Goal: Transaction & Acquisition: Purchase product/service

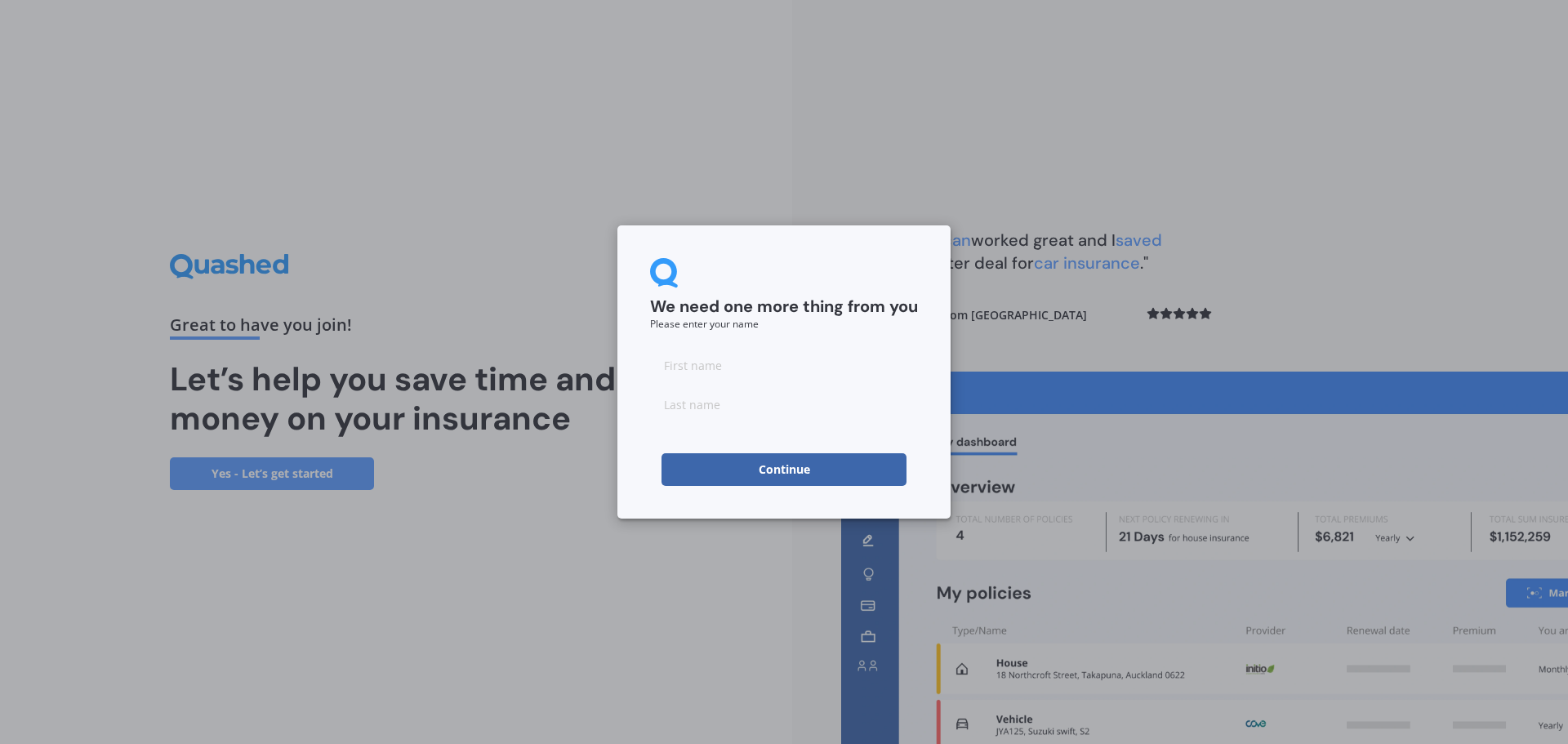
click at [781, 365] on input at bounding box center [784, 365] width 268 height 32
type input "[PERSON_NAME]"
click at [721, 410] on input at bounding box center [784, 404] width 268 height 32
type input "Neill"
click at [766, 470] on button "Continue" at bounding box center [784, 469] width 245 height 32
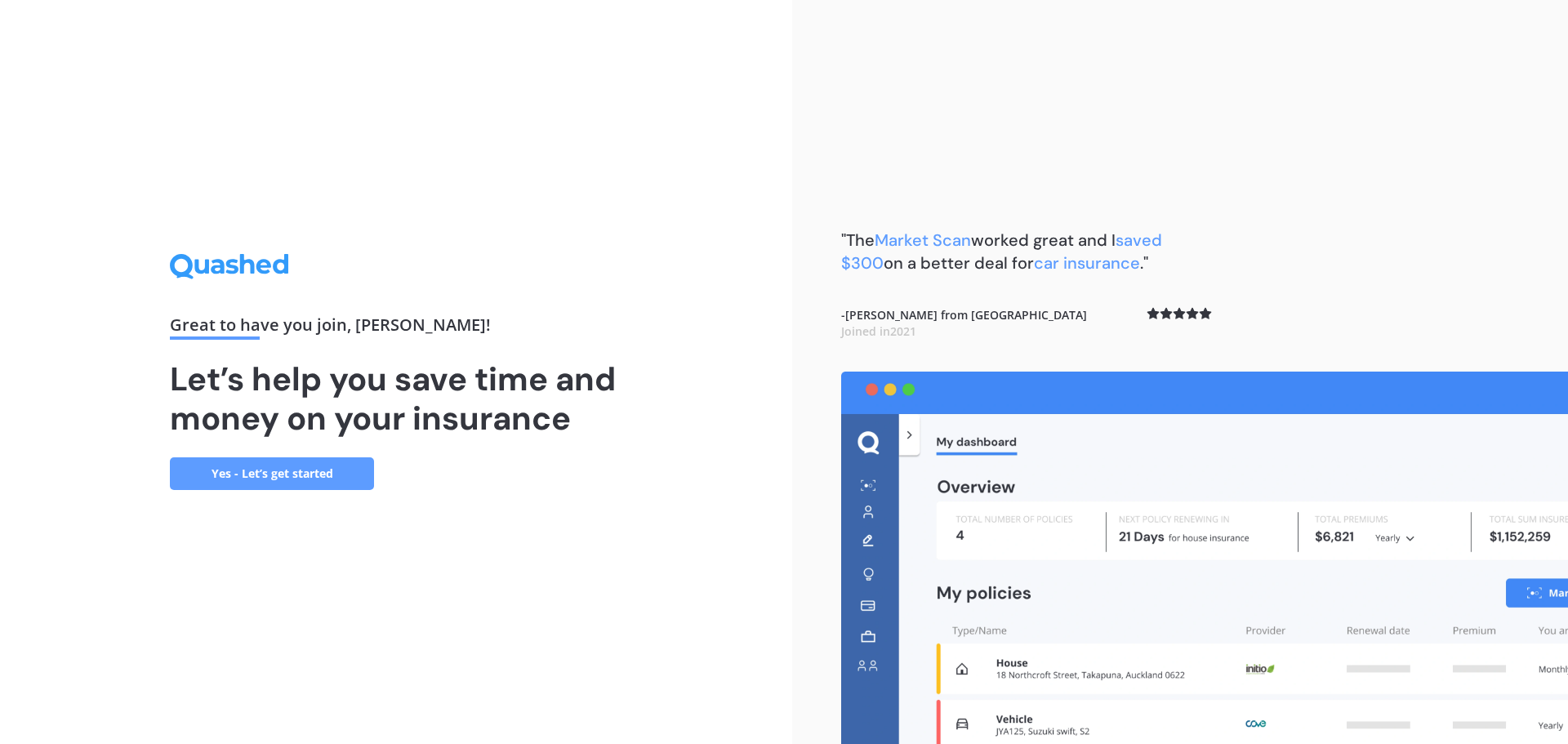
click at [669, 634] on div "Great to have you join , Esther ! Let’s help you save time and money on your in…" at bounding box center [396, 372] width 793 height 744
click at [277, 486] on link "Yes - Let’s get started" at bounding box center [271, 474] width 204 height 32
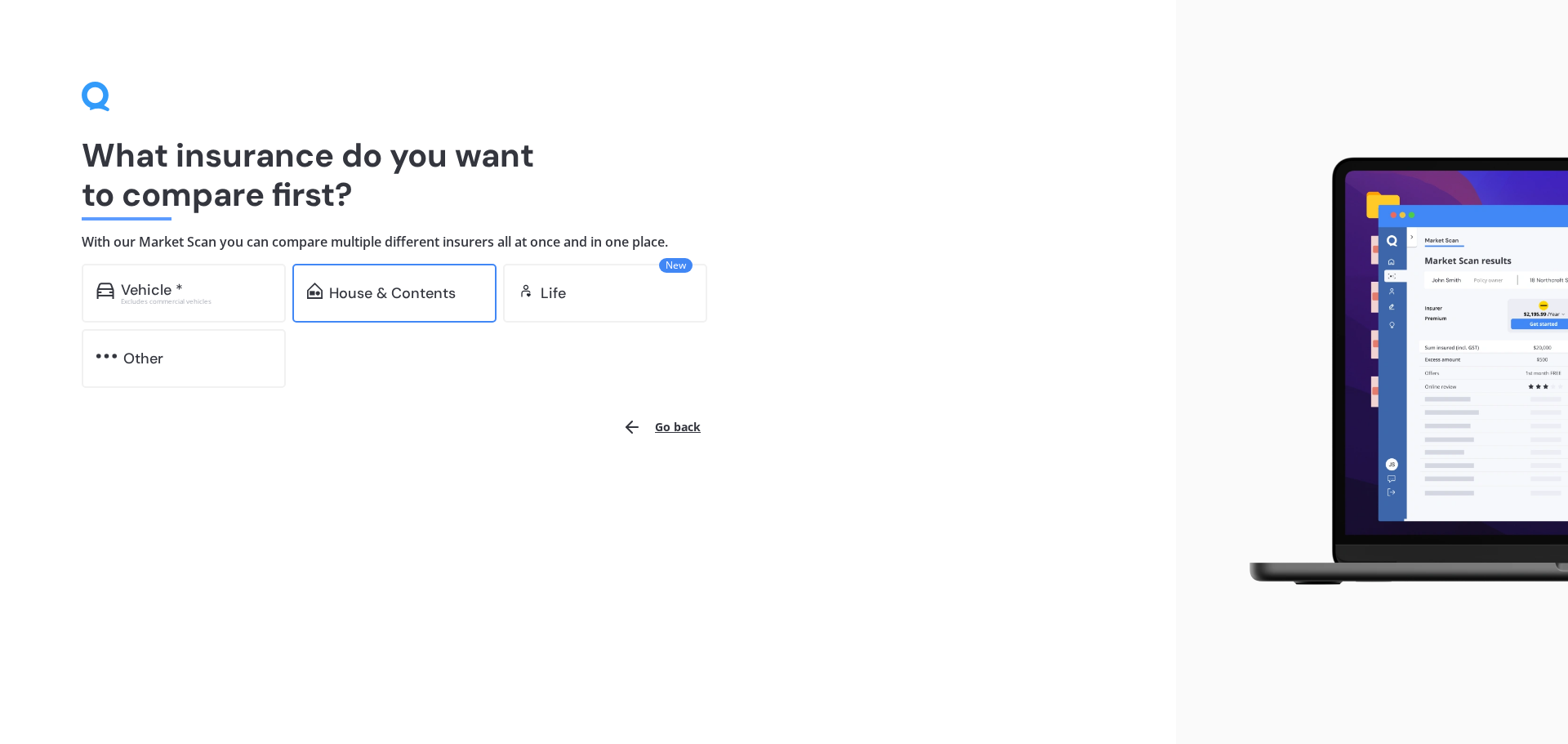
click at [377, 299] on div "House & Contents" at bounding box center [392, 293] width 127 height 16
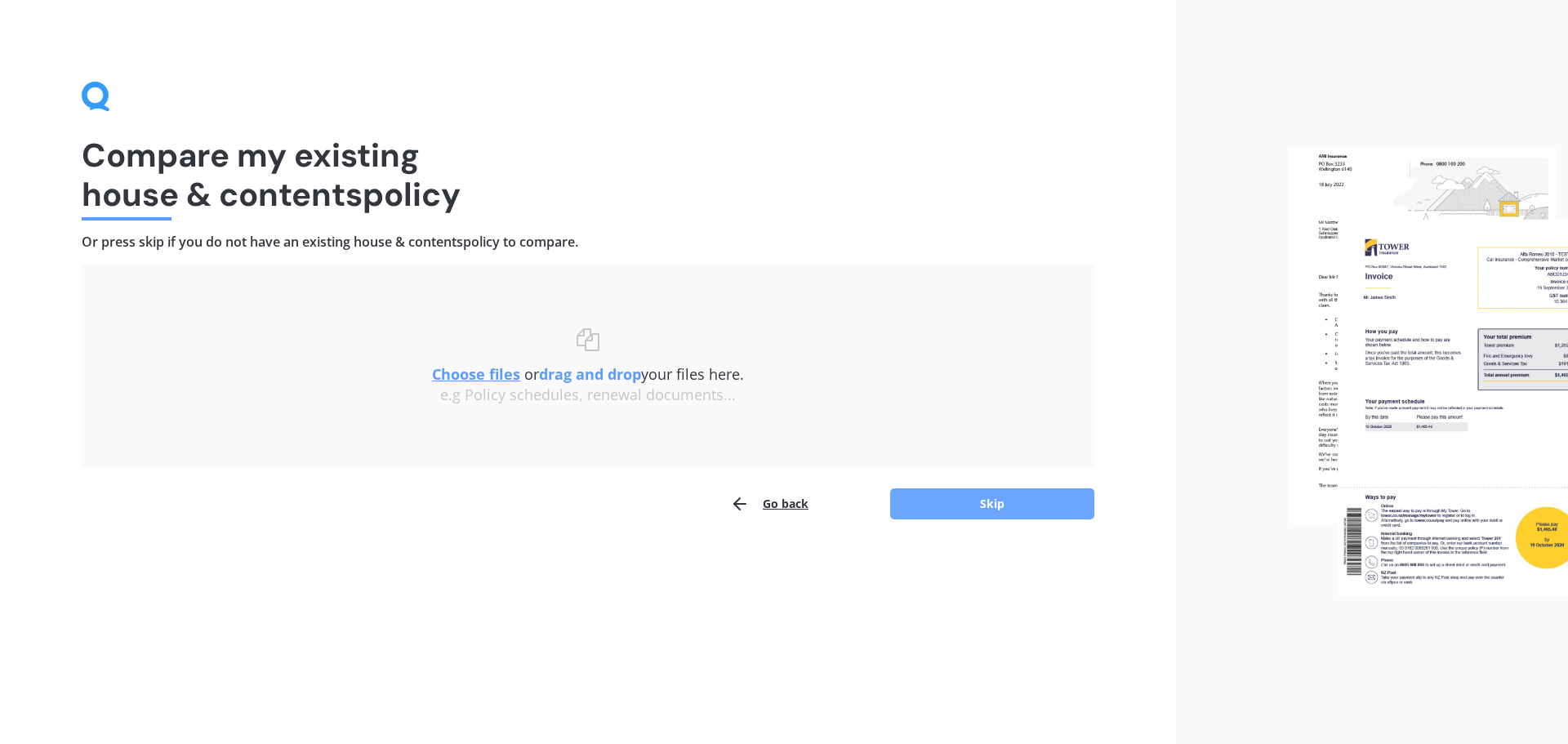
click at [1014, 498] on button "Skip" at bounding box center [992, 503] width 204 height 31
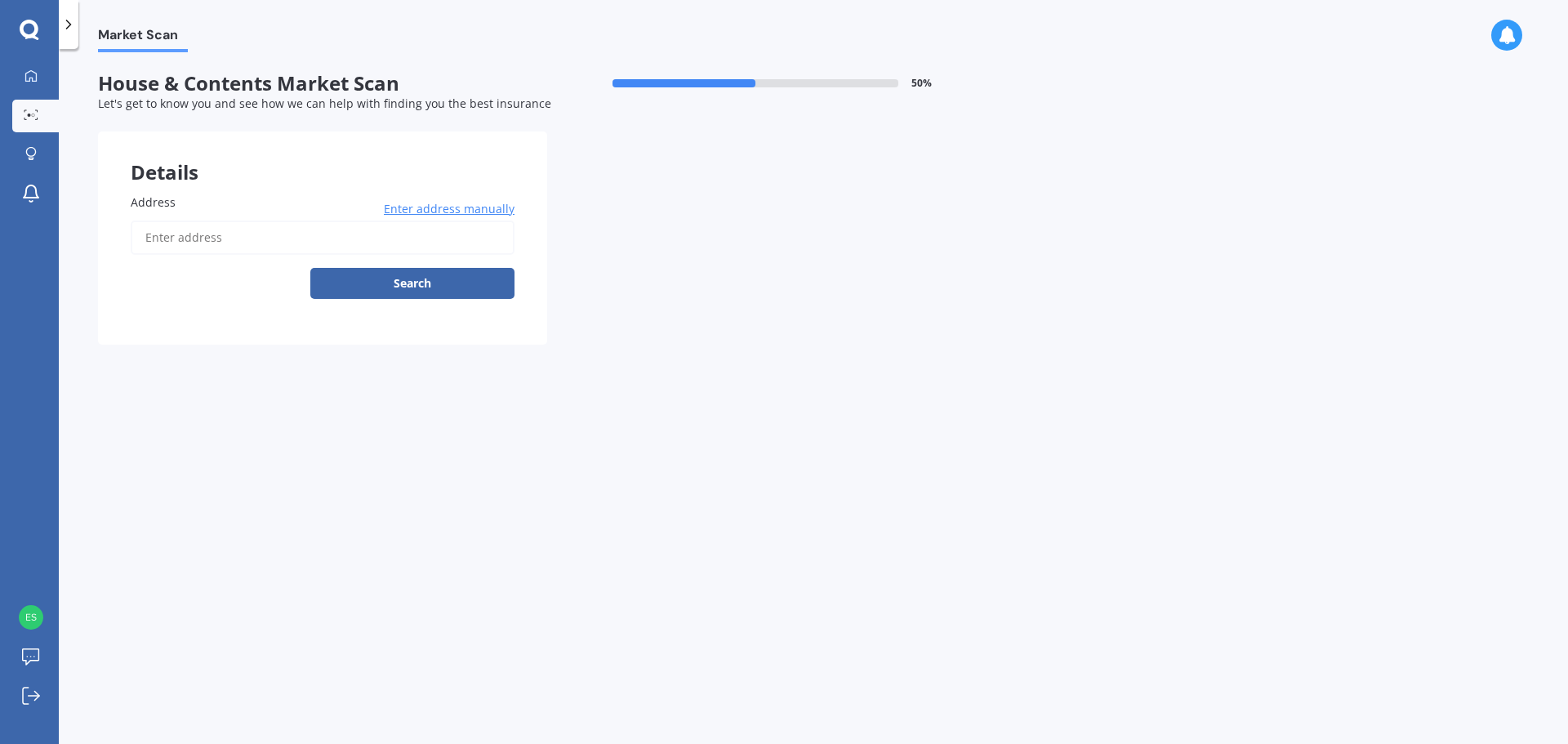
click at [185, 203] on label "Address" at bounding box center [319, 201] width 377 height 17
click at [185, 220] on input "Address" at bounding box center [322, 237] width 384 height 34
click at [185, 235] on input "Address" at bounding box center [322, 237] width 384 height 34
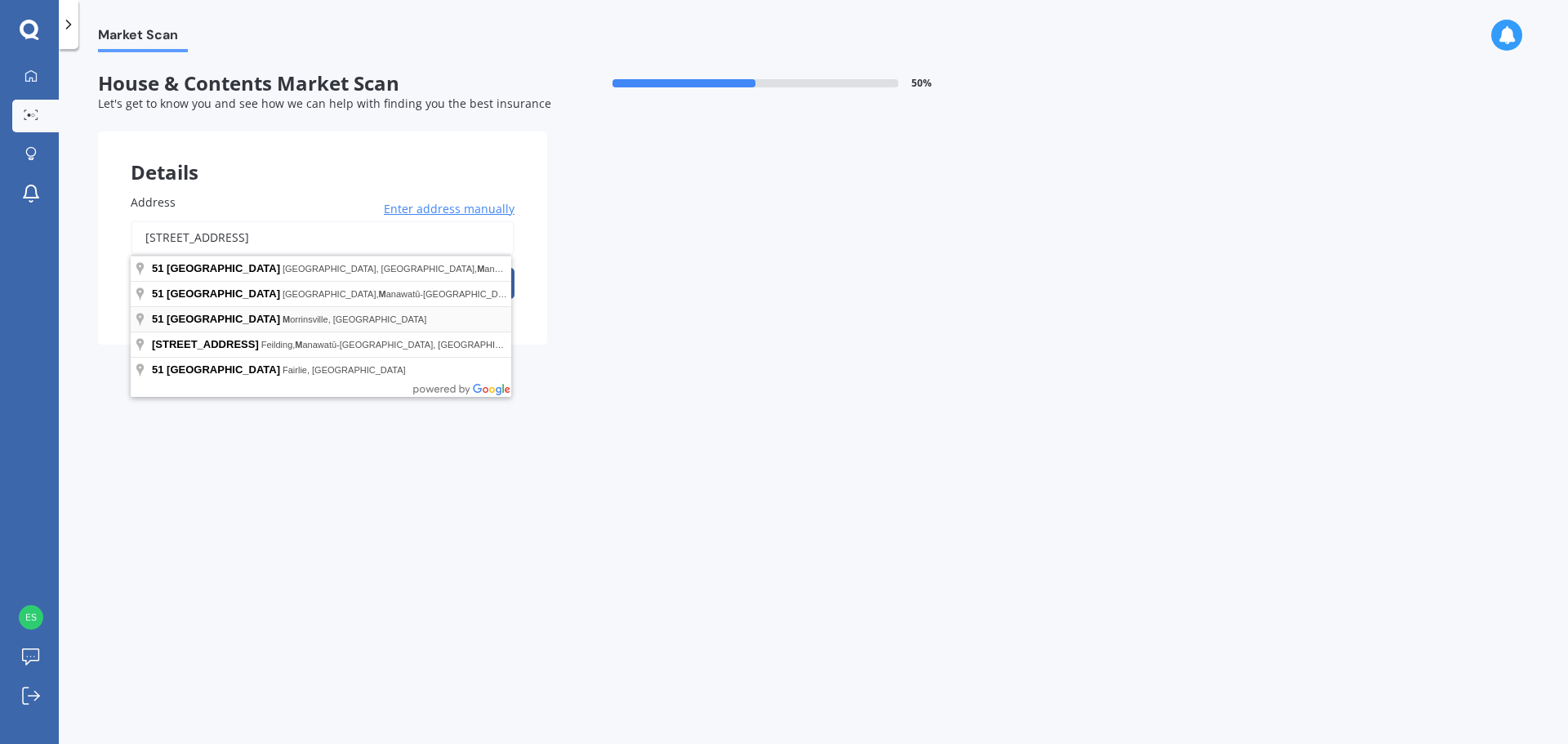
type input "[STREET_ADDRESS]"
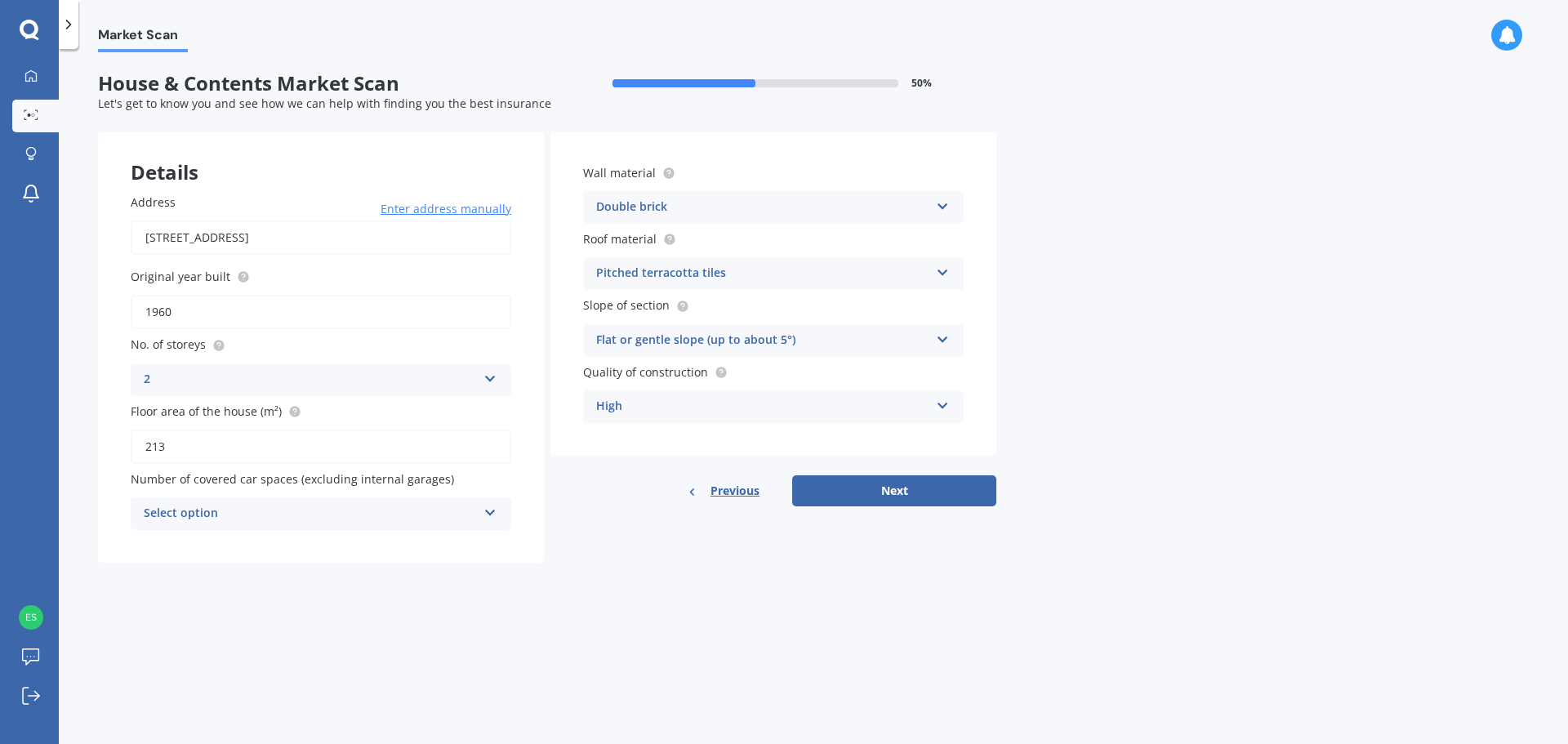
click at [201, 509] on div "Select option" at bounding box center [310, 514] width 333 height 20
click at [154, 611] on div "2" at bounding box center [321, 604] width 379 height 30
click at [623, 400] on div "High" at bounding box center [762, 407] width 333 height 20
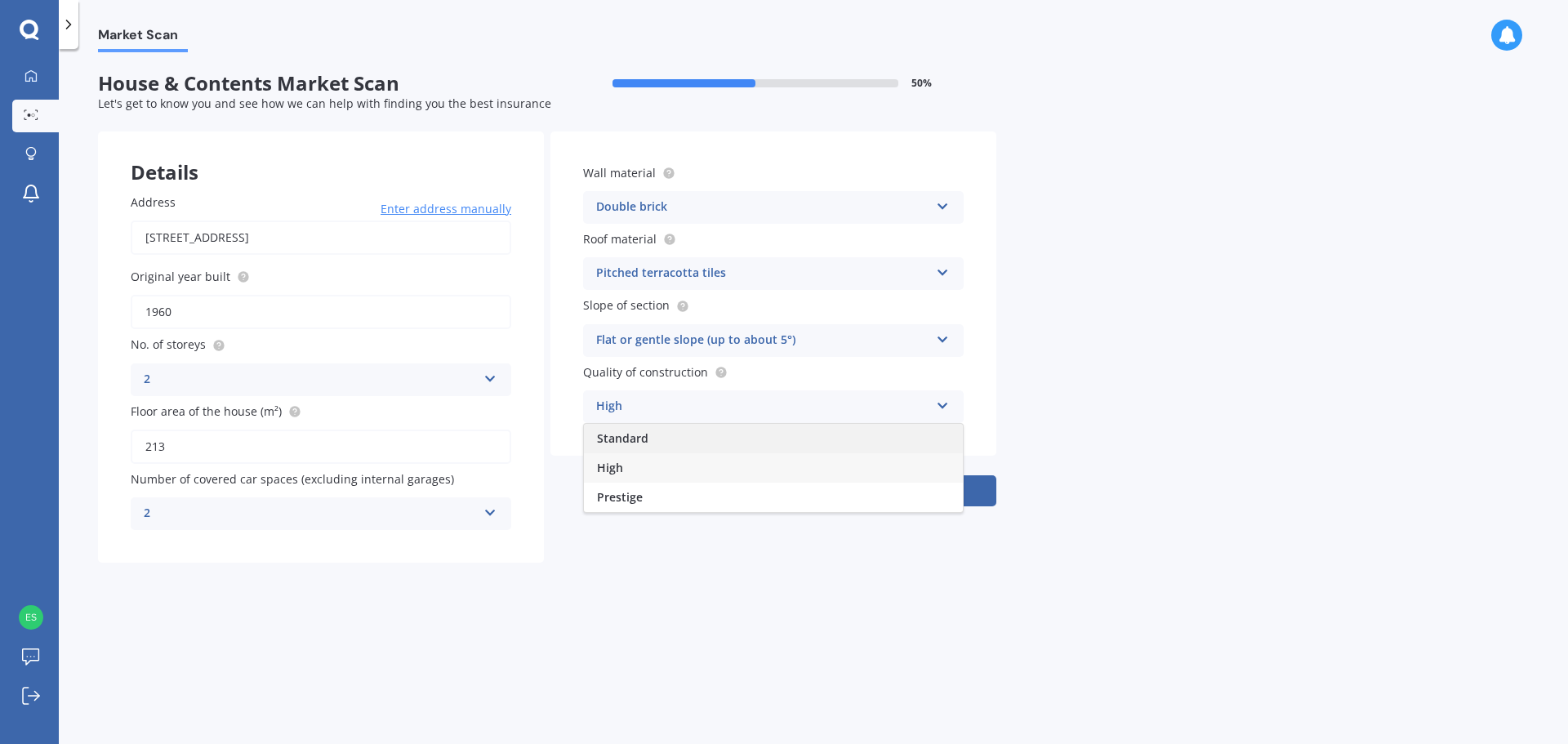
click at [630, 444] on span "Standard" at bounding box center [622, 438] width 51 height 15
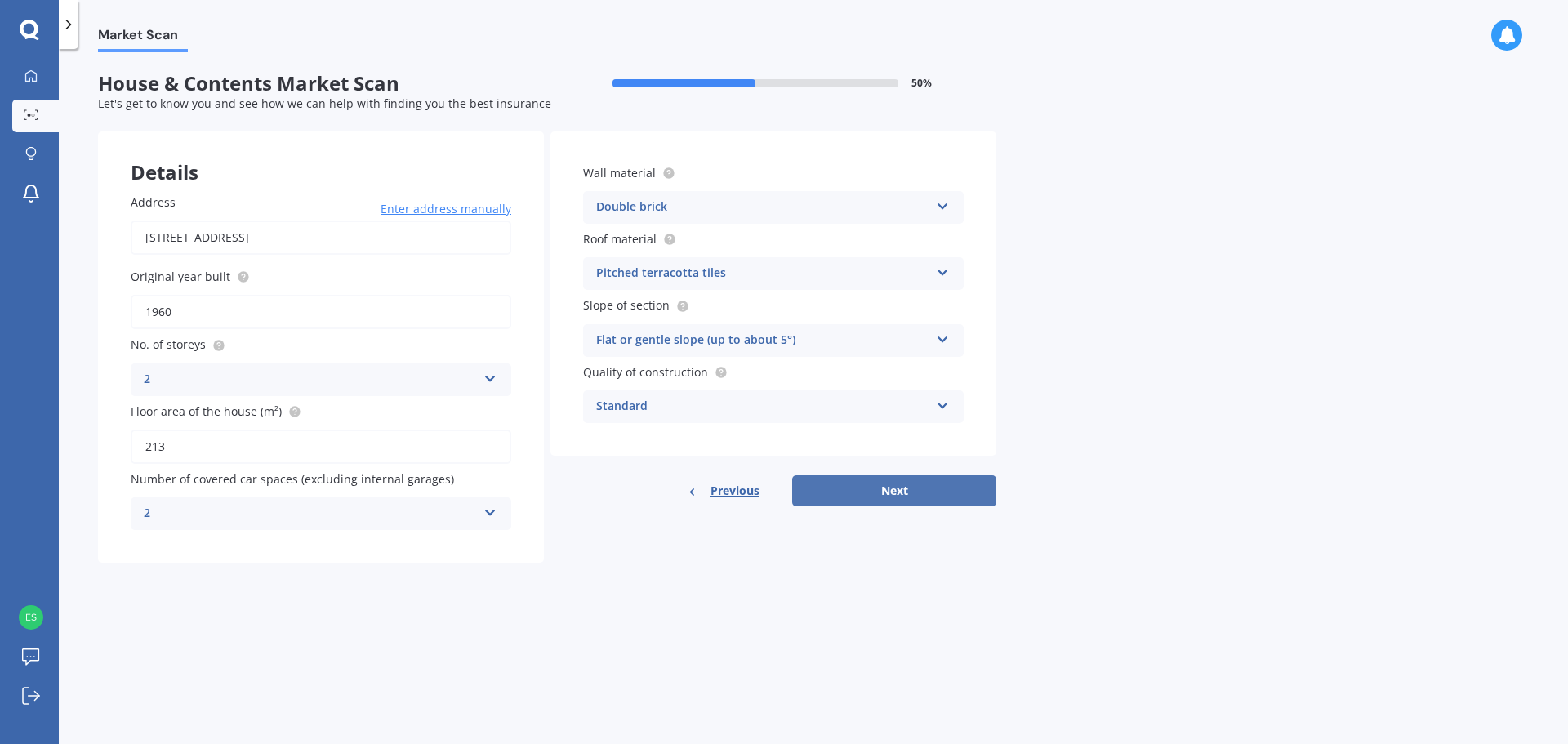
click at [882, 496] on button "Next" at bounding box center [894, 491] width 204 height 31
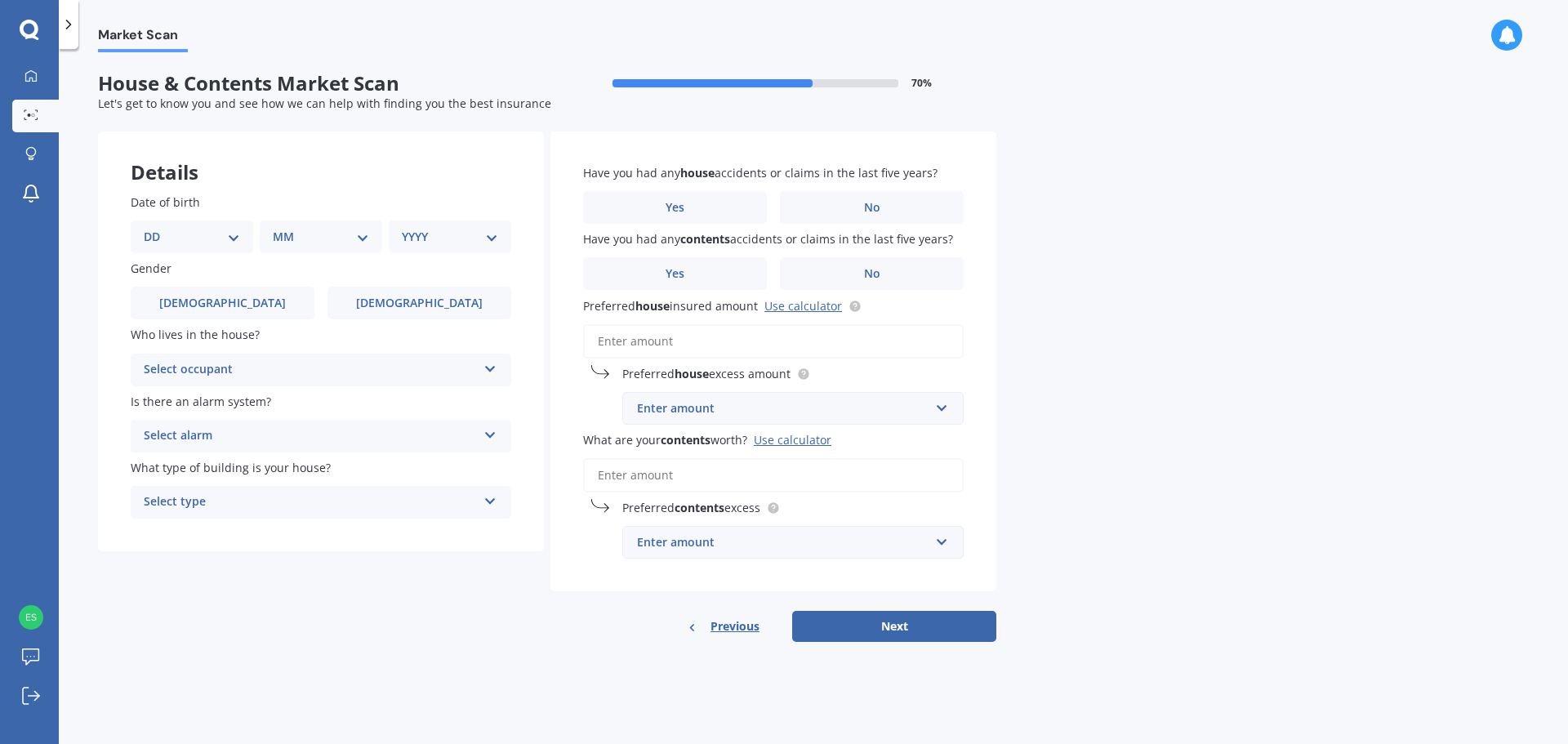
click at [220, 240] on select "DD 01 02 03 04 05 06 07 08 09 10 11 12 13 14 15 16 17 18 19 20 21 22 23 24 25 2…" at bounding box center [191, 237] width 96 height 18
select select "11"
click at [156, 228] on select "DD 01 02 03 04 05 06 07 08 09 10 11 12 13 14 15 16 17 18 19 20 21 22 23 24 25 2…" at bounding box center [191, 237] width 96 height 18
click at [299, 236] on select "MM 01 02 03 04 05 06 07 08 09 10 11 12" at bounding box center [324, 237] width 90 height 18
select select "02"
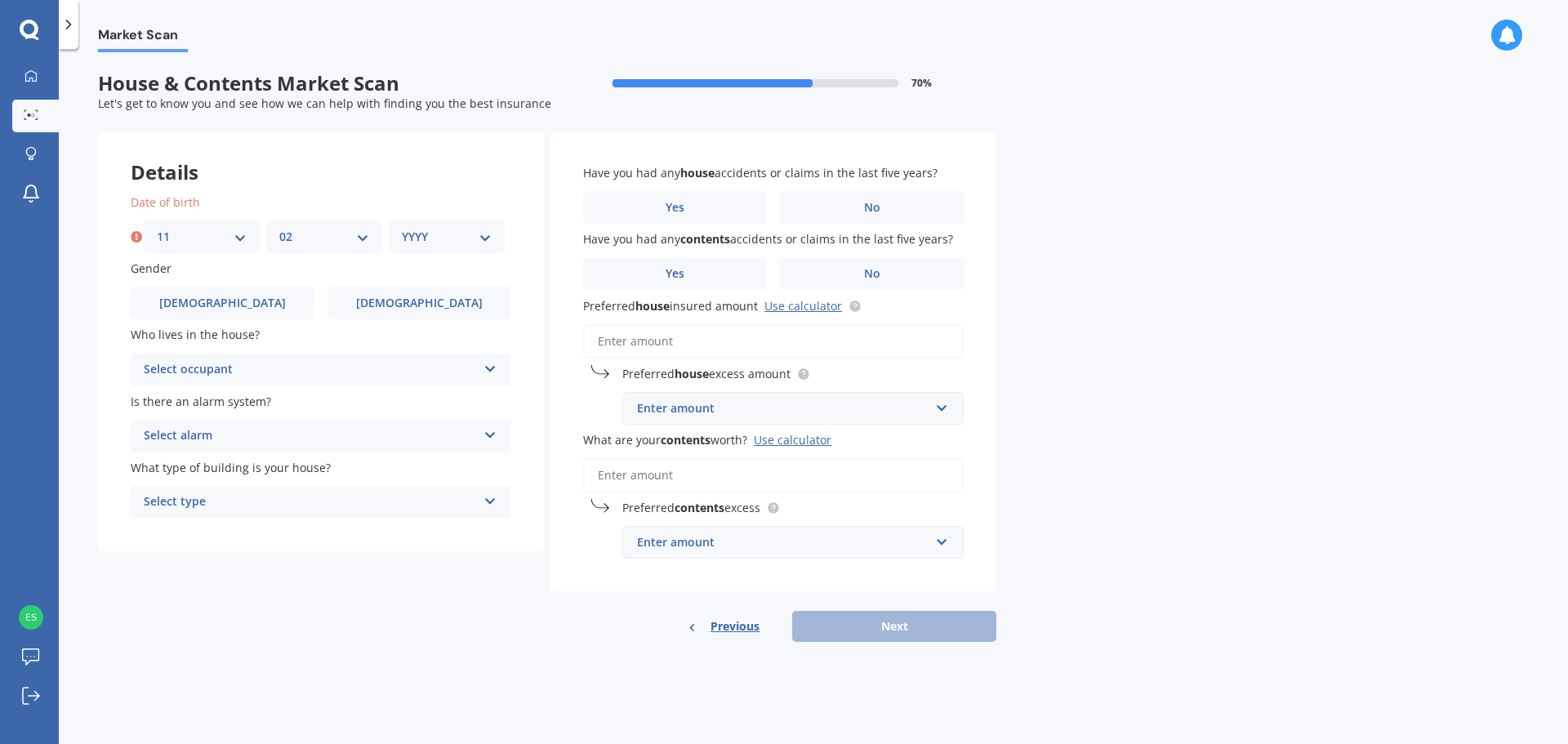
click at [279, 228] on select "MM 01 02 03 04 05 06 07 08 09 10 11 12" at bounding box center [324, 237] width 90 height 18
click at [410, 235] on select "YYYY 2009 2008 2007 2006 2005 2004 2003 2002 2001 2000 1999 1998 1997 1996 1995…" at bounding box center [447, 237] width 90 height 18
select select "1989"
click at [402, 228] on select "YYYY 2009 2008 2007 2006 2005 2004 2003 2002 2001 2000 1999 1998 1997 1996 1995…" at bounding box center [447, 237] width 90 height 18
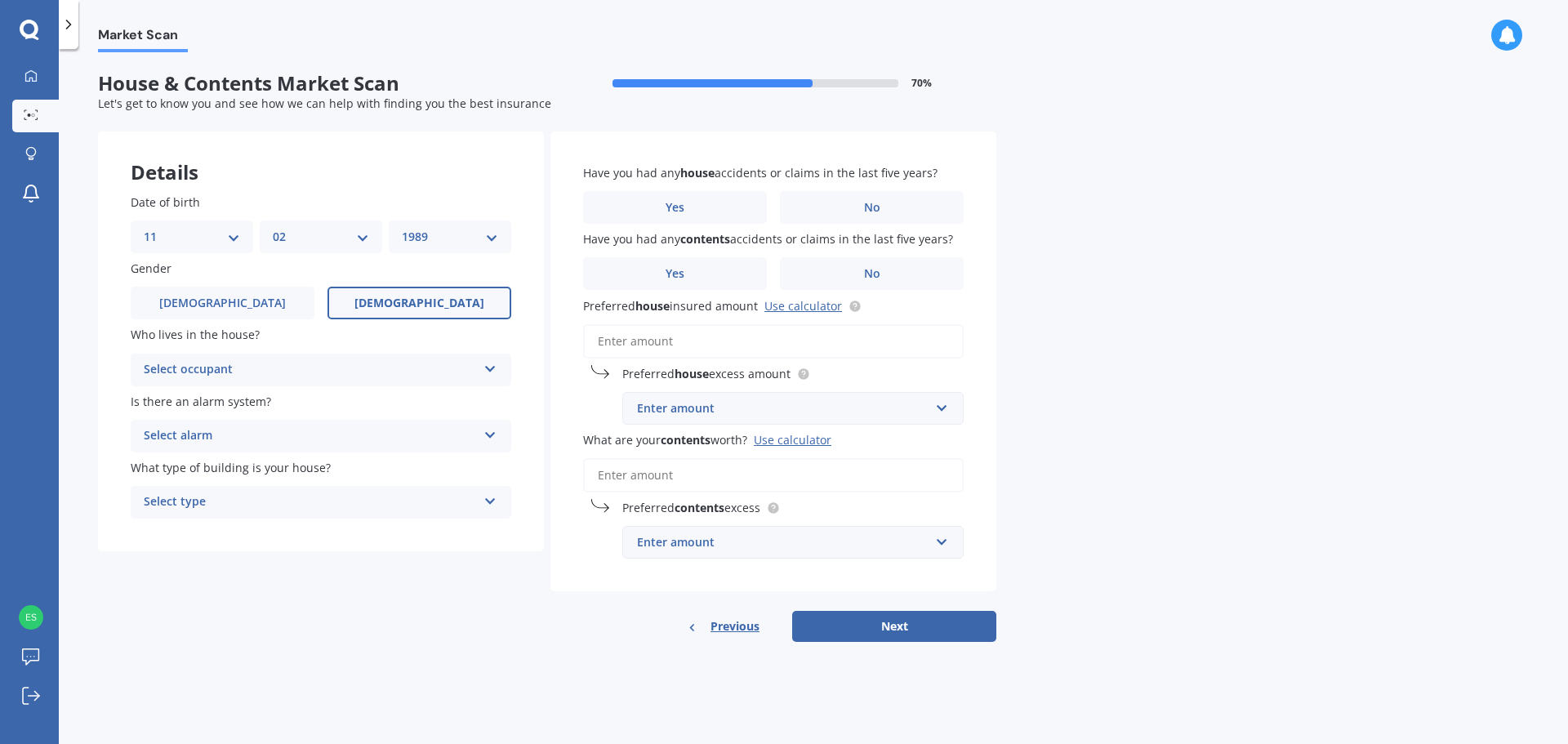
click at [396, 306] on label "Female" at bounding box center [419, 303] width 183 height 32
click at [0, 0] on input "Female" at bounding box center [0, 0] width 0 height 0
click at [208, 366] on div "Select occupant" at bounding box center [310, 370] width 333 height 20
click at [174, 407] on span "Owner" at bounding box center [163, 401] width 37 height 15
click at [198, 440] on div "Select alarm" at bounding box center [310, 436] width 333 height 20
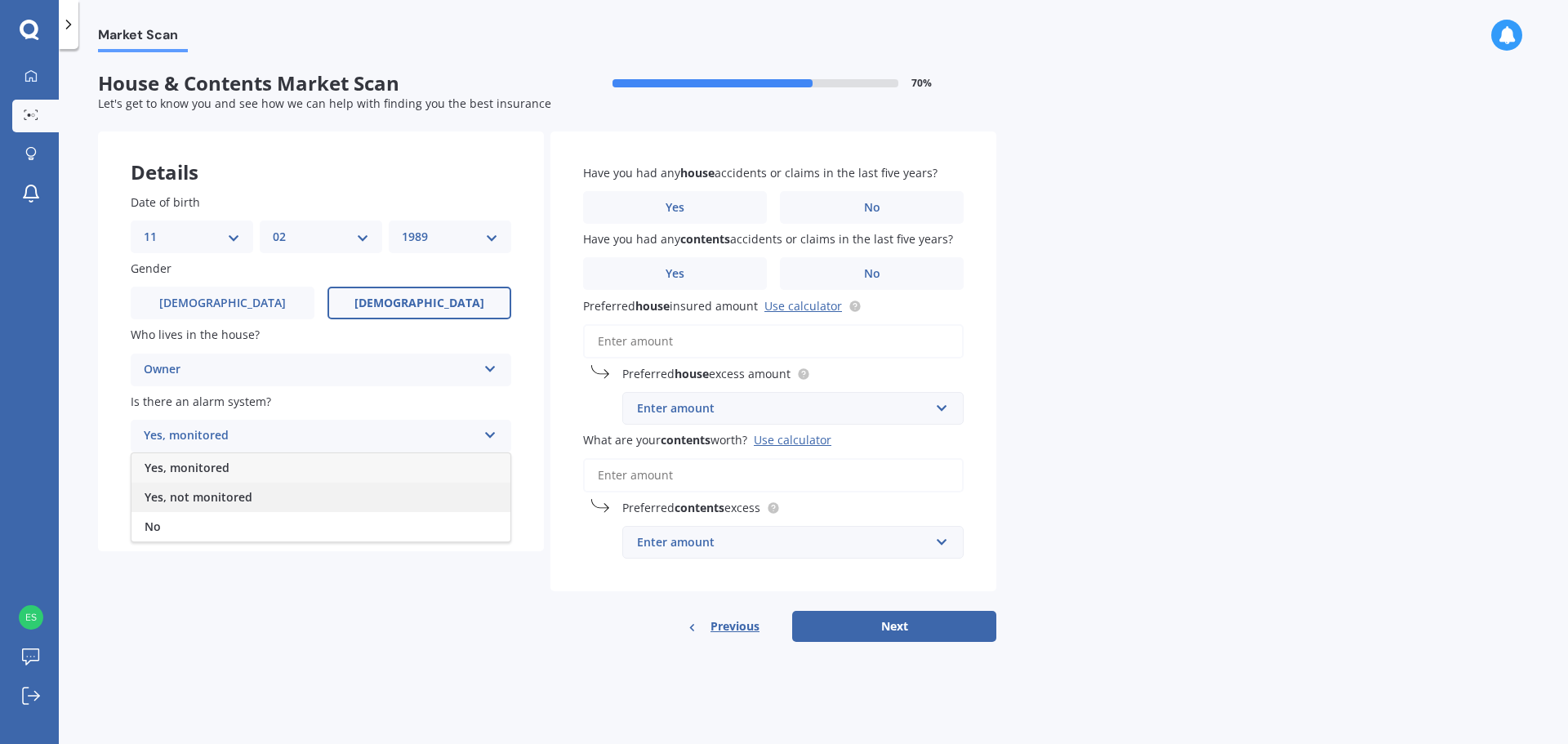
click at [201, 504] on span "Yes, not monitored" at bounding box center [199, 496] width 108 height 15
click at [189, 435] on div "Yes, not monitored" at bounding box center [310, 436] width 333 height 20
click at [177, 524] on div "No" at bounding box center [321, 527] width 379 height 30
click at [192, 504] on div "Select type" at bounding box center [310, 502] width 333 height 20
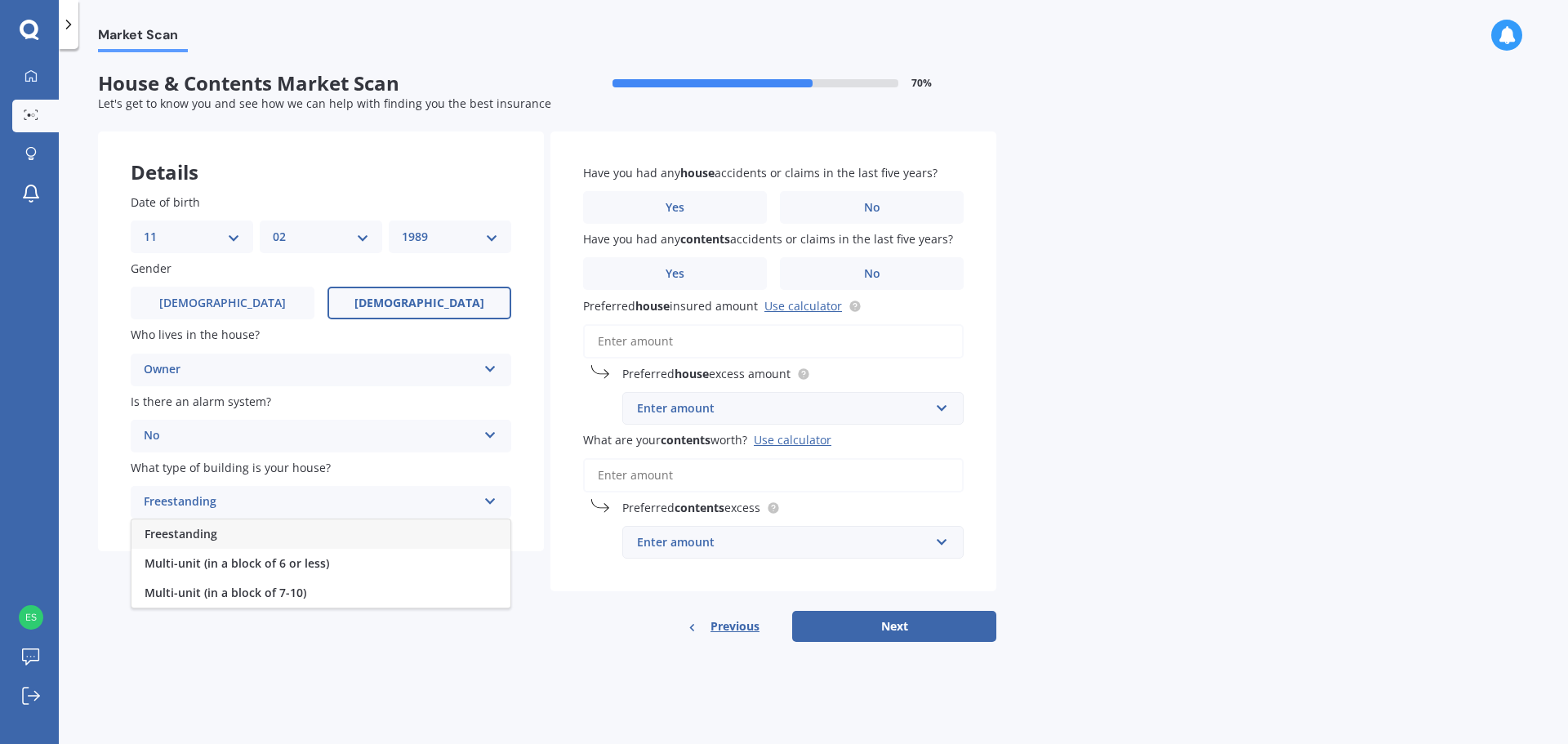
click at [192, 532] on span "Freestanding" at bounding box center [181, 533] width 73 height 15
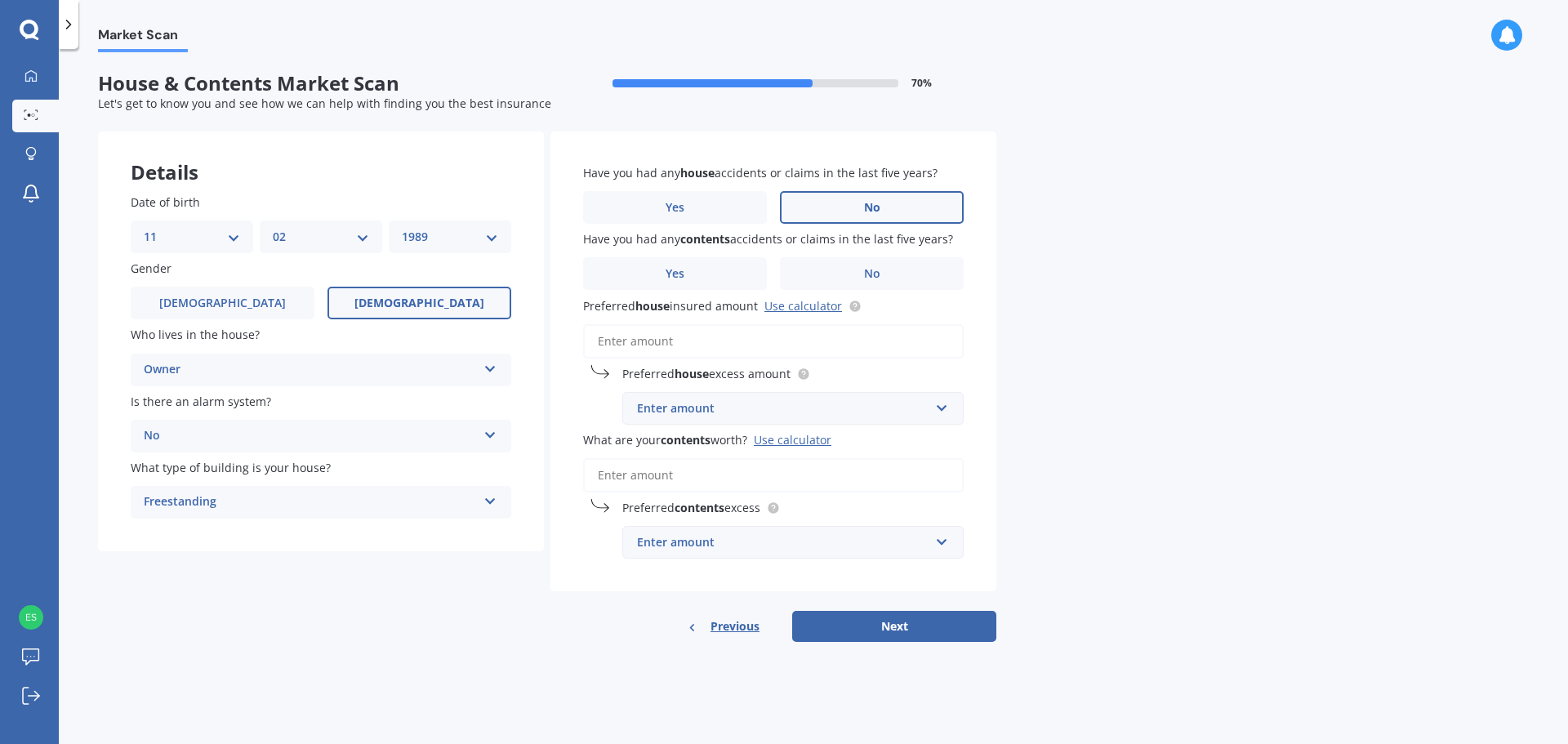
click at [905, 204] on label "No" at bounding box center [872, 208] width 183 height 32
click at [0, 0] on input "No" at bounding box center [0, 0] width 0 height 0
click at [890, 271] on label "No" at bounding box center [872, 273] width 183 height 32
click at [0, 0] on input "No" at bounding box center [0, 0] width 0 height 0
click at [803, 306] on link "Use calculator" at bounding box center [803, 306] width 77 height 15
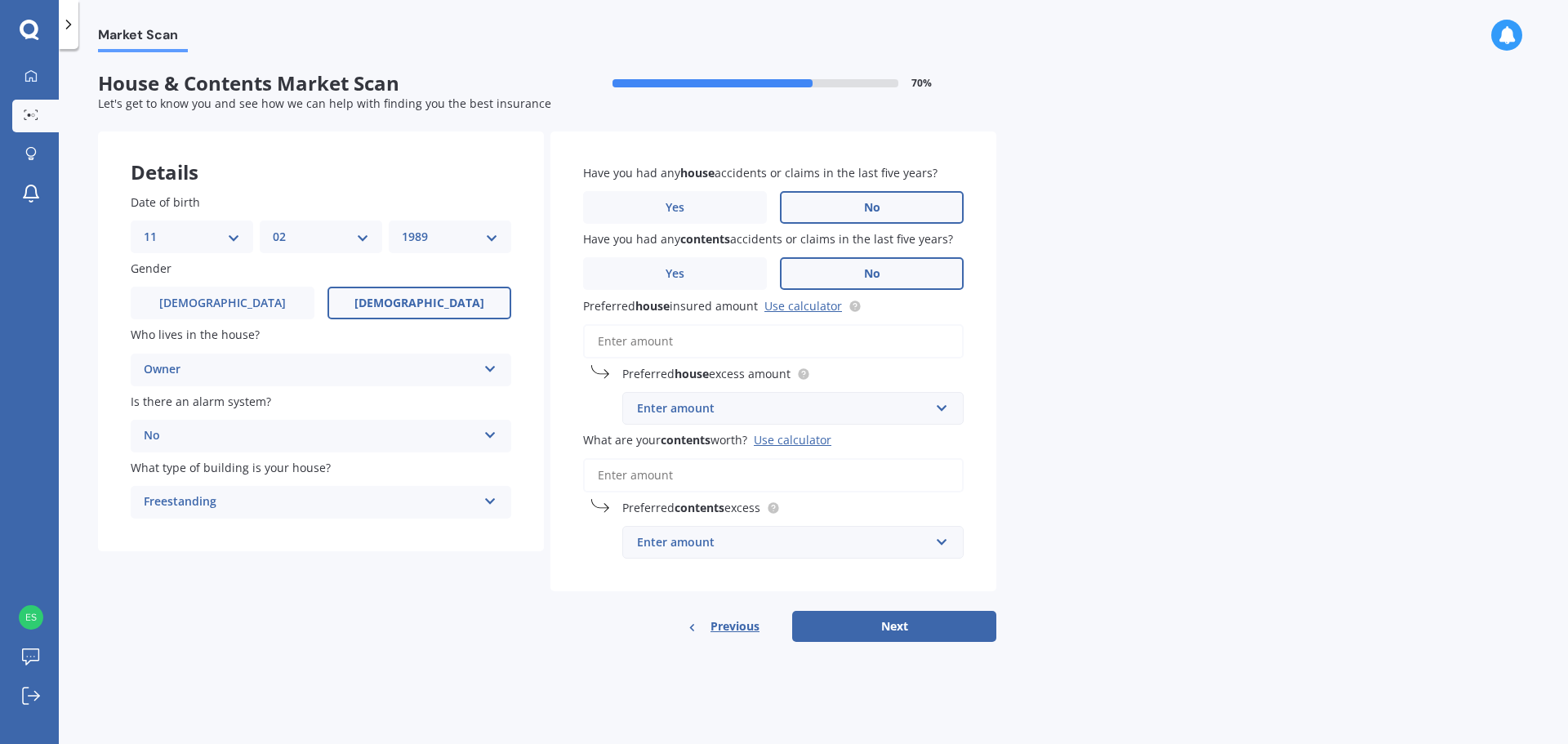
click at [713, 412] on div "Enter amount" at bounding box center [783, 408] width 292 height 18
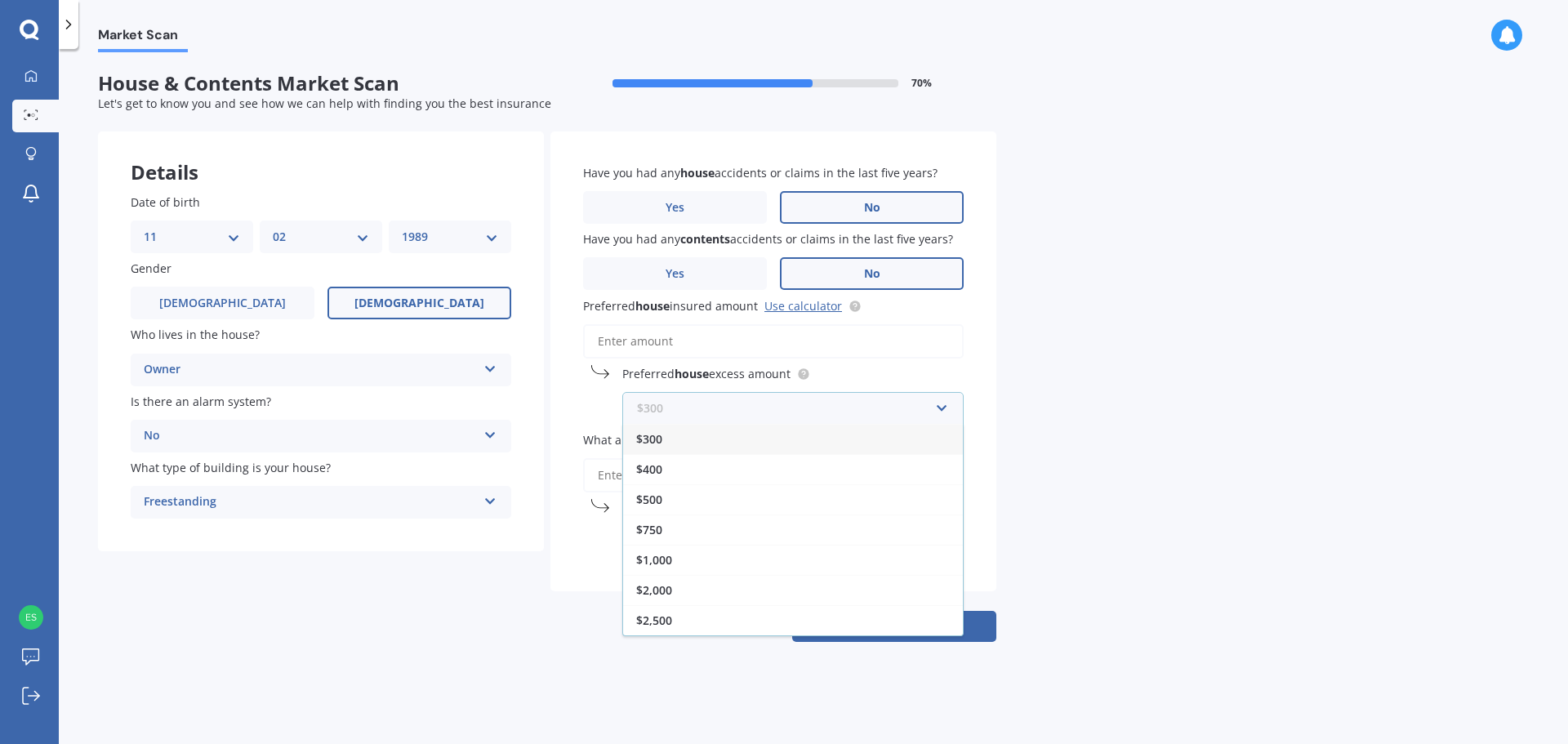
click at [732, 412] on input "text" at bounding box center [787, 408] width 327 height 31
click at [656, 506] on span "$500" at bounding box center [649, 499] width 26 height 15
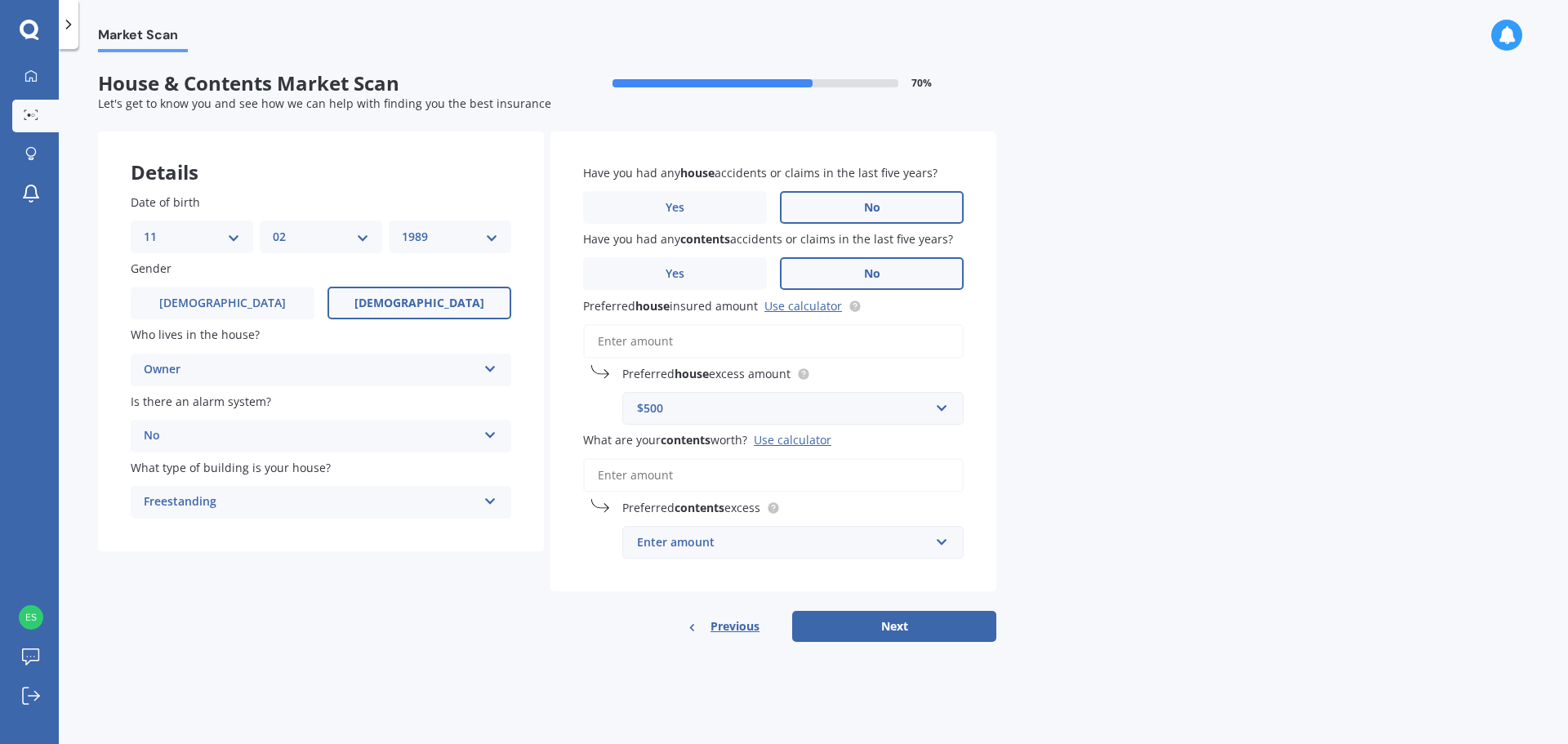
click at [643, 337] on input "Preferred house insured amount Use calculator" at bounding box center [774, 341] width 381 height 34
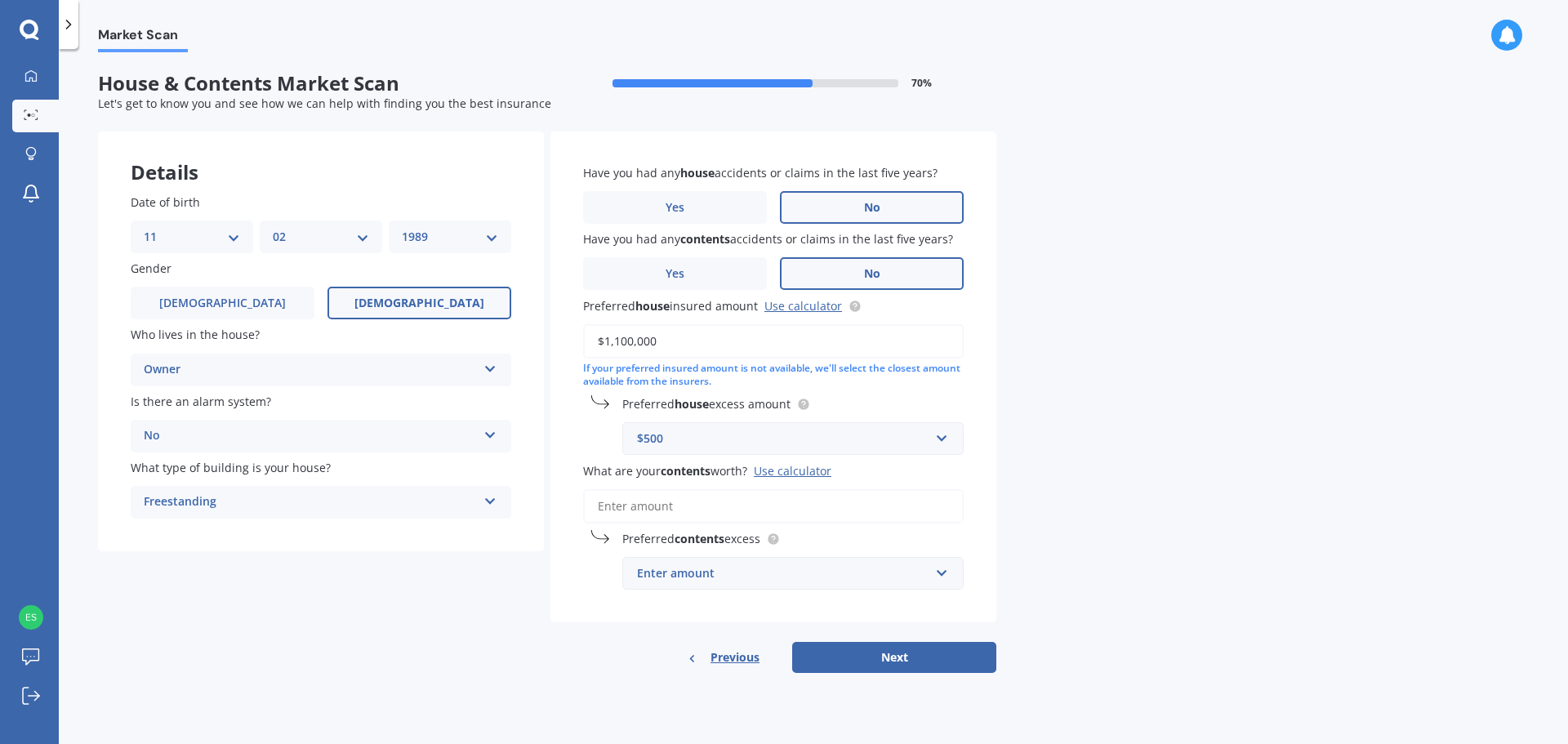
type input "$1,100,000"
click at [1199, 481] on div "Market Scan House & Contents Market Scan 70 % Let's get to know you and see how…" at bounding box center [813, 399] width 1510 height 695
click at [668, 353] on input "$1,100,000" at bounding box center [774, 341] width 381 height 34
click at [938, 438] on input "text" at bounding box center [787, 438] width 327 height 31
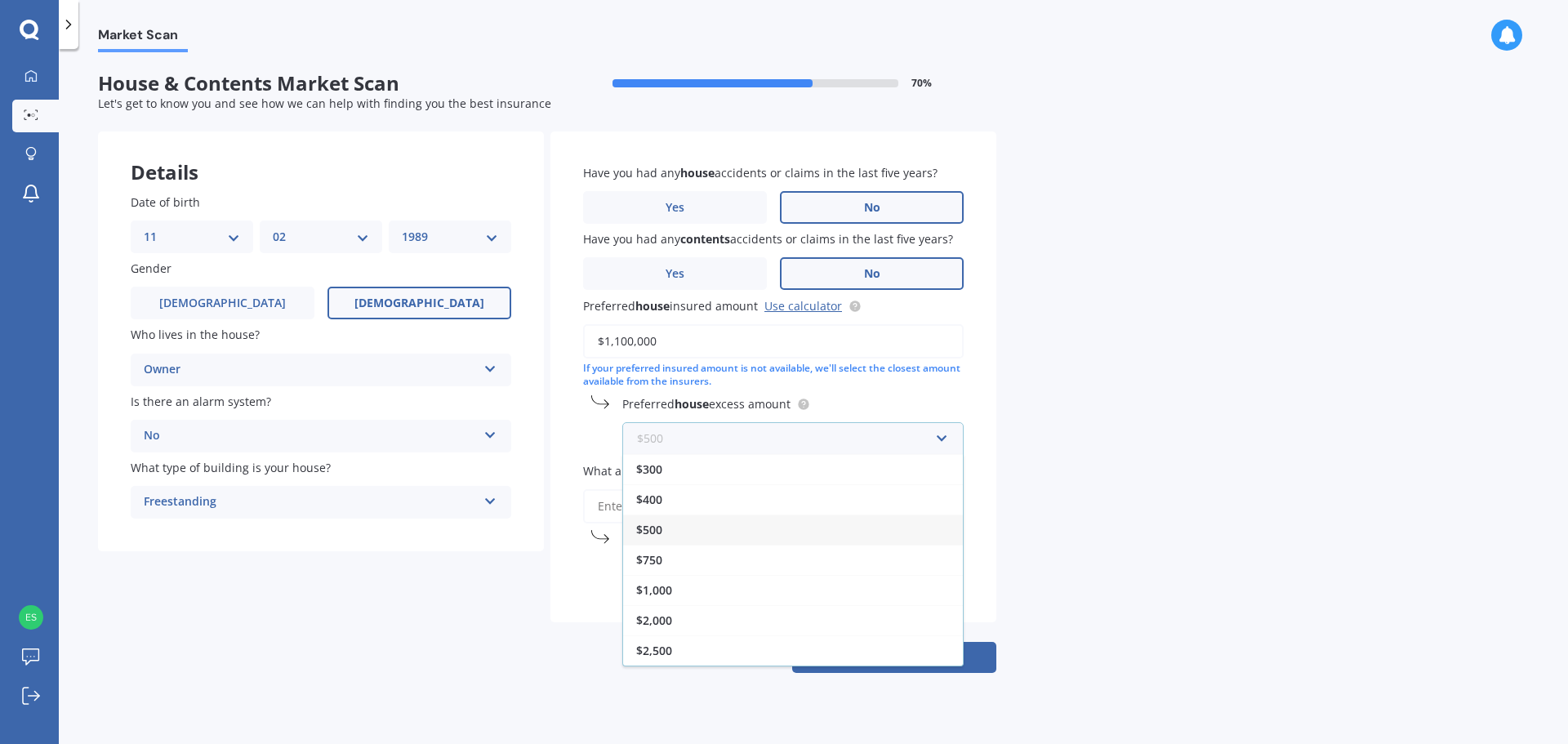
click at [930, 440] on input "text" at bounding box center [787, 438] width 327 height 31
click at [1161, 479] on div "Market Scan House & Contents Market Scan 70 % Let's get to know you and see how…" at bounding box center [813, 399] width 1510 height 695
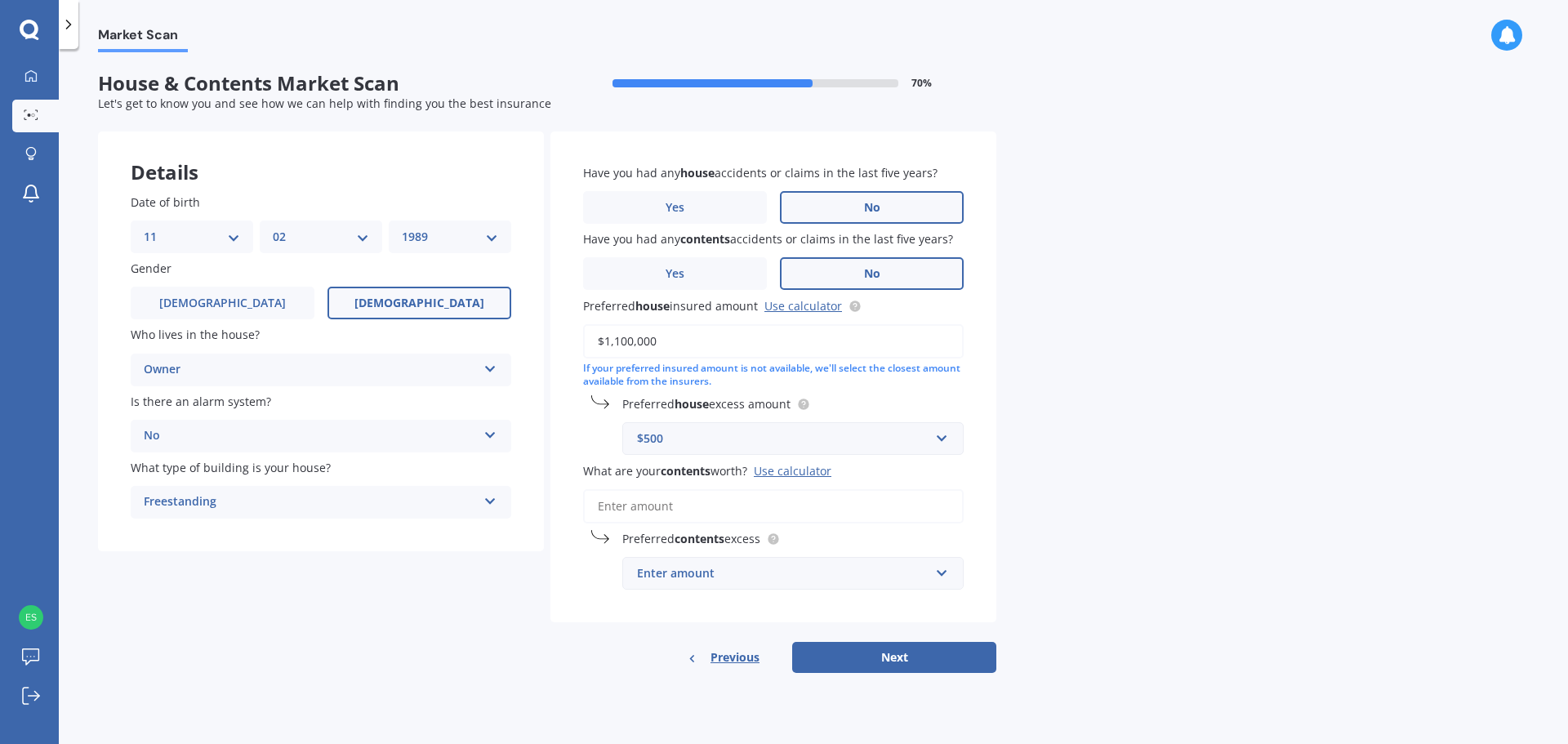
click at [722, 503] on input "What are your contents worth? Use calculator" at bounding box center [774, 506] width 381 height 34
click at [782, 471] on div "Use calculator" at bounding box center [793, 470] width 77 height 15
click at [782, 489] on input "What are your contents worth? Use calculator" at bounding box center [774, 506] width 381 height 34
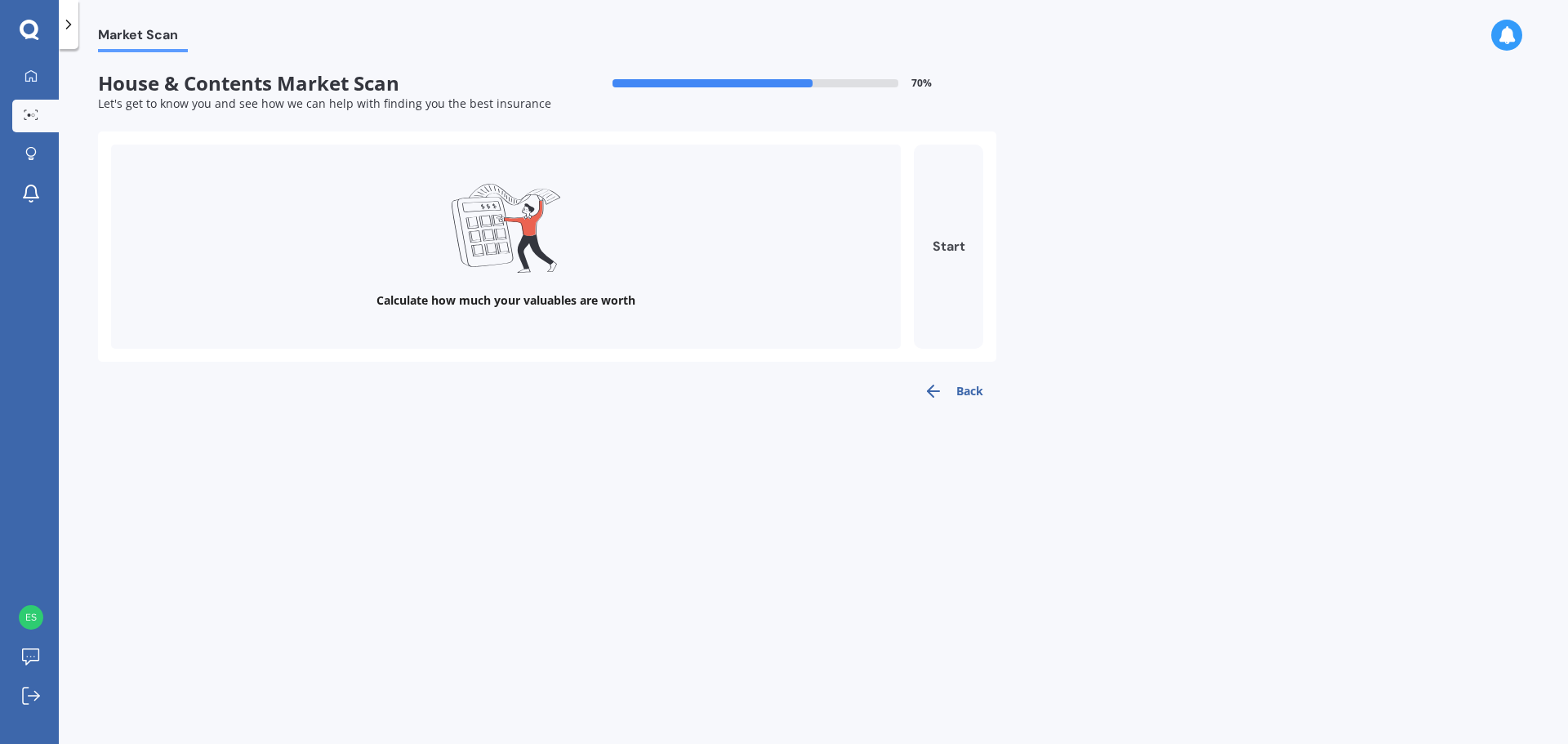
click at [952, 247] on button "Start" at bounding box center [948, 246] width 69 height 204
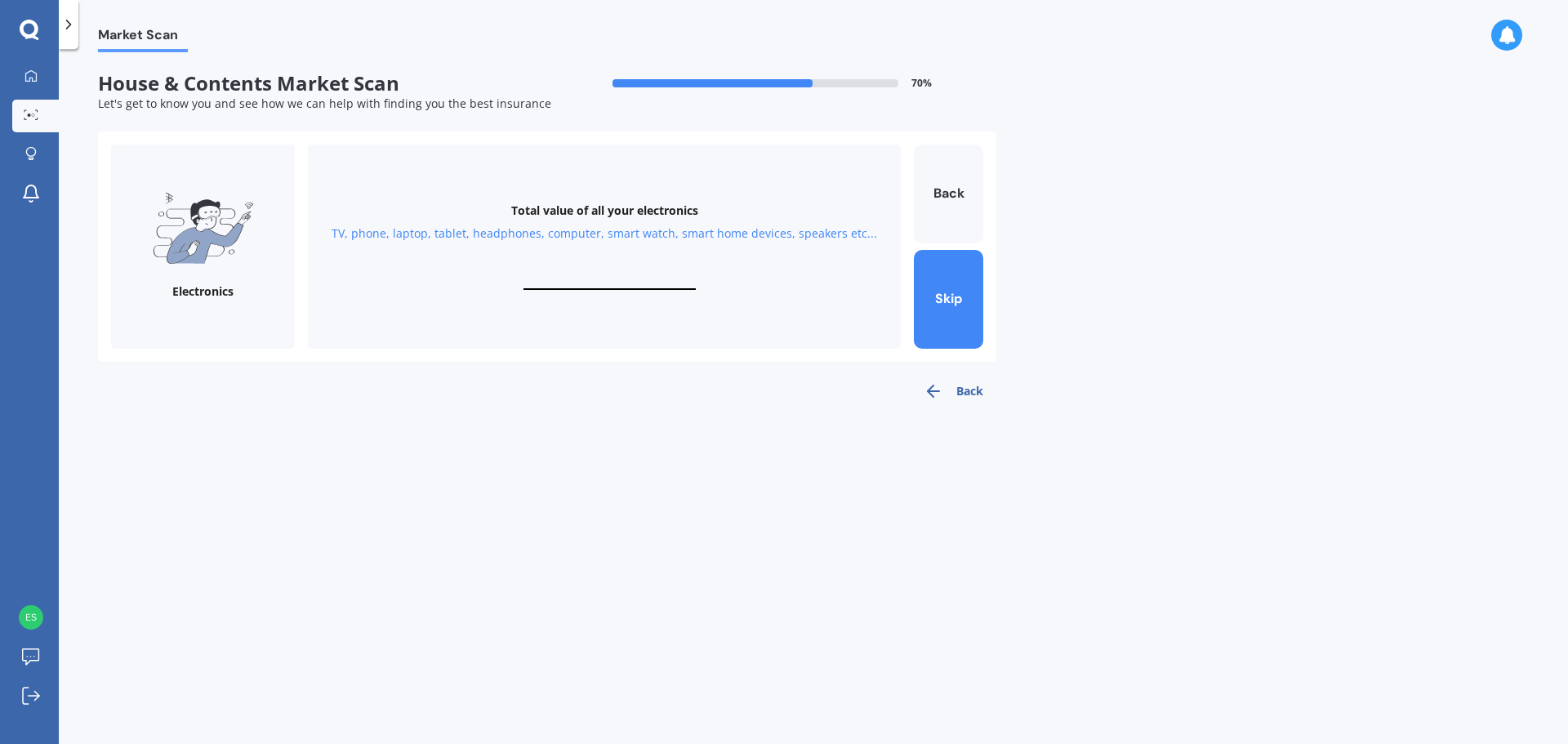
click at [612, 281] on input "text" at bounding box center [610, 281] width 173 height 15
type input "$5,000"
click at [958, 323] on button "Next" at bounding box center [948, 299] width 69 height 99
click at [606, 283] on input "text" at bounding box center [610, 281] width 173 height 15
type input "$10,000"
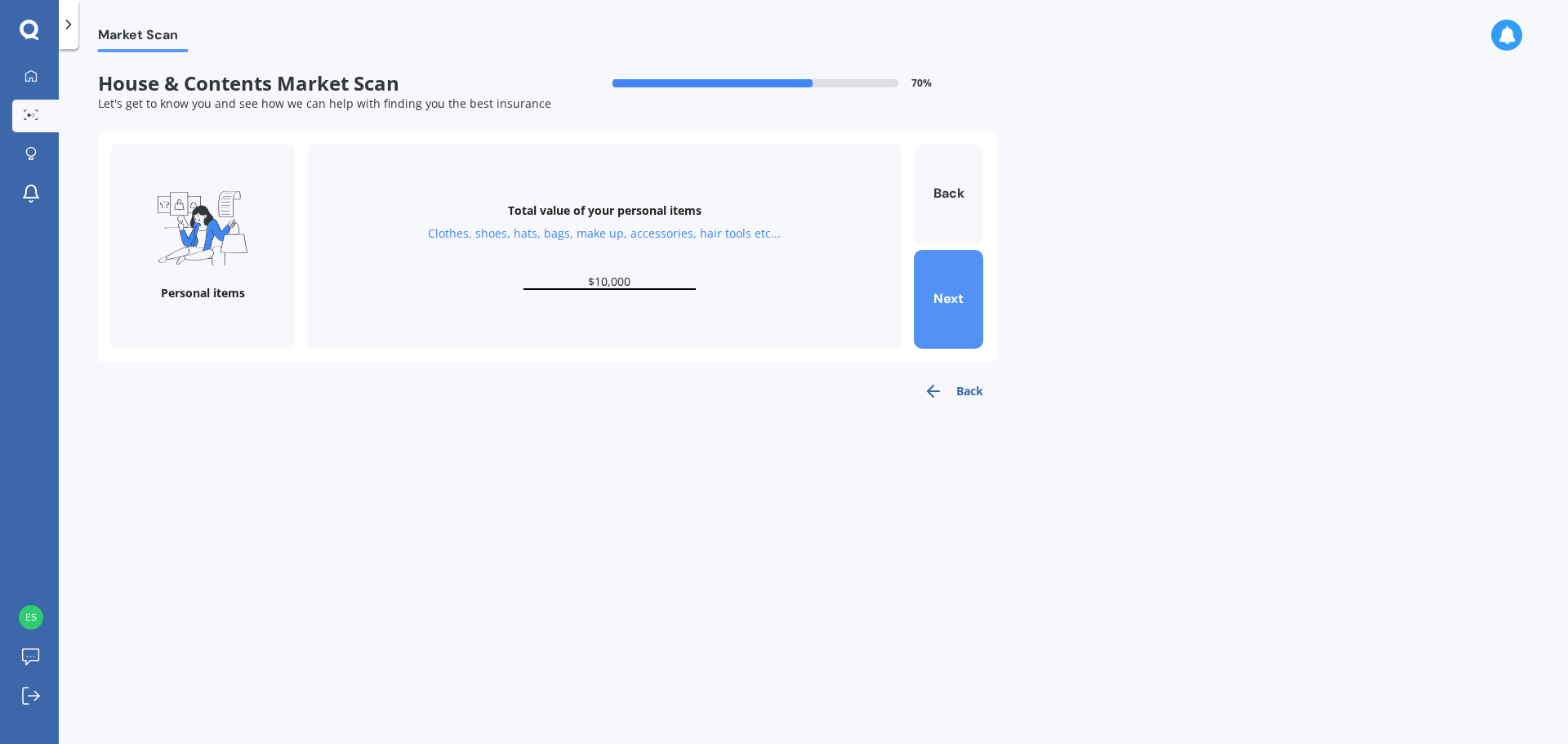
click at [944, 320] on button "Next" at bounding box center [948, 299] width 69 height 99
click at [581, 277] on input "text" at bounding box center [610, 281] width 173 height 15
type input "$5,000"
click at [954, 289] on button "Next" at bounding box center [948, 299] width 69 height 99
click at [660, 283] on input "text" at bounding box center [610, 281] width 173 height 15
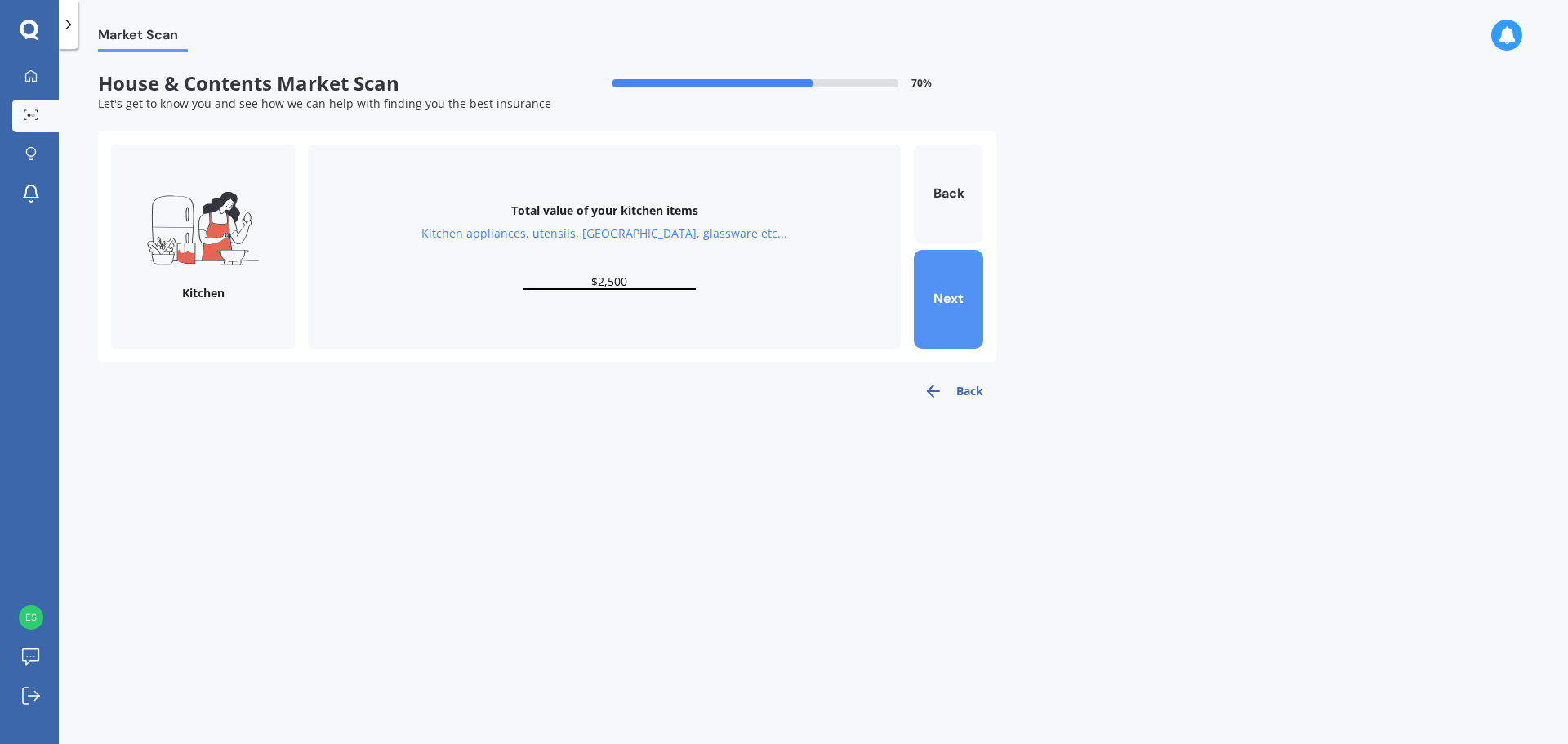
type input "$2,500"
click at [954, 318] on button "Next" at bounding box center [948, 299] width 69 height 99
click at [627, 279] on input "text" at bounding box center [610, 281] width 173 height 15
type input "$10,000"
click at [955, 309] on button "Next" at bounding box center [948, 299] width 69 height 99
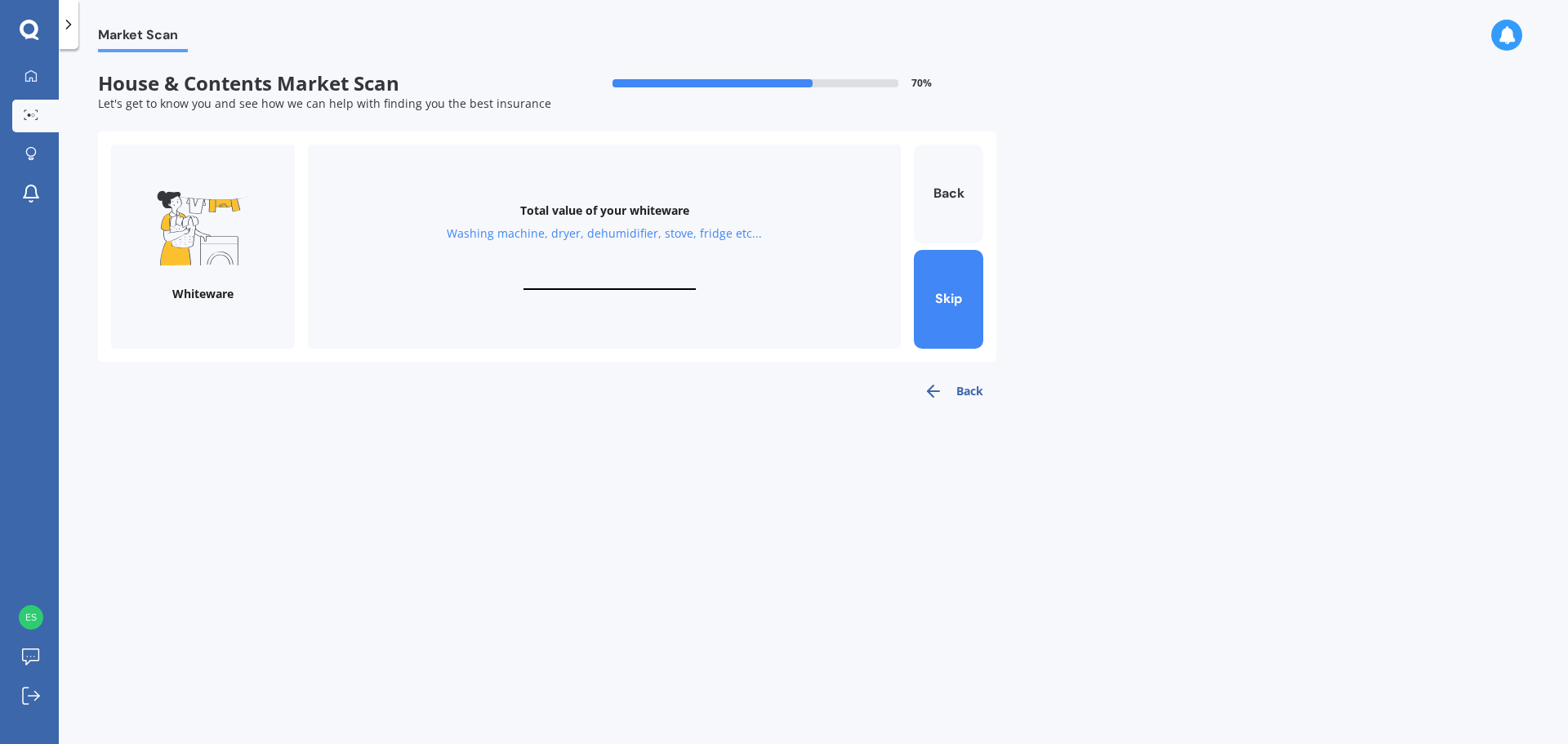
click at [575, 282] on input "text" at bounding box center [610, 281] width 173 height 15
type input "$10,000"
click at [971, 315] on button "Next" at bounding box center [948, 299] width 69 height 99
click at [644, 279] on input "text" at bounding box center [610, 281] width 173 height 15
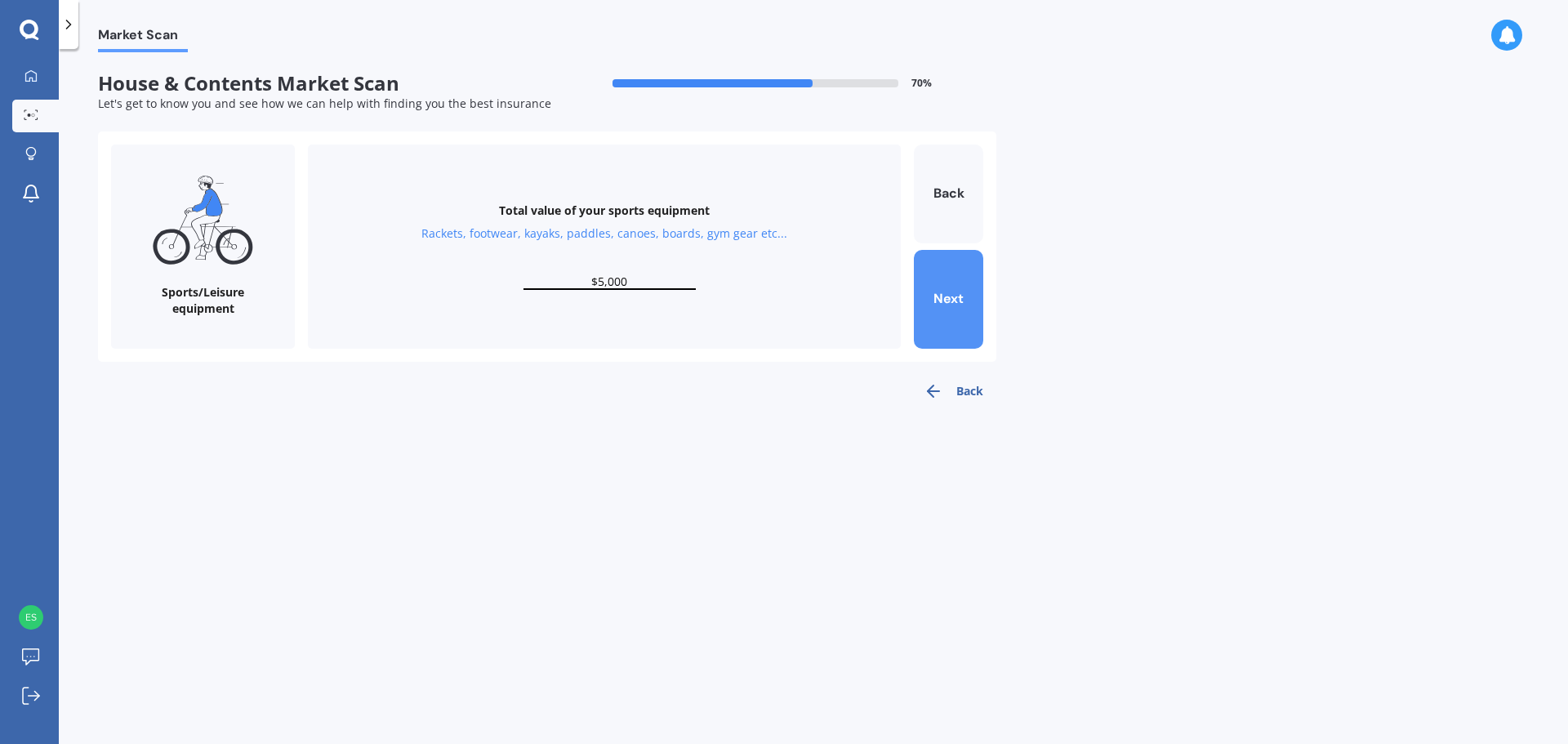
type input "$5,000"
click at [952, 295] on button "Next" at bounding box center [948, 299] width 69 height 99
click at [944, 302] on button "Skip" at bounding box center [948, 299] width 69 height 99
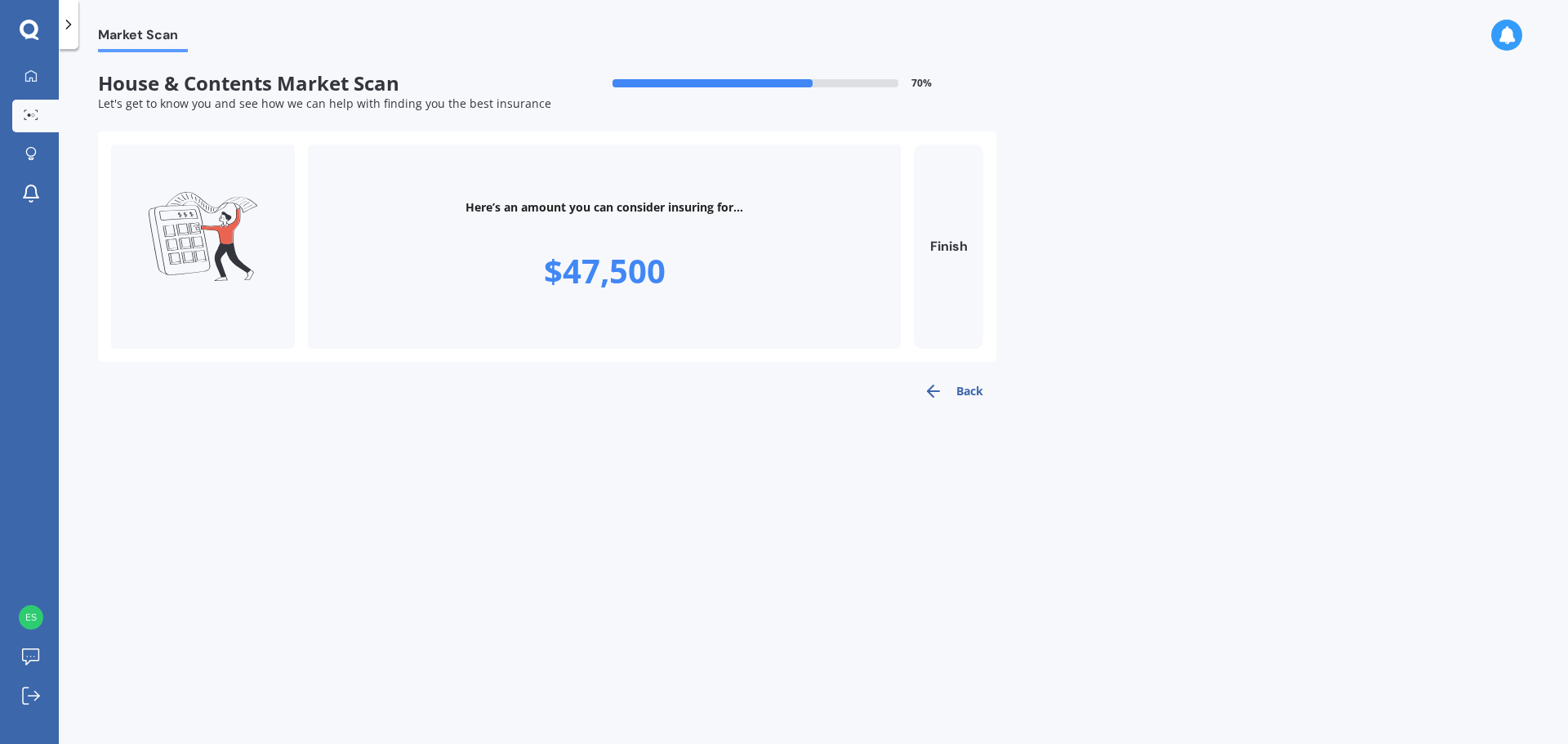
click at [982, 389] on button "Back" at bounding box center [952, 391] width 85 height 32
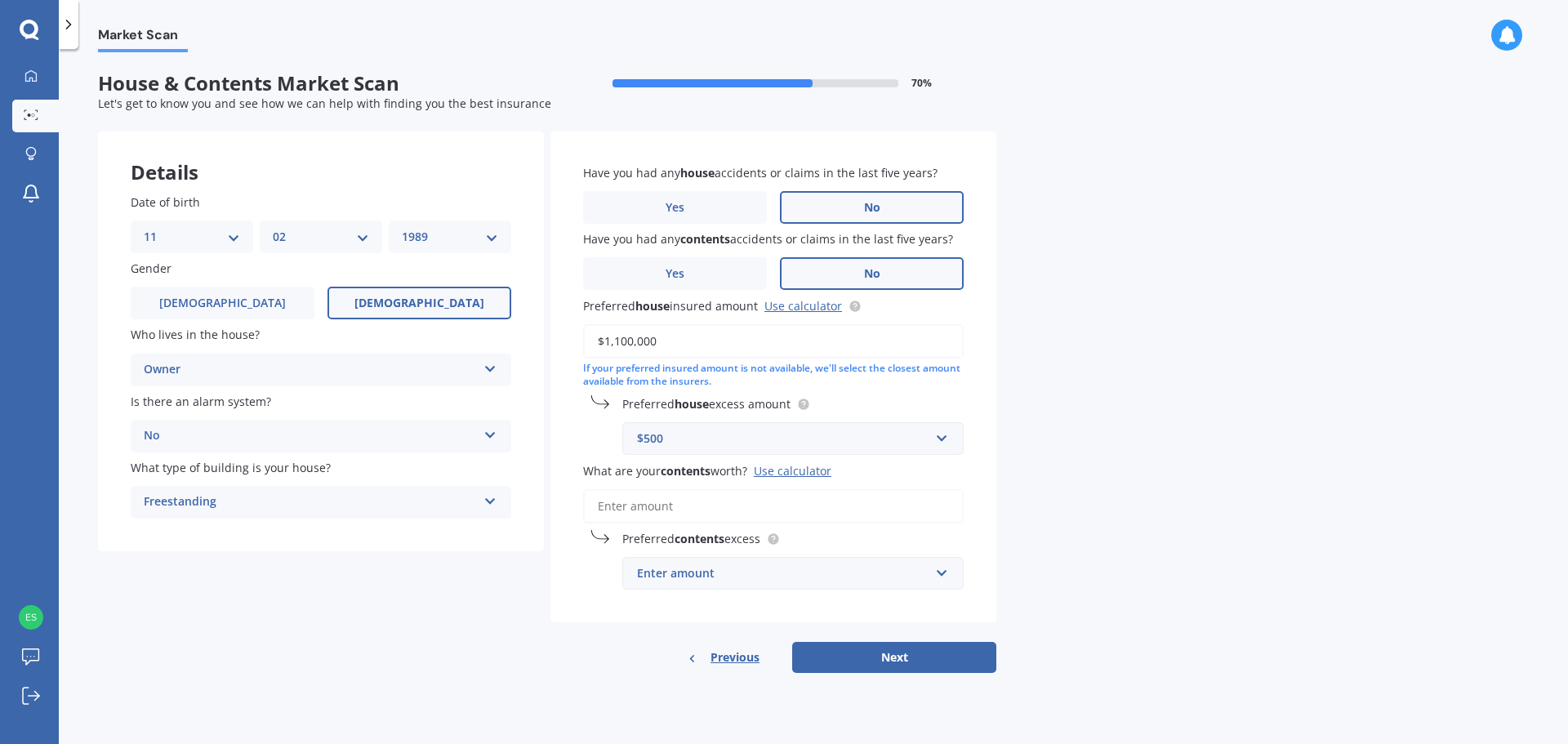
click at [676, 513] on input "What are your contents worth? Use calculator" at bounding box center [774, 506] width 381 height 34
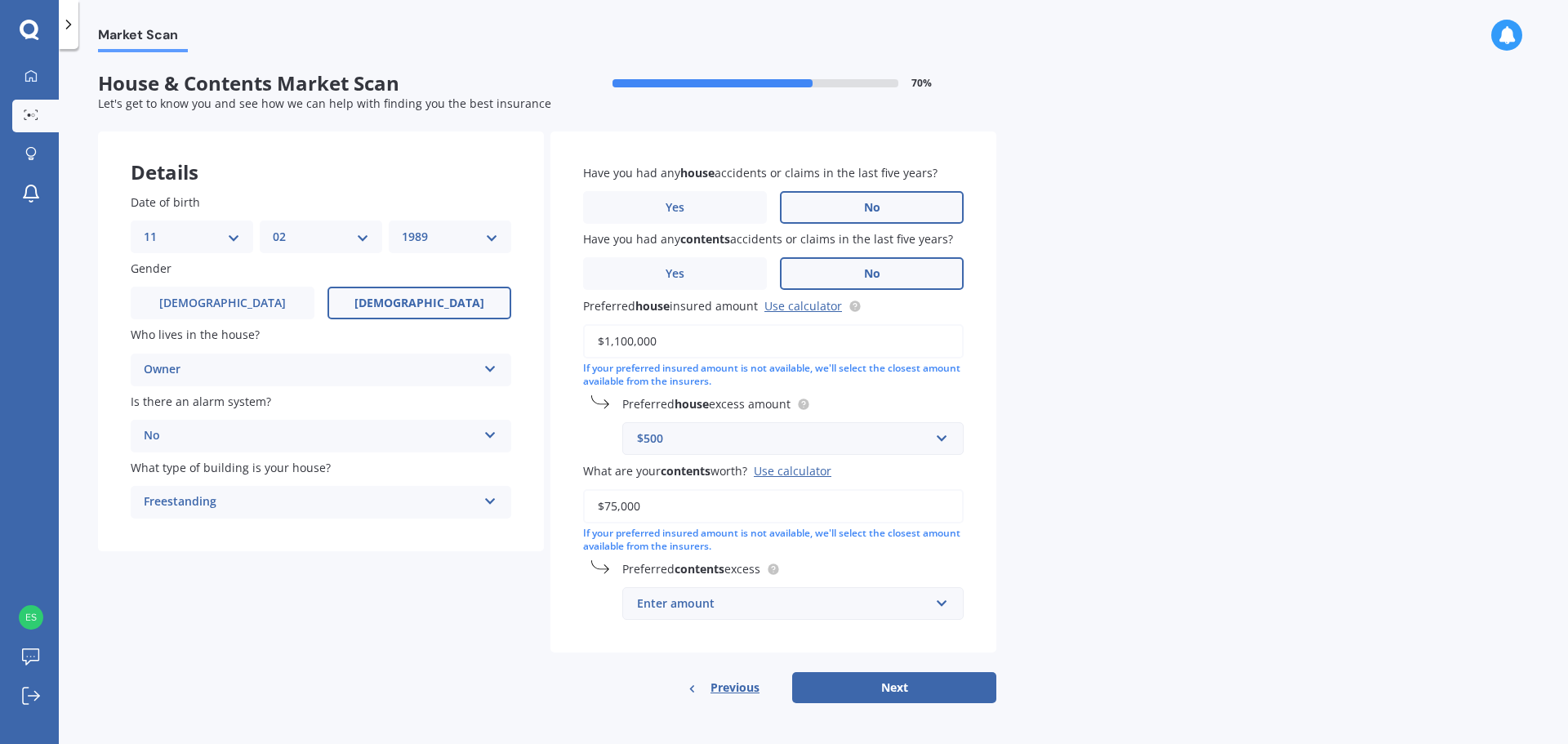
type input "$75,000"
click at [722, 609] on div "Enter amount" at bounding box center [783, 604] width 292 height 18
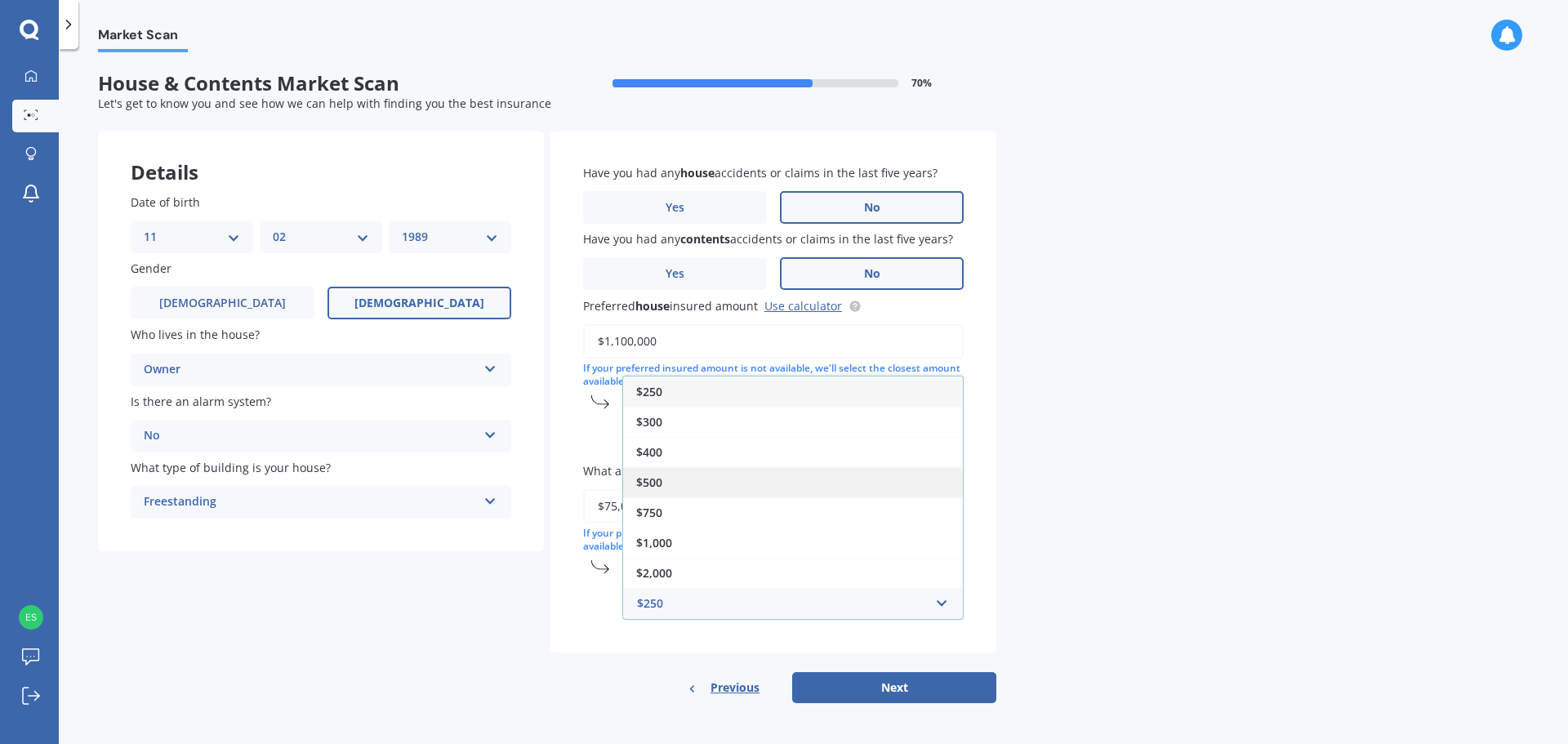
click at [685, 472] on div "$500" at bounding box center [793, 483] width 340 height 31
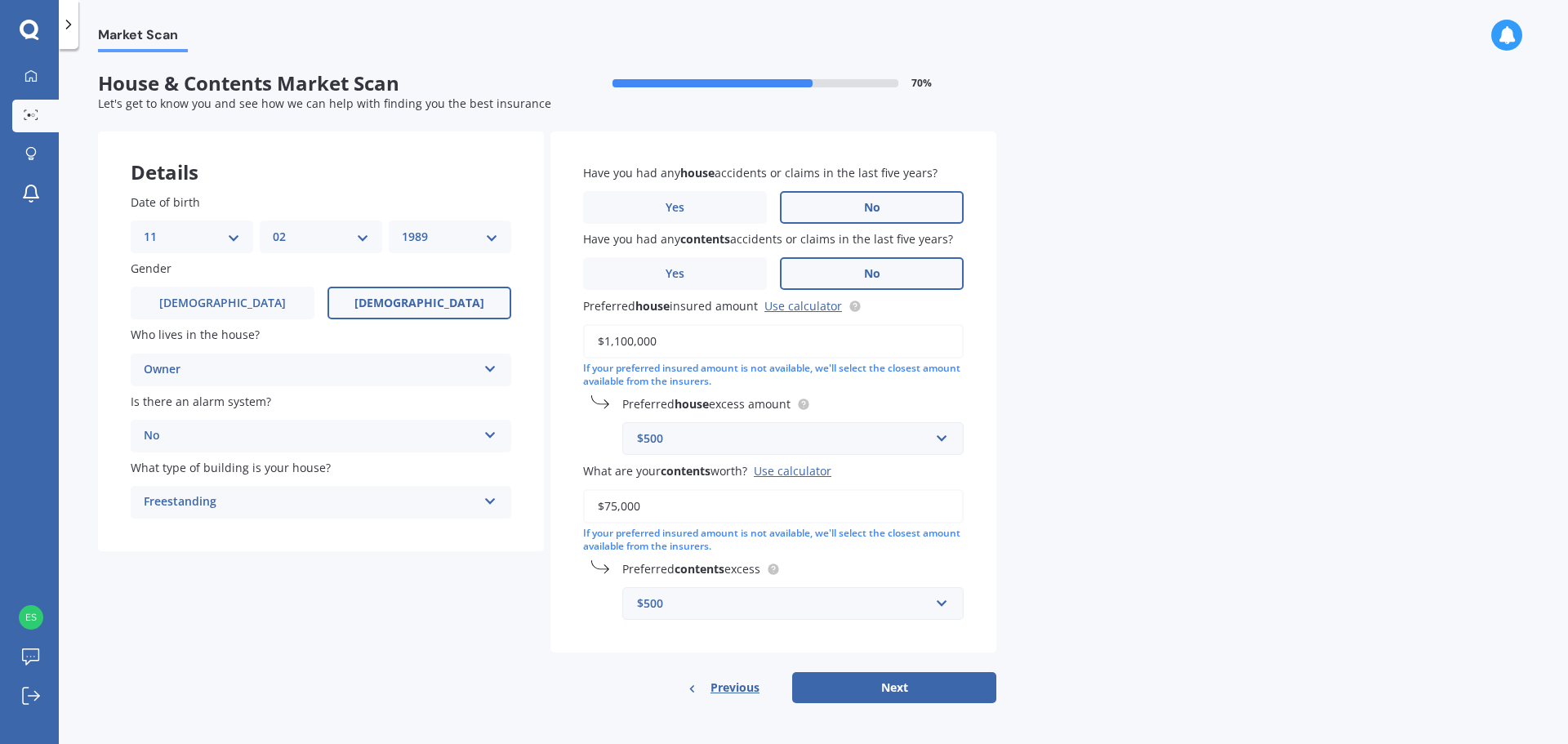
click at [721, 440] on div "$500" at bounding box center [783, 438] width 292 height 18
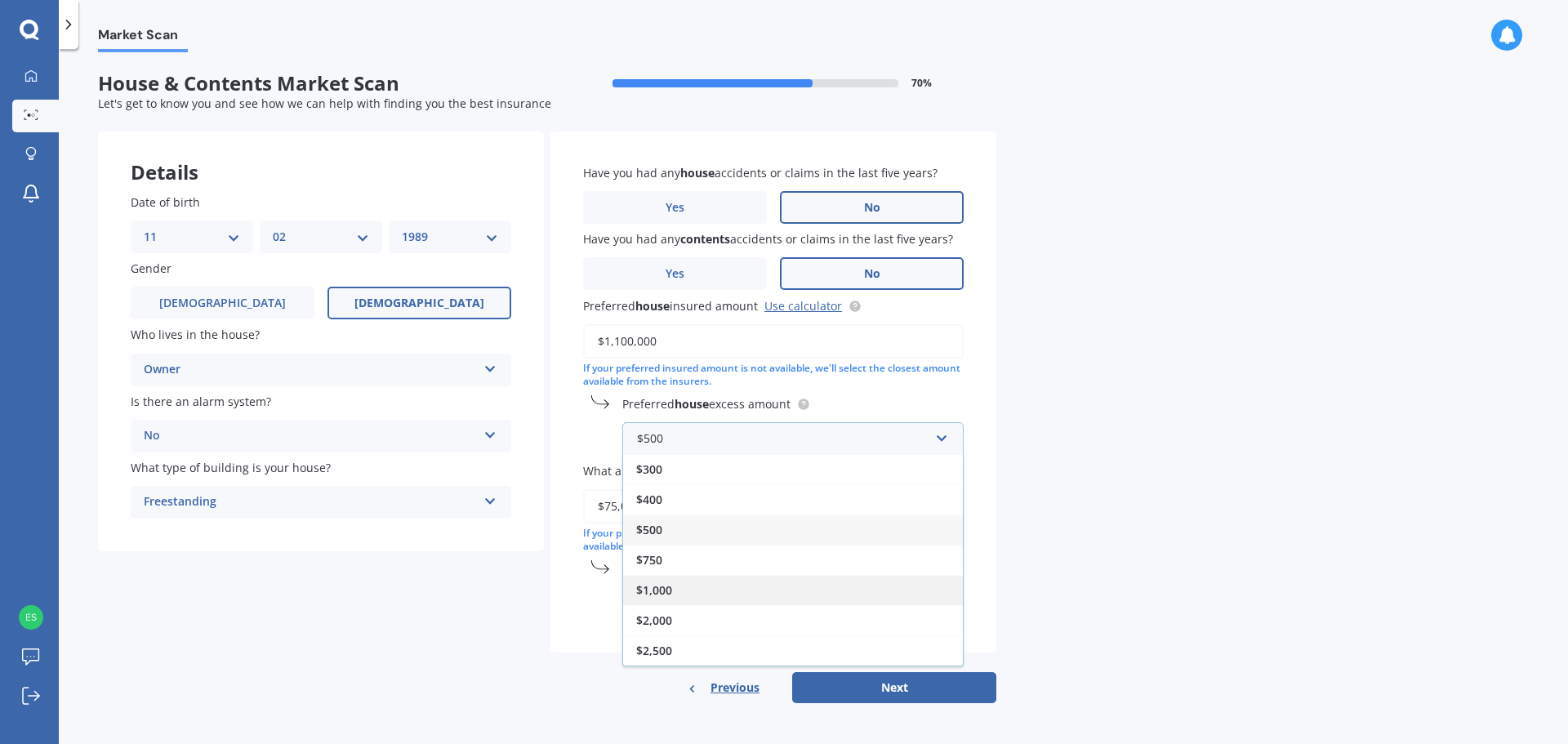
click at [683, 591] on div "$1,000" at bounding box center [793, 590] width 340 height 31
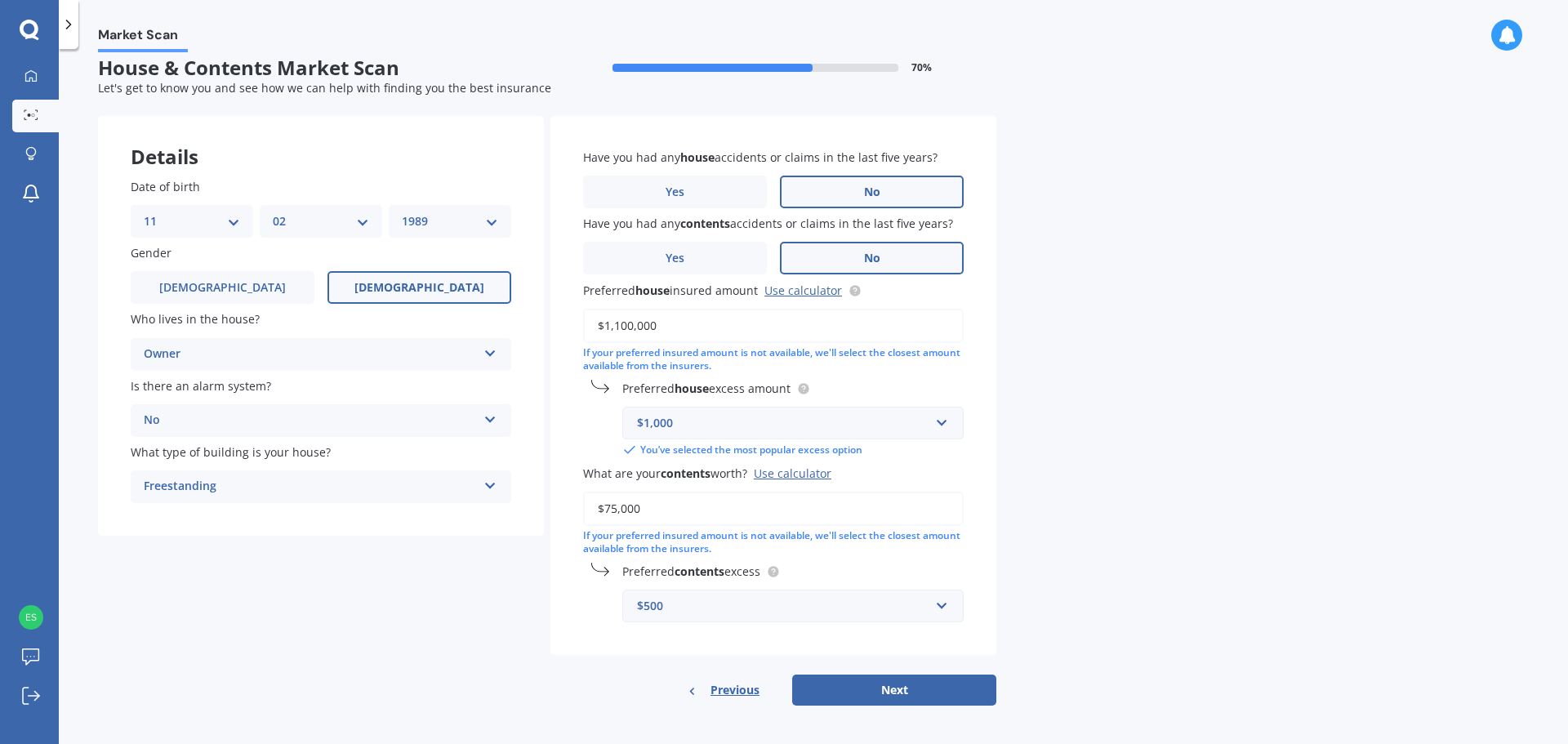
scroll to position [20, 0]
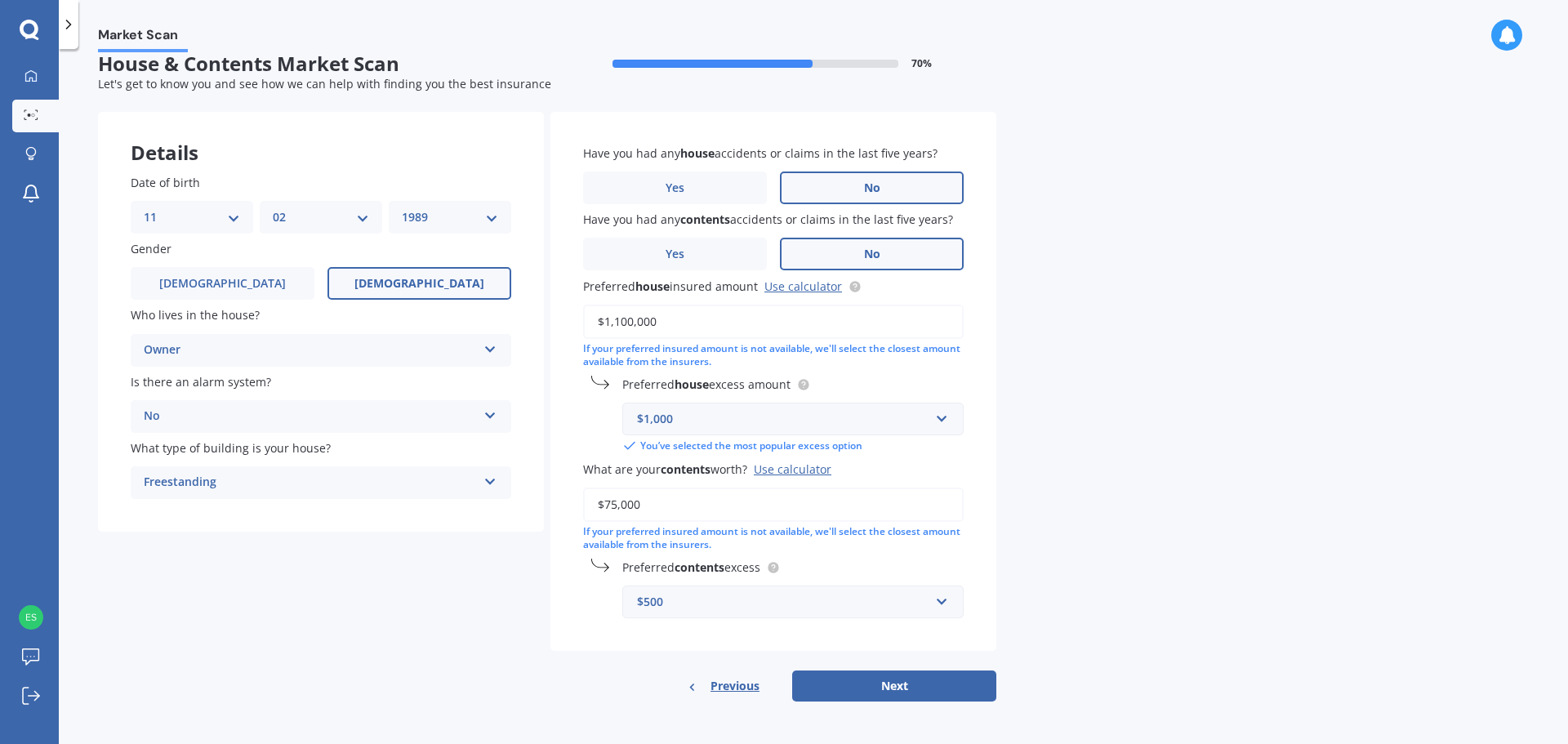
click at [1138, 562] on div "Market Scan House & Contents Market Scan 70 % Let's get to know you and see how…" at bounding box center [813, 399] width 1510 height 695
click at [884, 695] on button "Next" at bounding box center [894, 686] width 204 height 31
select select "11"
select select "02"
select select "1989"
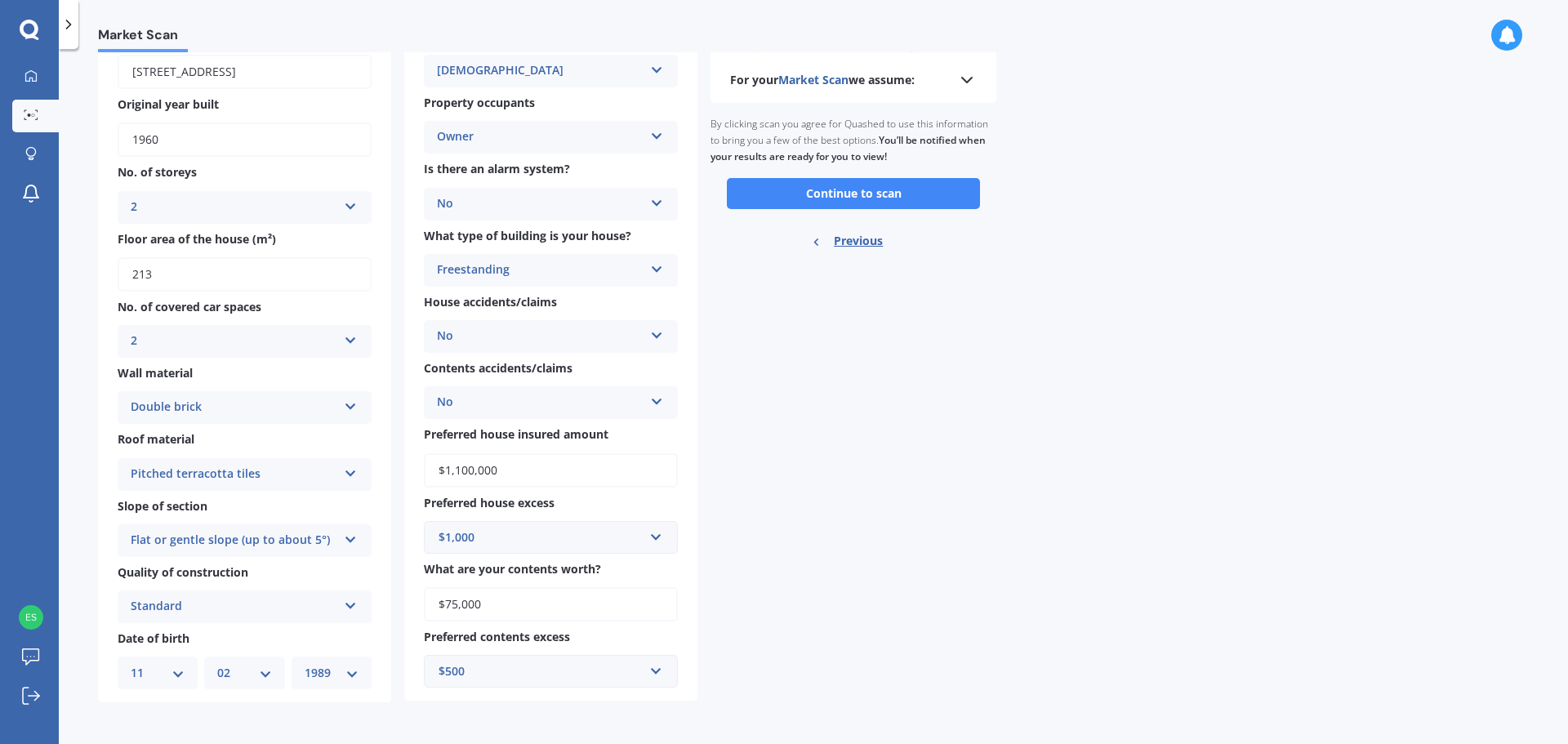
scroll to position [118, 0]
click at [839, 196] on button "Continue to scan" at bounding box center [854, 192] width 253 height 31
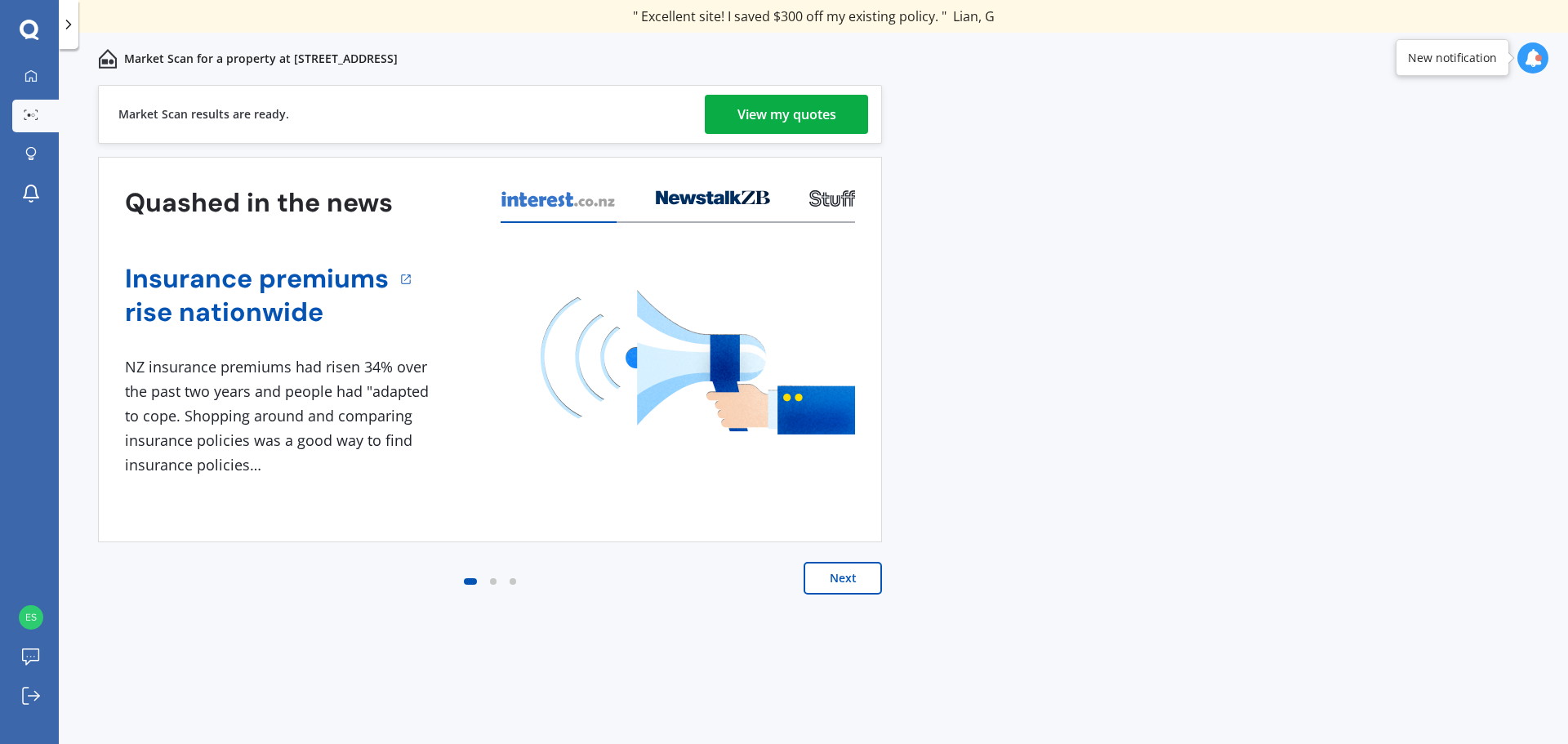
click at [762, 121] on div "View my quotes" at bounding box center [787, 114] width 99 height 40
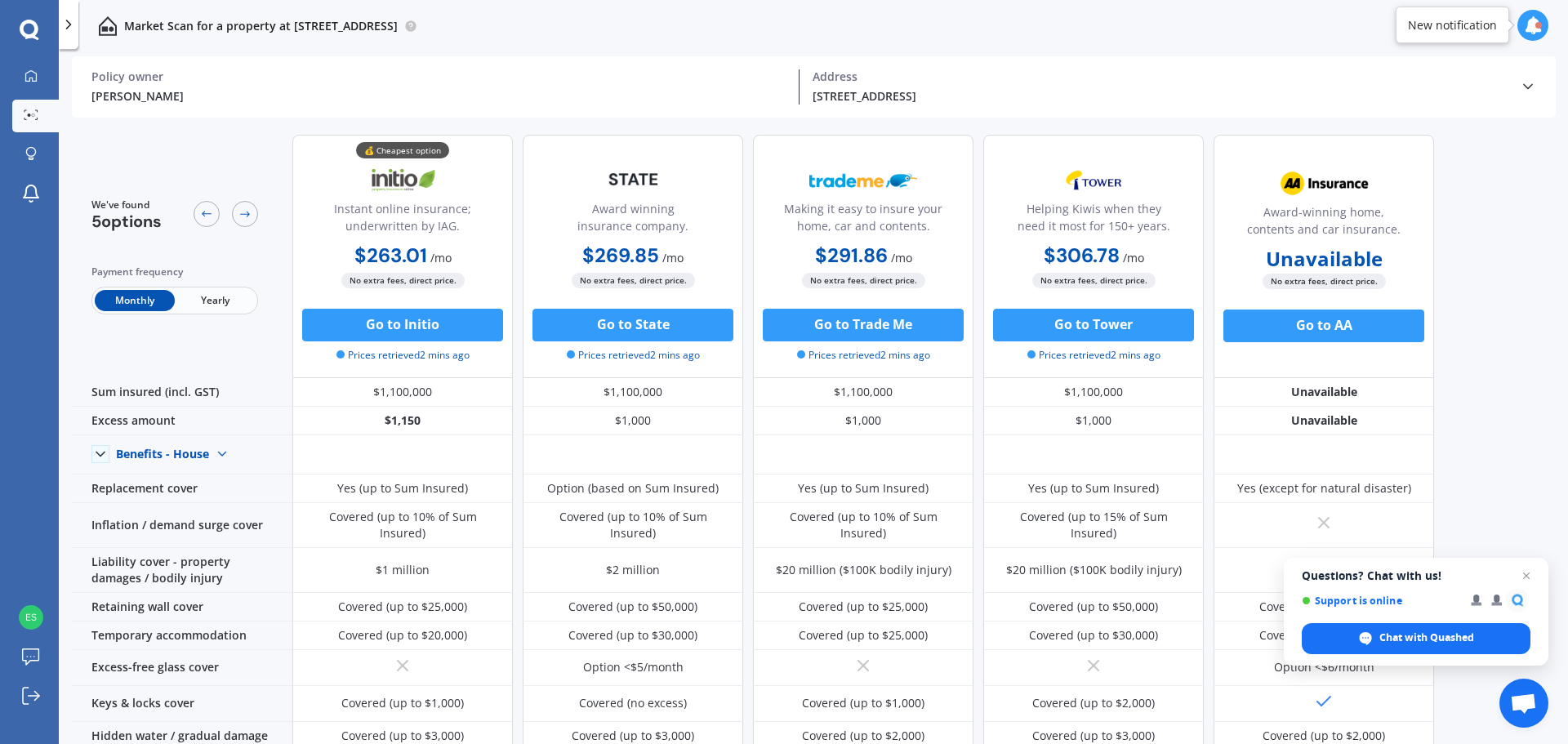
click at [390, 255] on b "$263.01" at bounding box center [390, 255] width 73 height 25
click at [642, 260] on b "$269.85" at bounding box center [620, 255] width 76 height 25
click at [376, 255] on b "$263.01" at bounding box center [390, 255] width 73 height 25
click at [625, 256] on b "$269.85" at bounding box center [620, 255] width 76 height 25
click at [614, 95] on div "[PERSON_NAME]" at bounding box center [439, 95] width 695 height 17
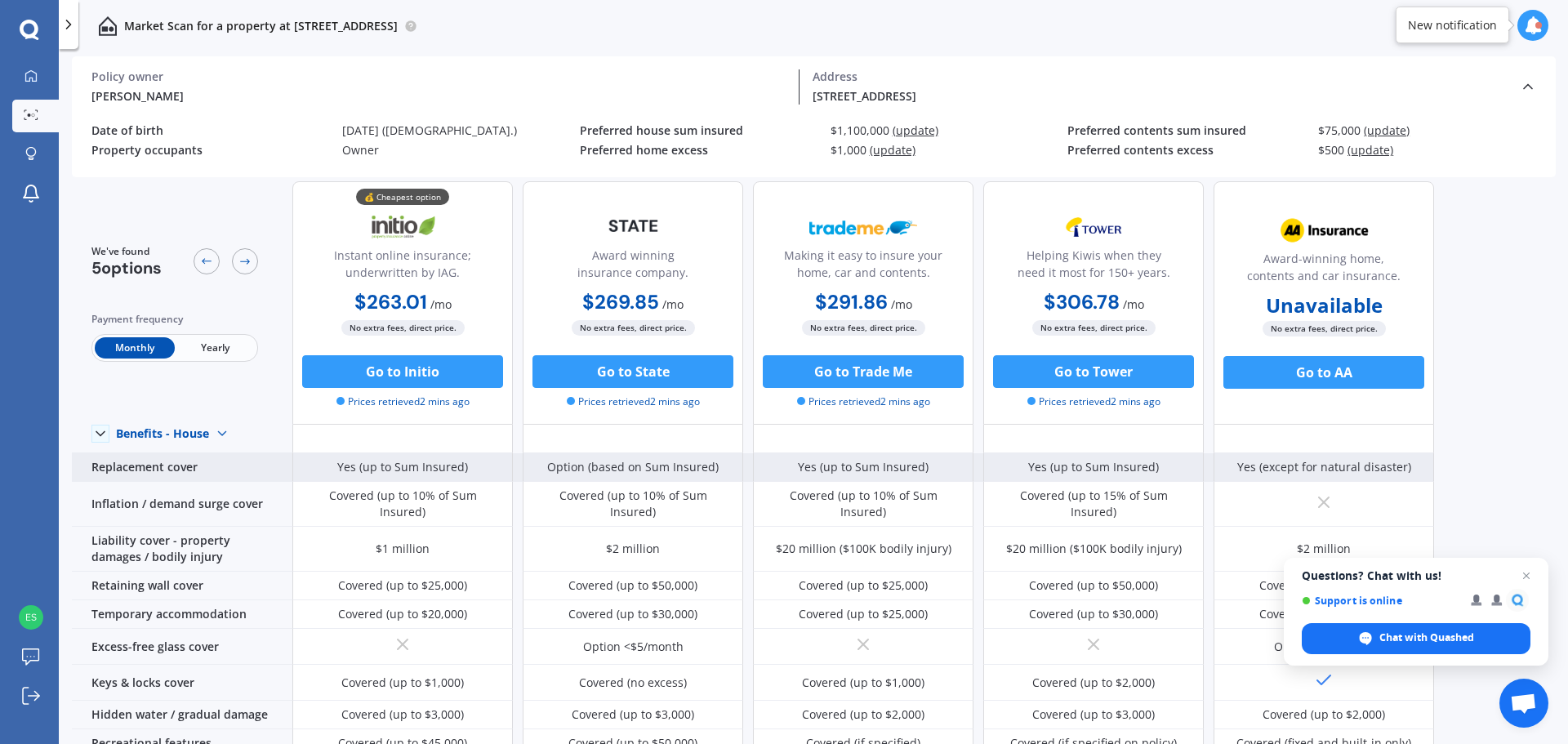
scroll to position [82, 0]
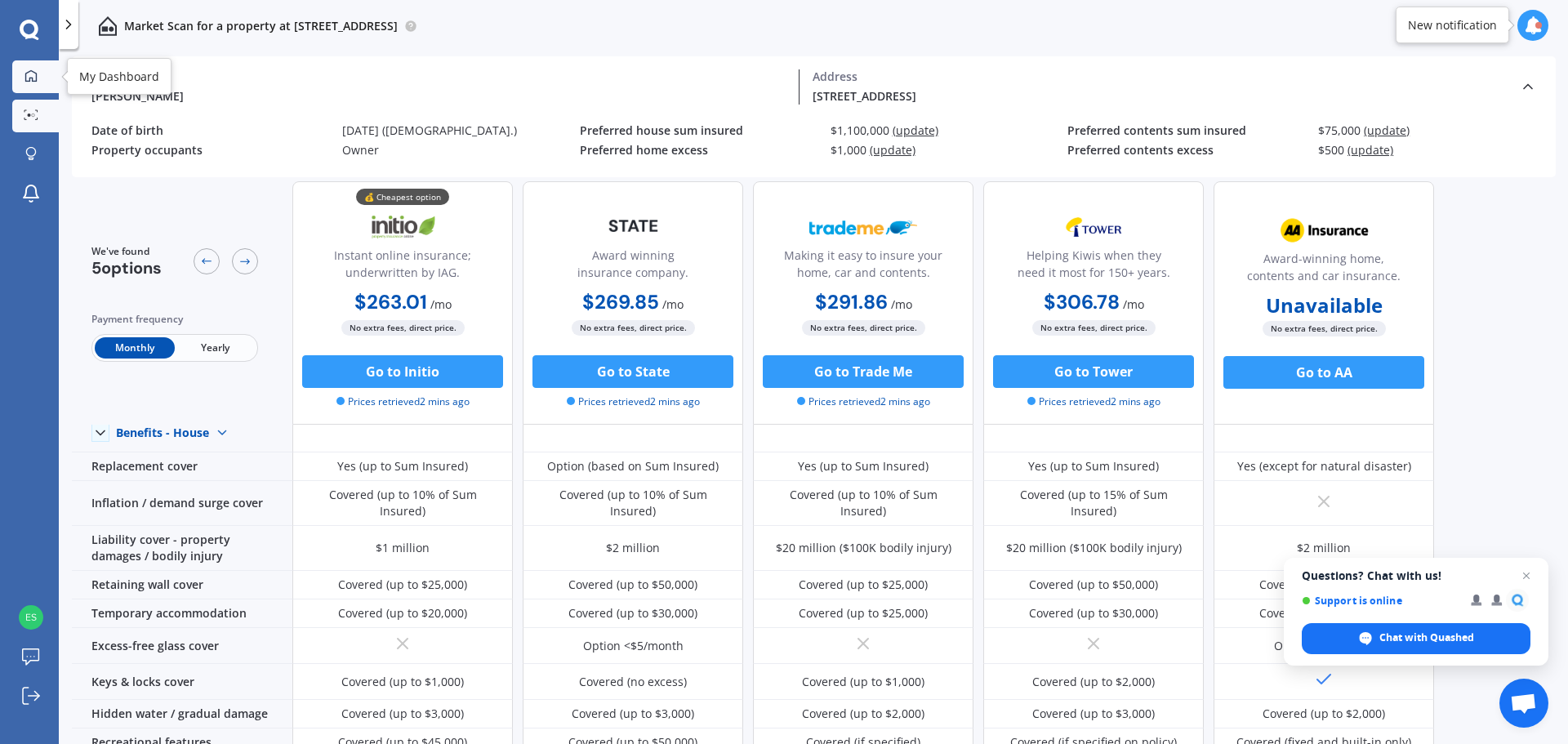
click at [28, 69] on icon at bounding box center [31, 75] width 13 height 13
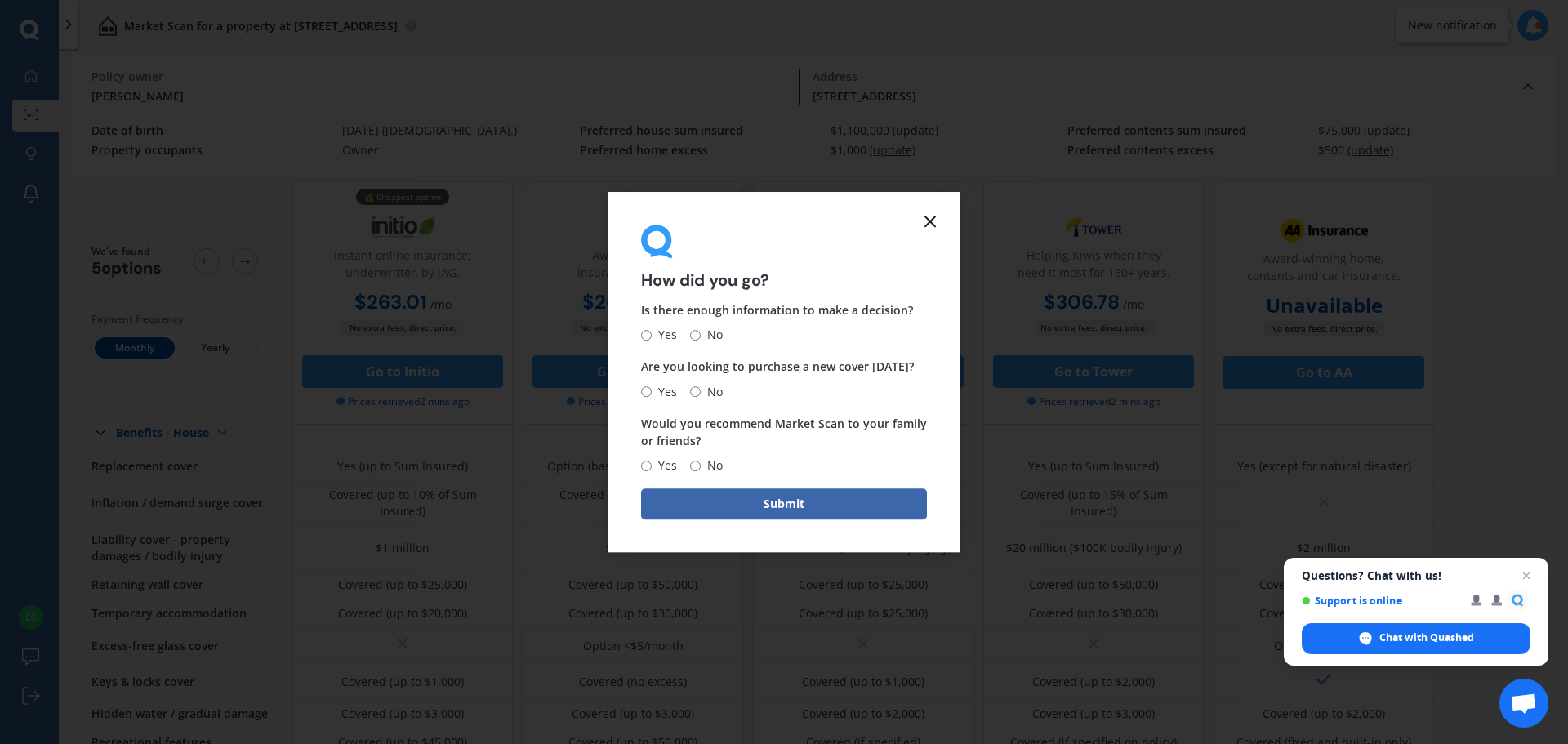
click at [665, 336] on span "Yes" at bounding box center [664, 336] width 25 height 20
click at [651, 336] on input "Yes" at bounding box center [646, 335] width 11 height 11
radio input "true"
click at [713, 389] on span "No" at bounding box center [712, 392] width 22 height 20
click at [701, 389] on input "No" at bounding box center [695, 392] width 11 height 11
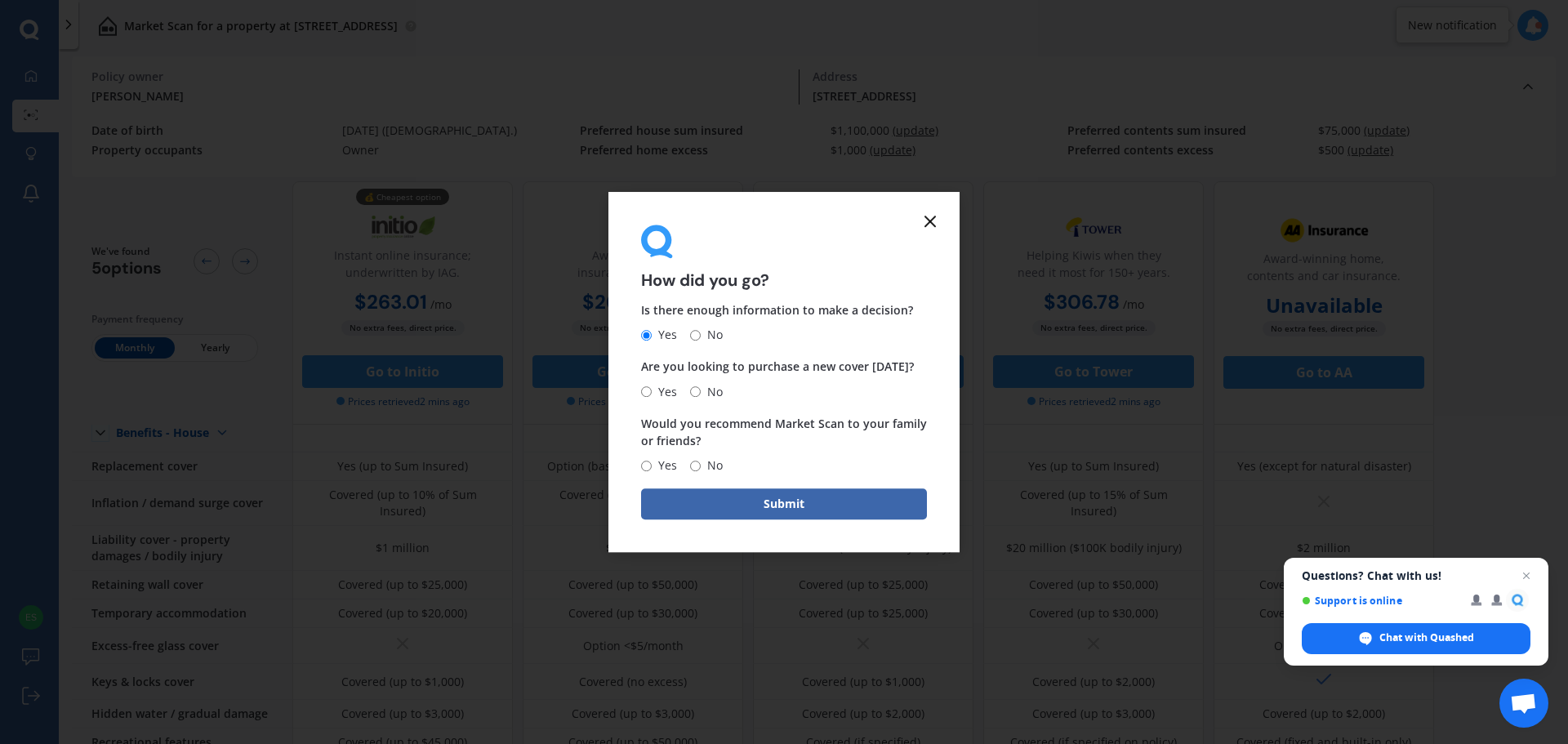
radio input "true"
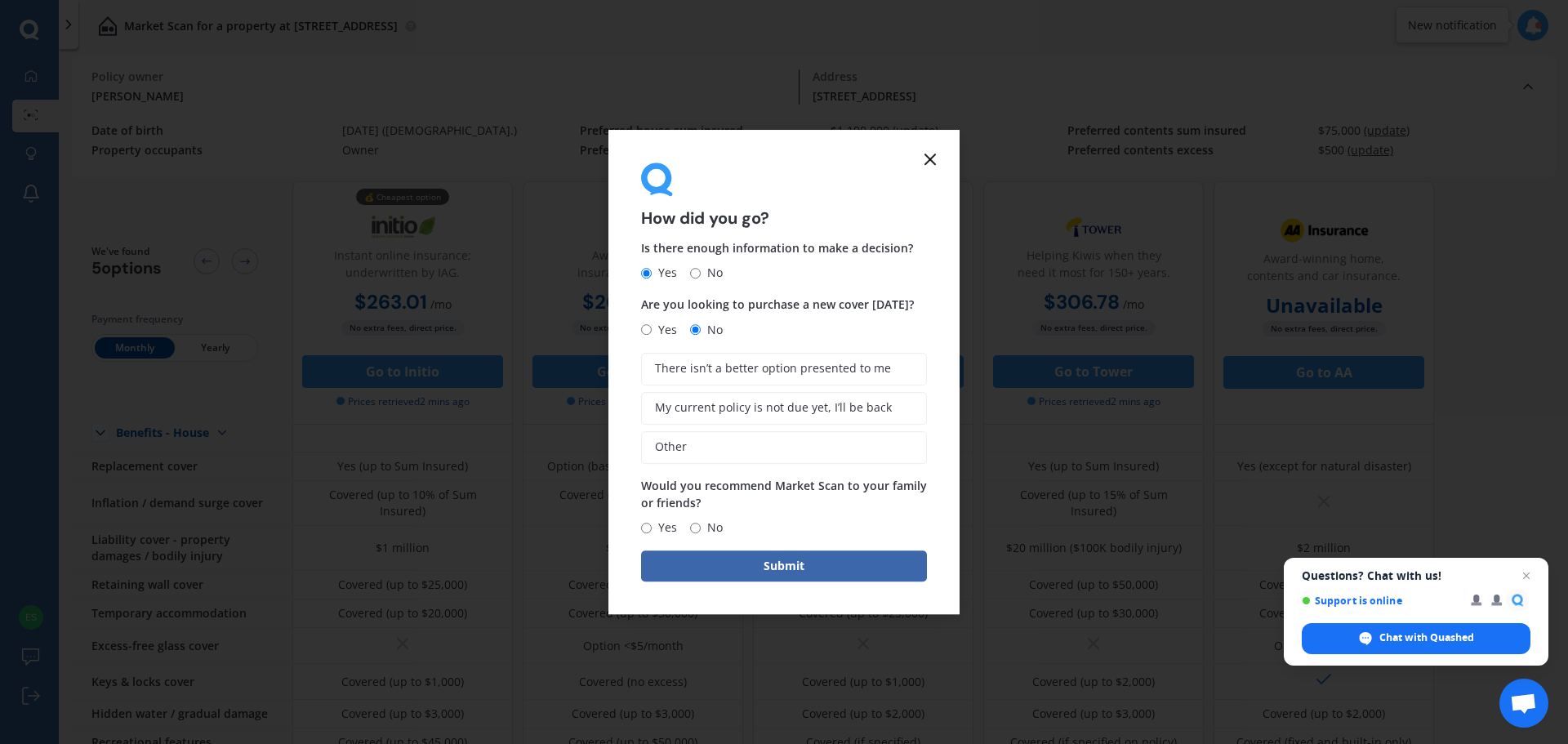
click at [658, 533] on span "Yes" at bounding box center [664, 527] width 25 height 20
click at [651, 533] on input "Yes" at bounding box center [646, 528] width 11 height 11
radio input "true"
click at [802, 415] on span "My current policy is not due yet, I’ll be back" at bounding box center [774, 407] width 237 height 13
click at [0, 0] on input "My current policy is not due yet, I’ll be back" at bounding box center [0, 0] width 0 height 0
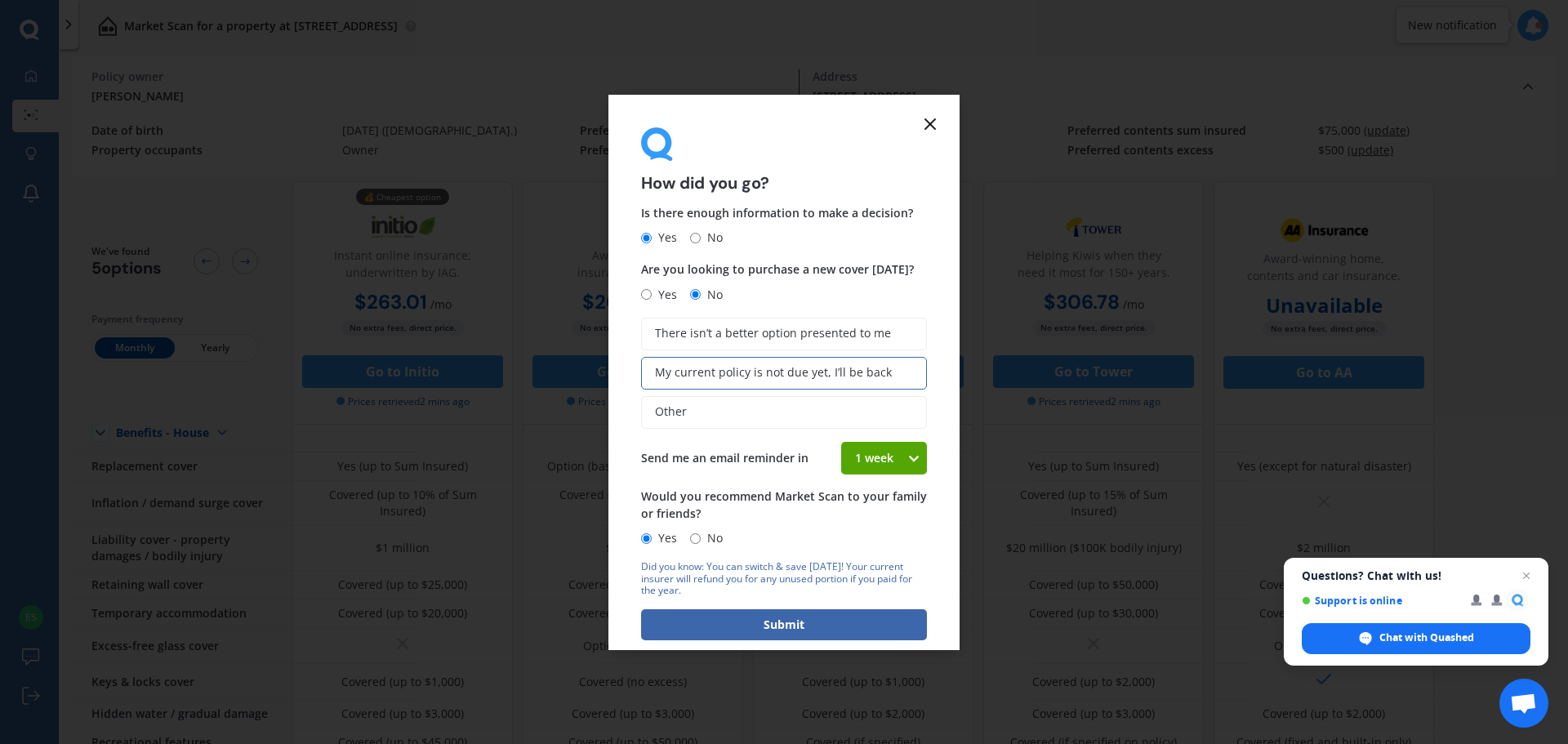
click at [926, 124] on icon at bounding box center [930, 124] width 20 height 20
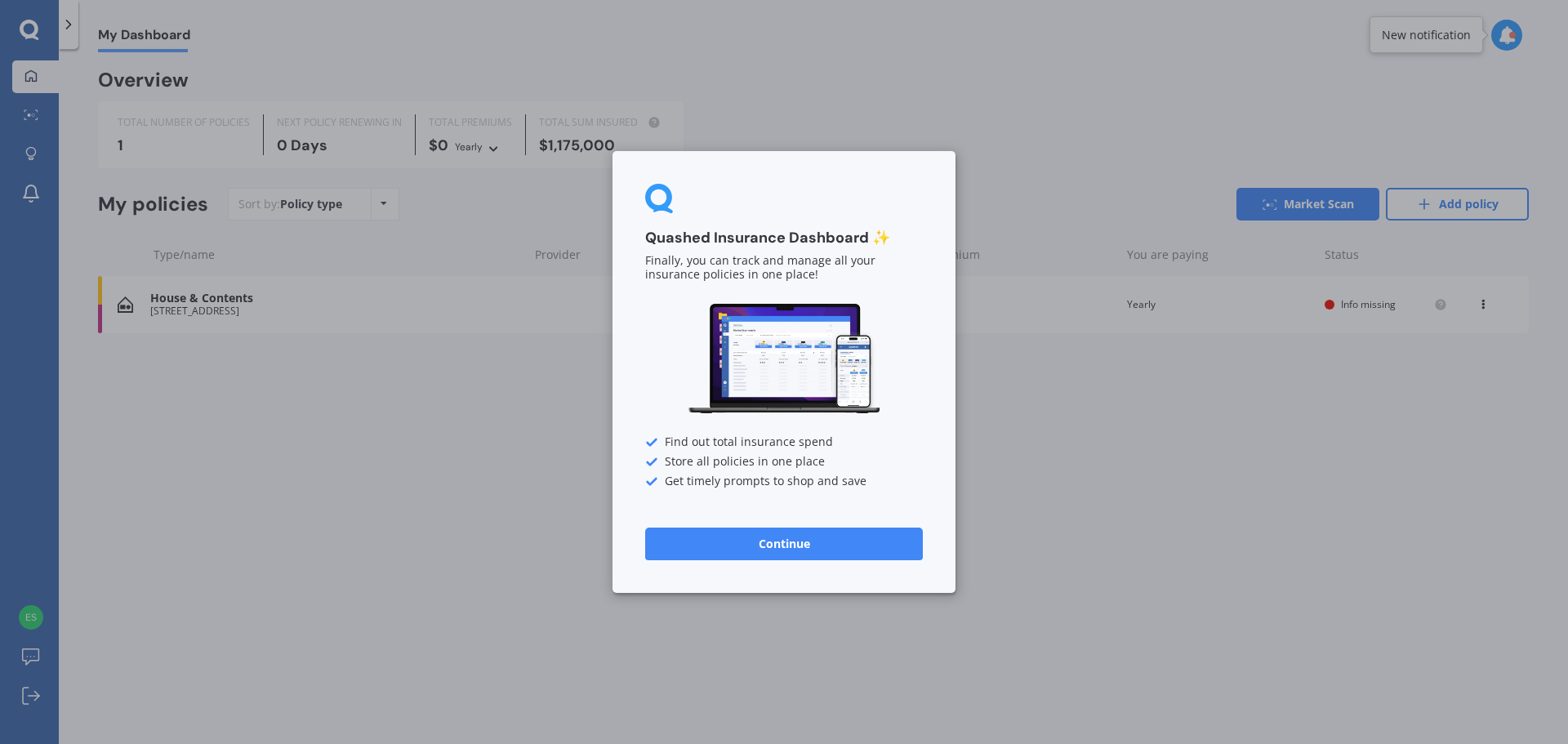
click at [364, 484] on div "Quashed Insurance Dashboard ✨ Finally, you can track and manage all your insura…" at bounding box center [784, 372] width 1568 height 744
click at [757, 552] on button "Continue" at bounding box center [784, 544] width 278 height 32
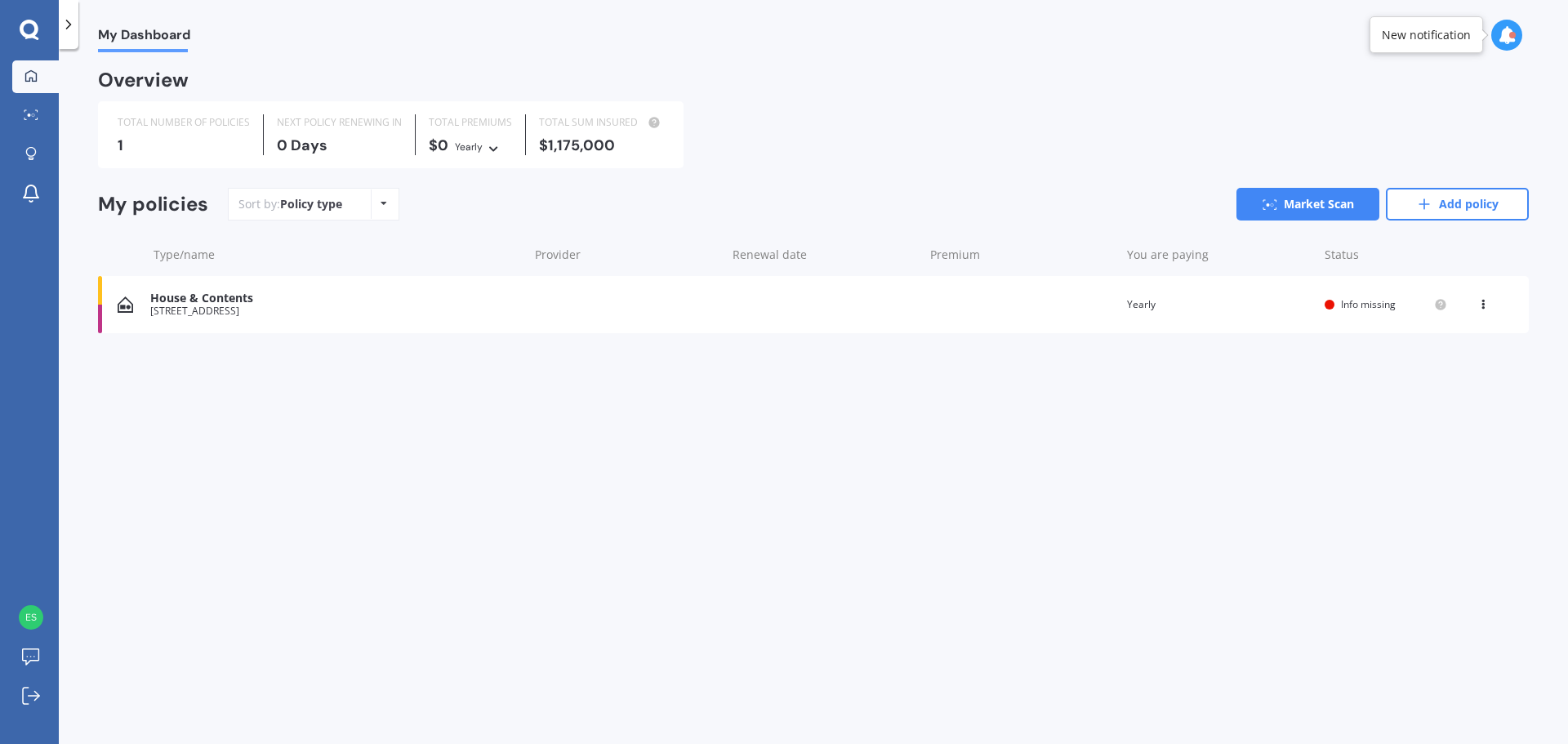
click at [31, 37] on icon at bounding box center [29, 29] width 19 height 19
click at [30, 154] on icon at bounding box center [31, 154] width 12 height 13
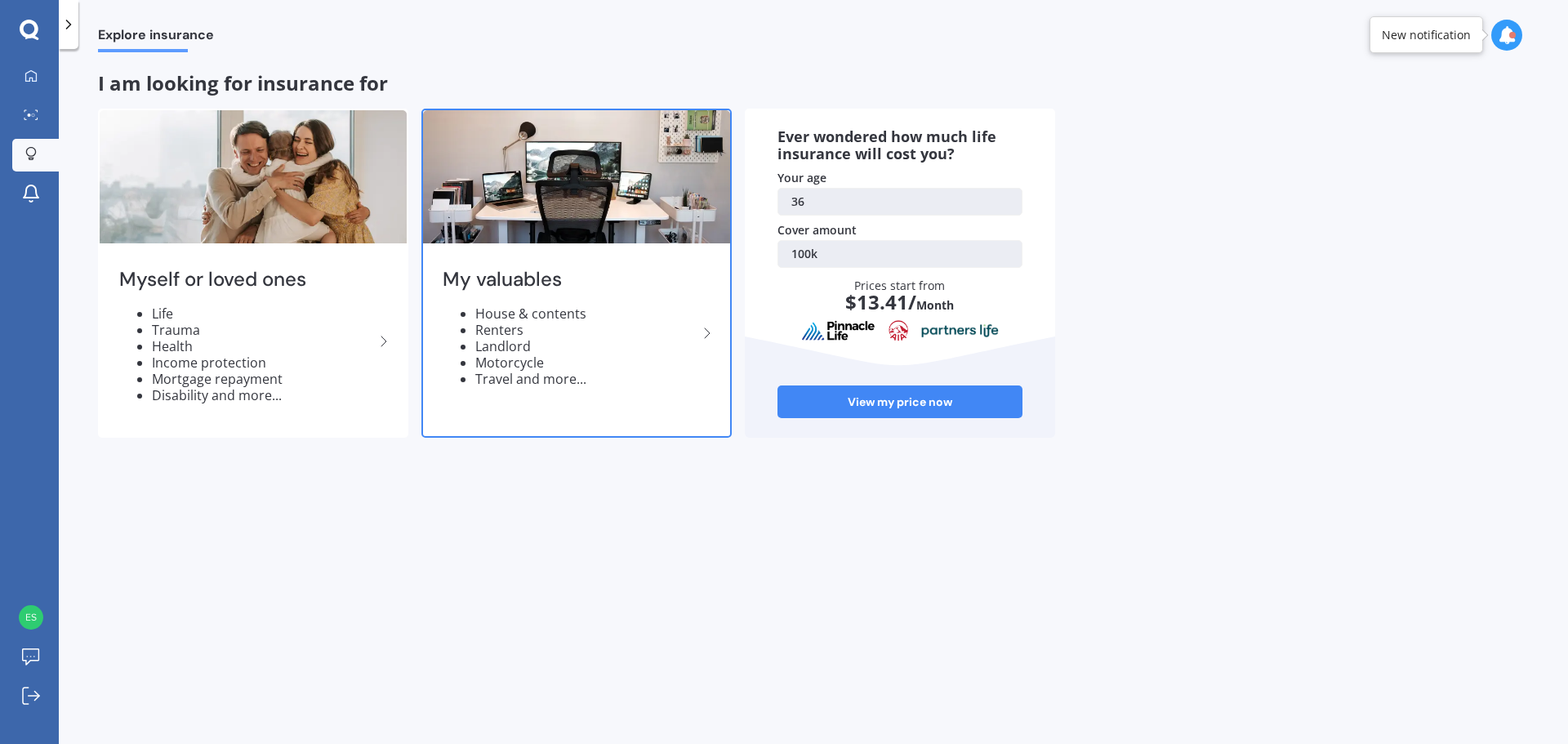
click at [552, 299] on div "My valuables House & contents Renters Landlord Motorcycle Travel and more..." at bounding box center [577, 333] width 307 height 173
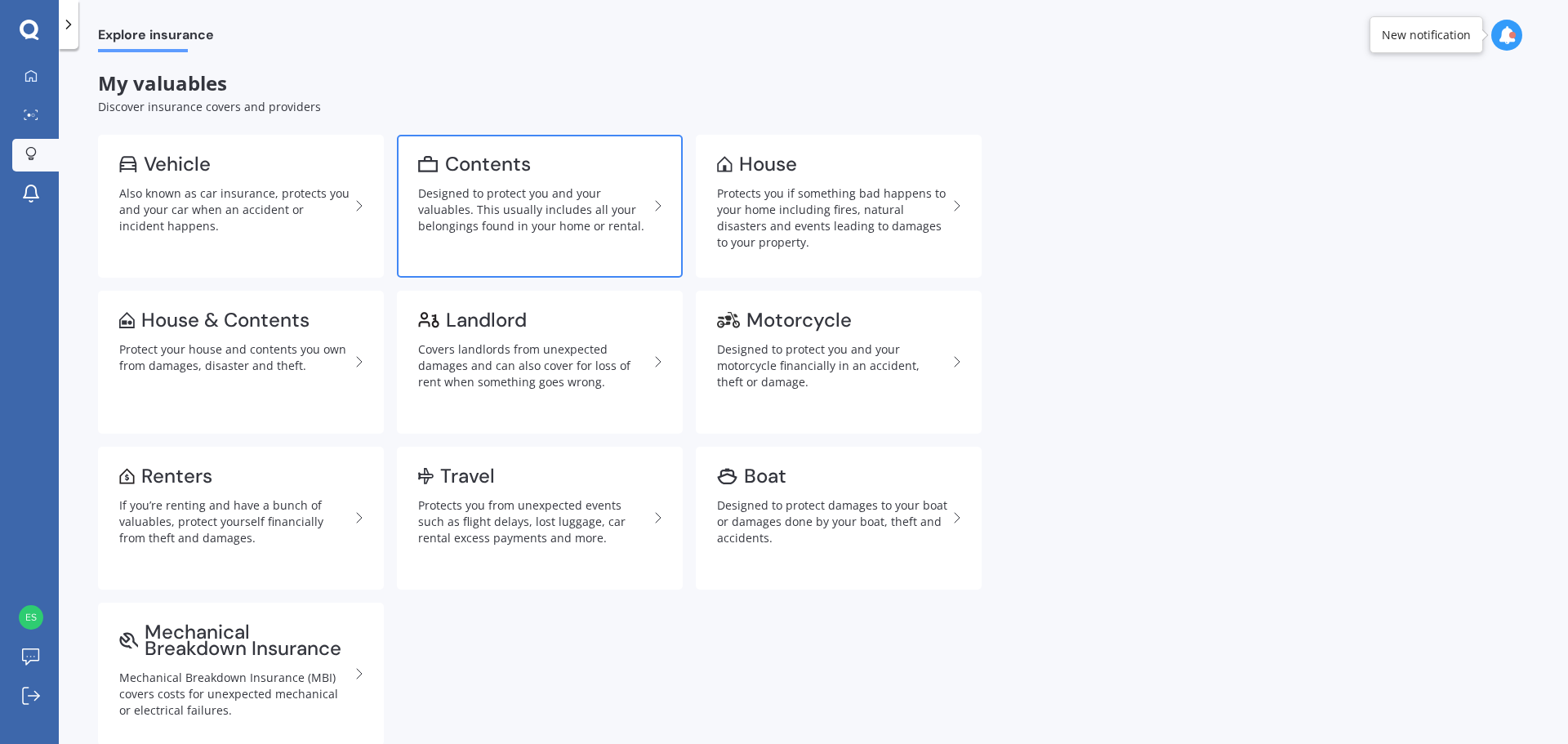
click at [561, 165] on div "Contents" at bounding box center [533, 164] width 230 height 16
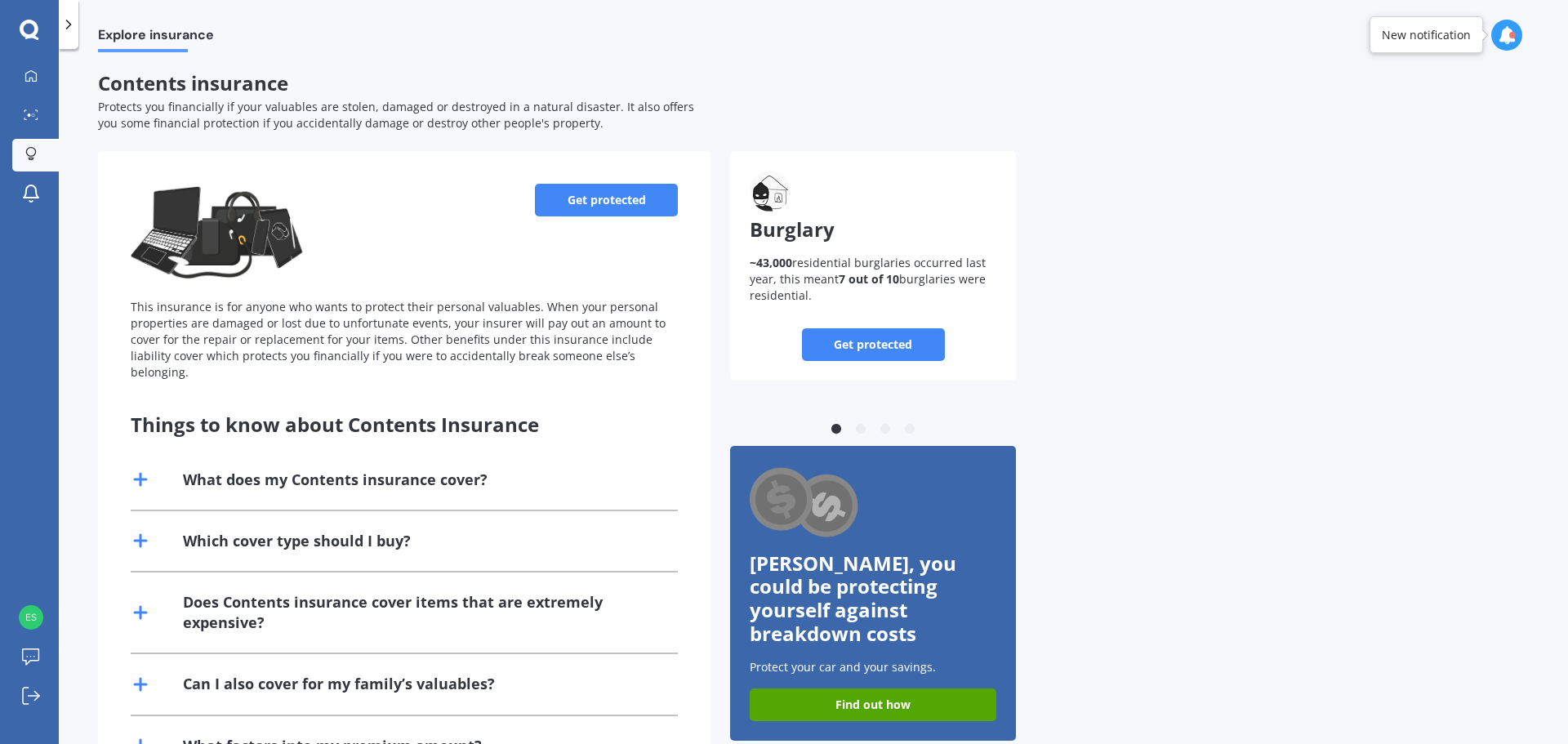
click at [246, 476] on div "What does my Contents insurance cover?" at bounding box center [403, 480] width 547 height 59
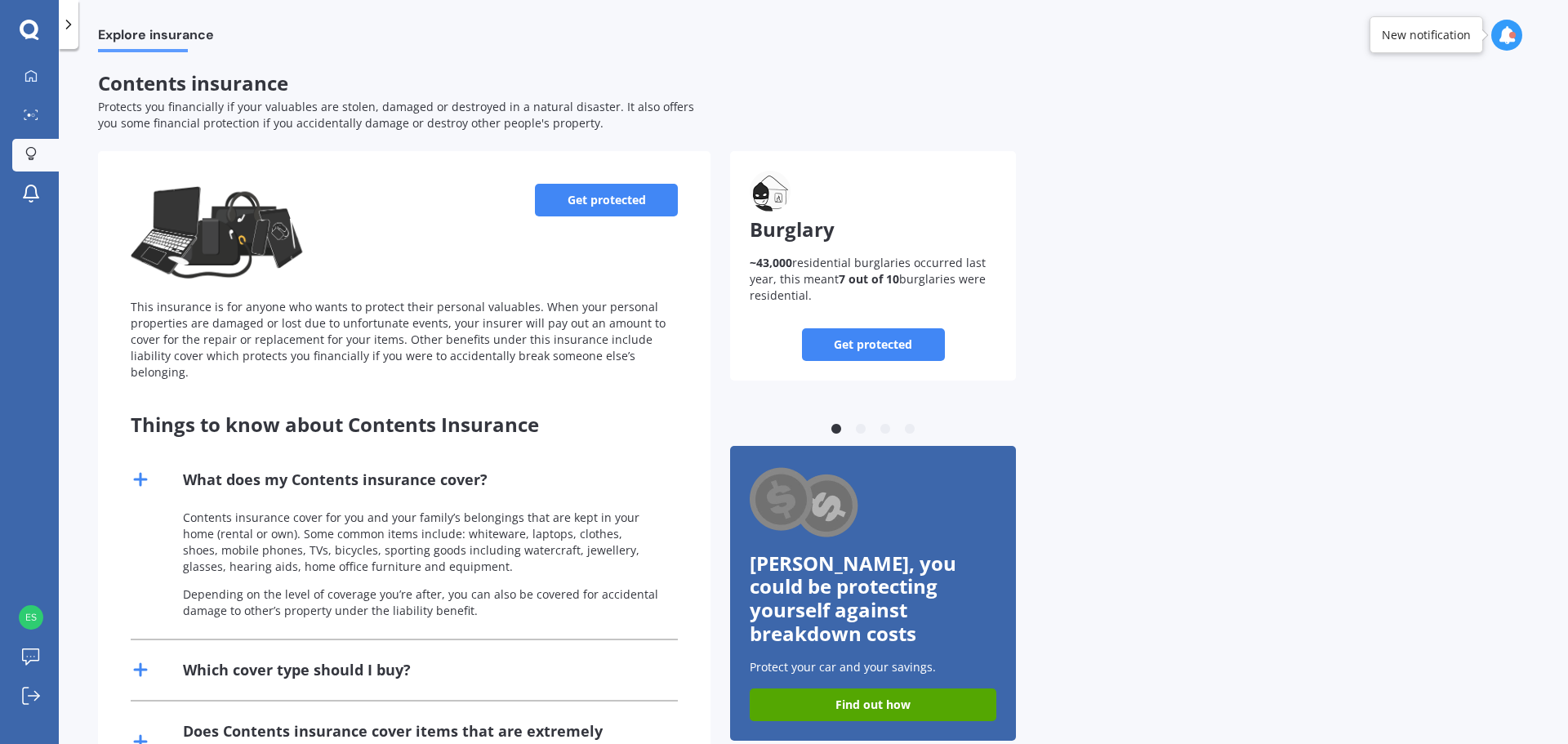
click at [246, 476] on div "What does my Contents insurance cover?" at bounding box center [403, 480] width 547 height 59
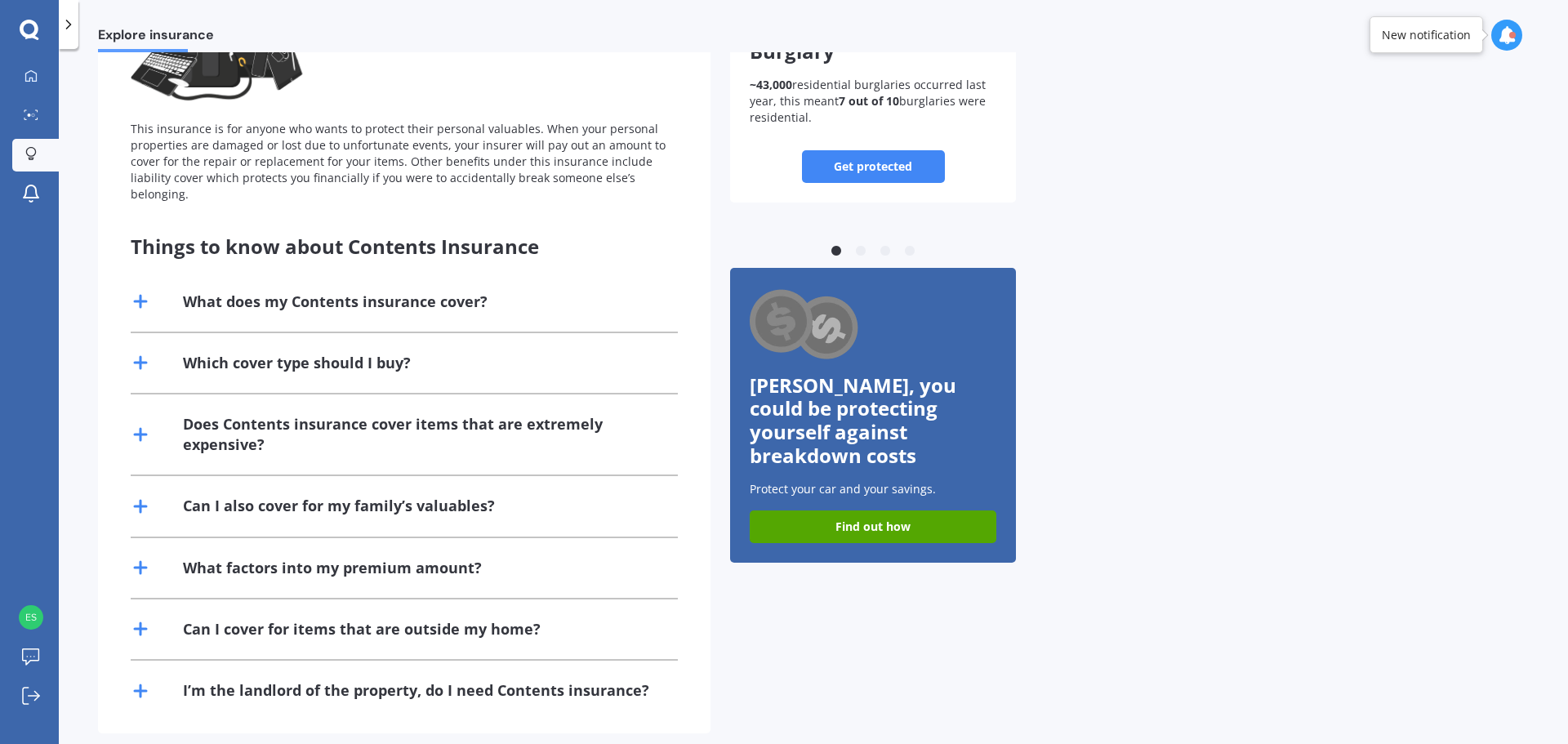
scroll to position [181, 0]
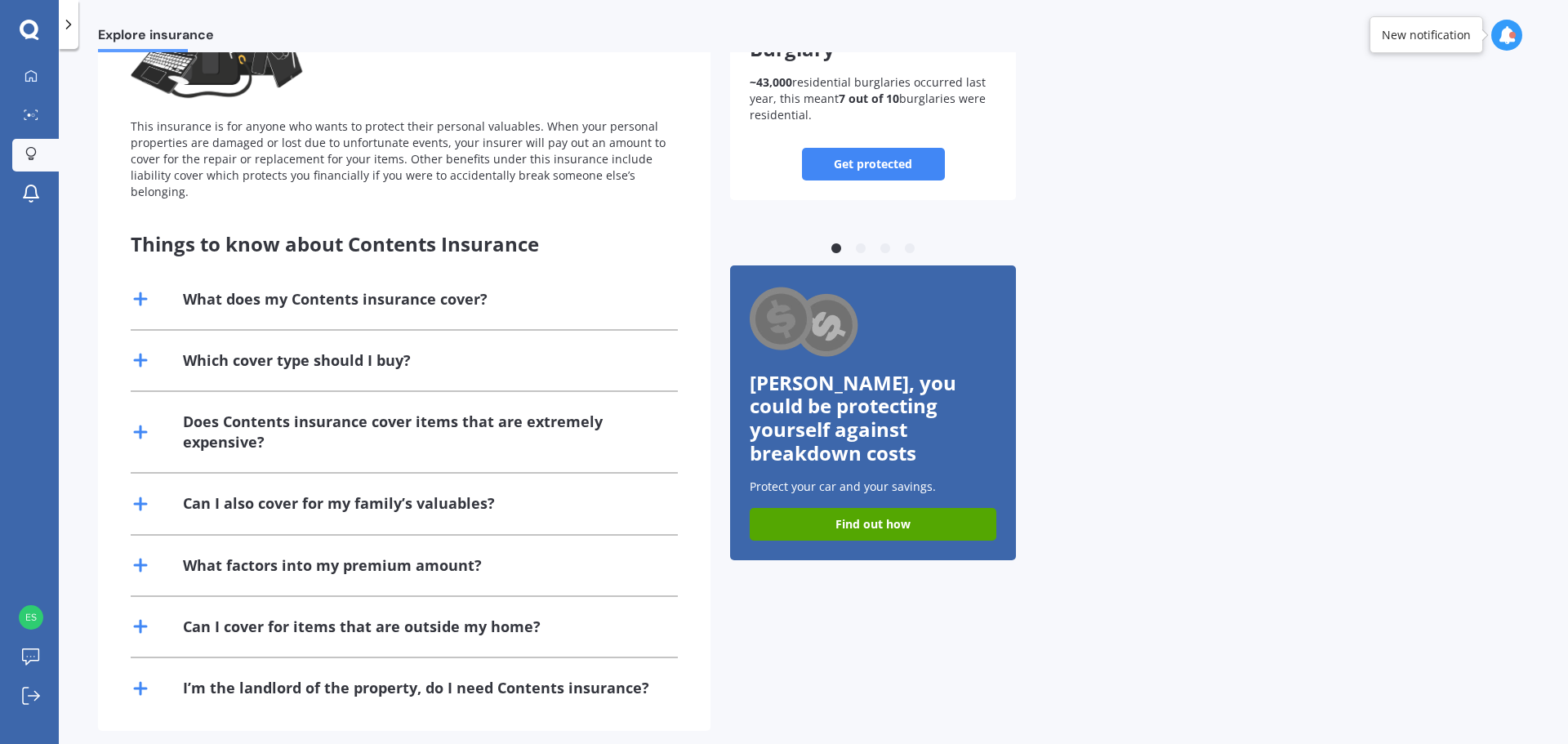
click at [290, 678] on div "I’m the landlord of the property, do I need Contents insurance?" at bounding box center [416, 687] width 466 height 21
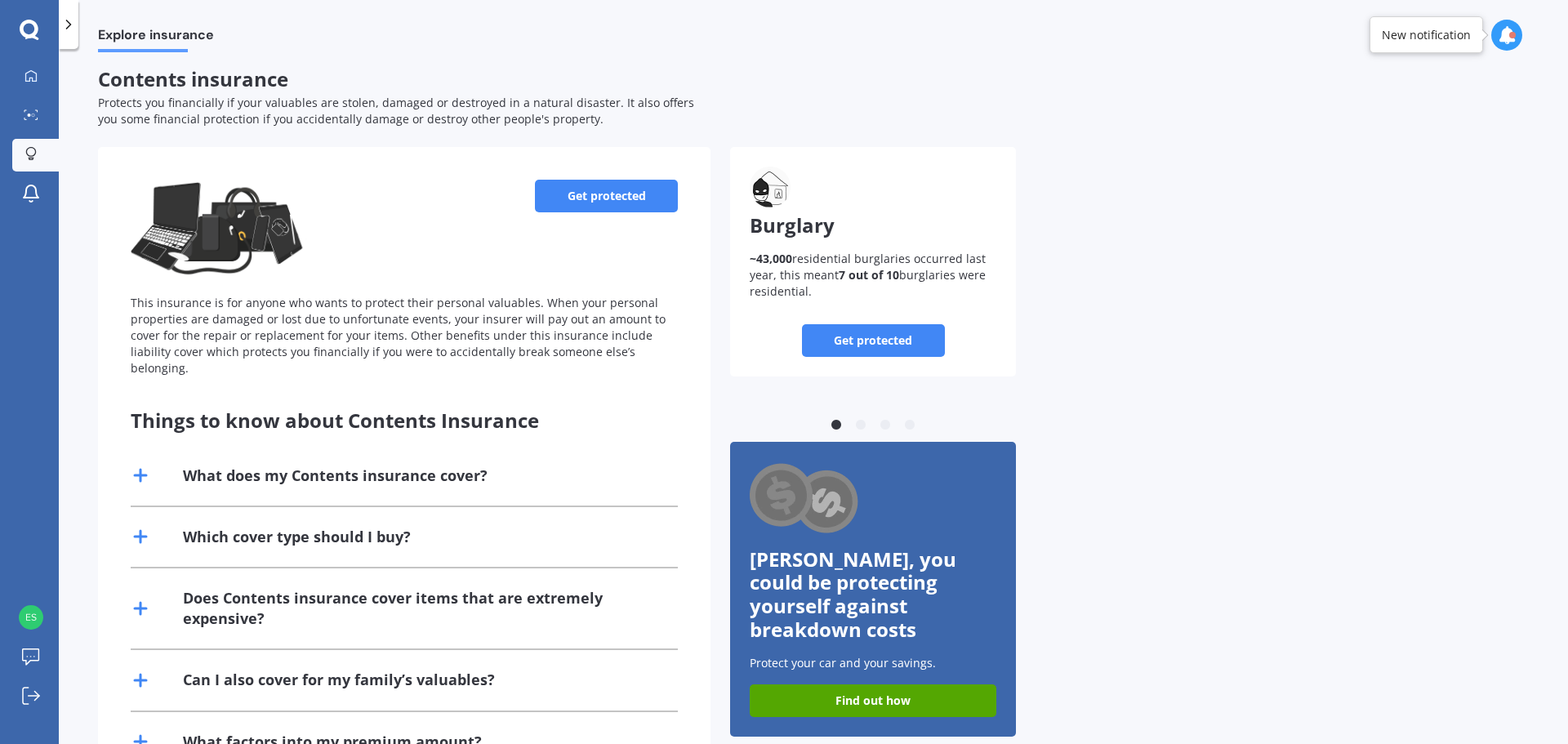
scroll to position [0, 0]
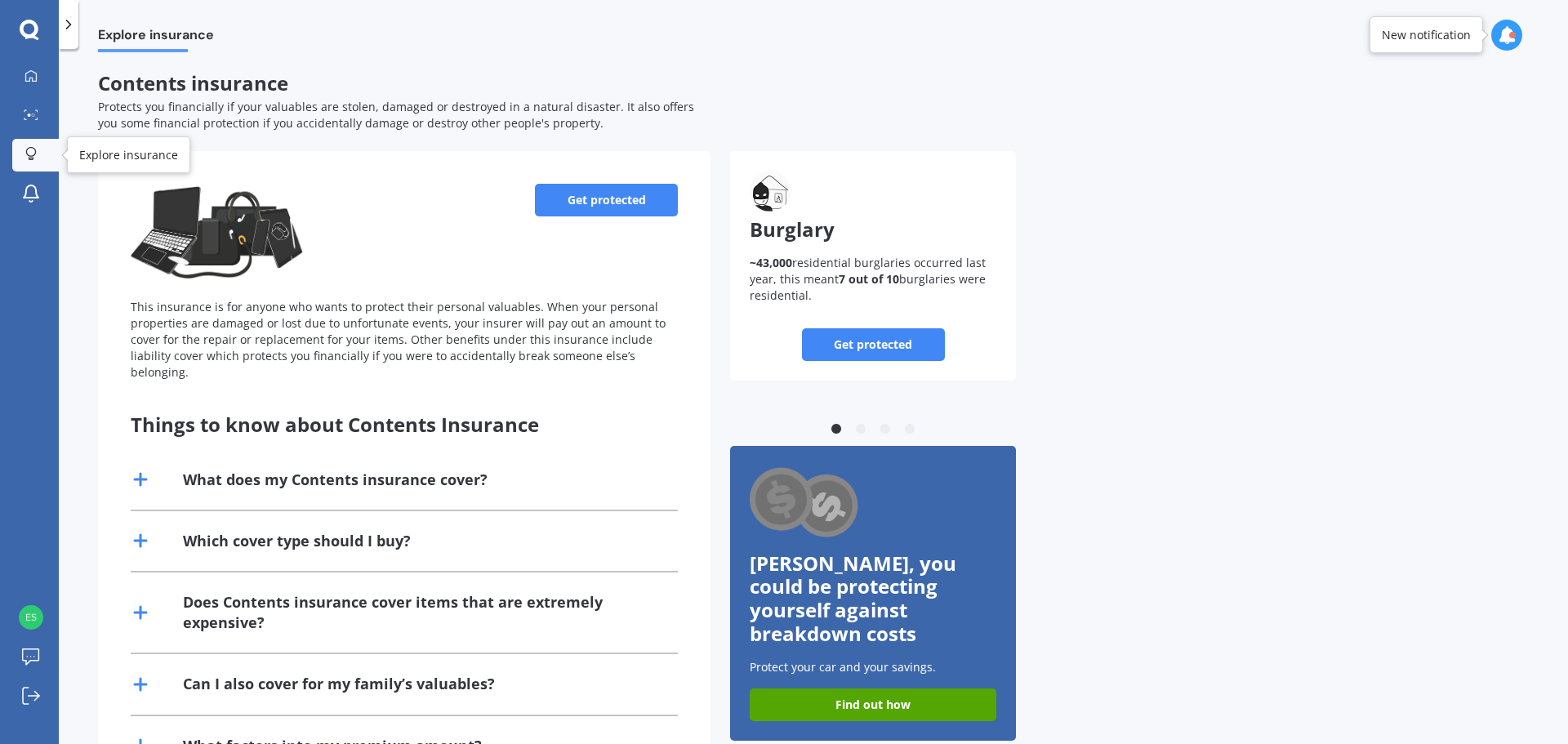
click at [29, 152] on icon at bounding box center [31, 154] width 12 height 13
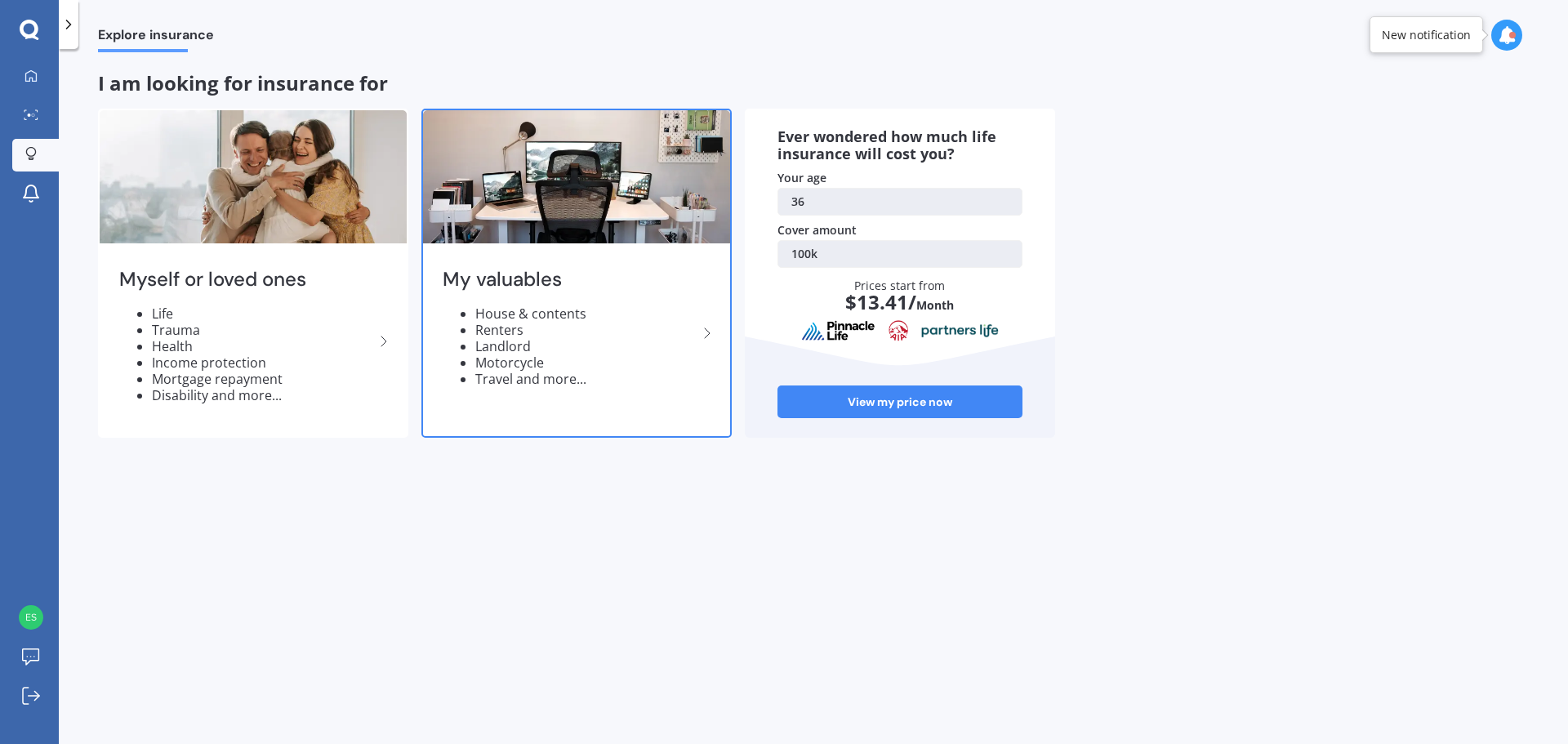
click at [611, 345] on li "Landlord" at bounding box center [586, 346] width 222 height 16
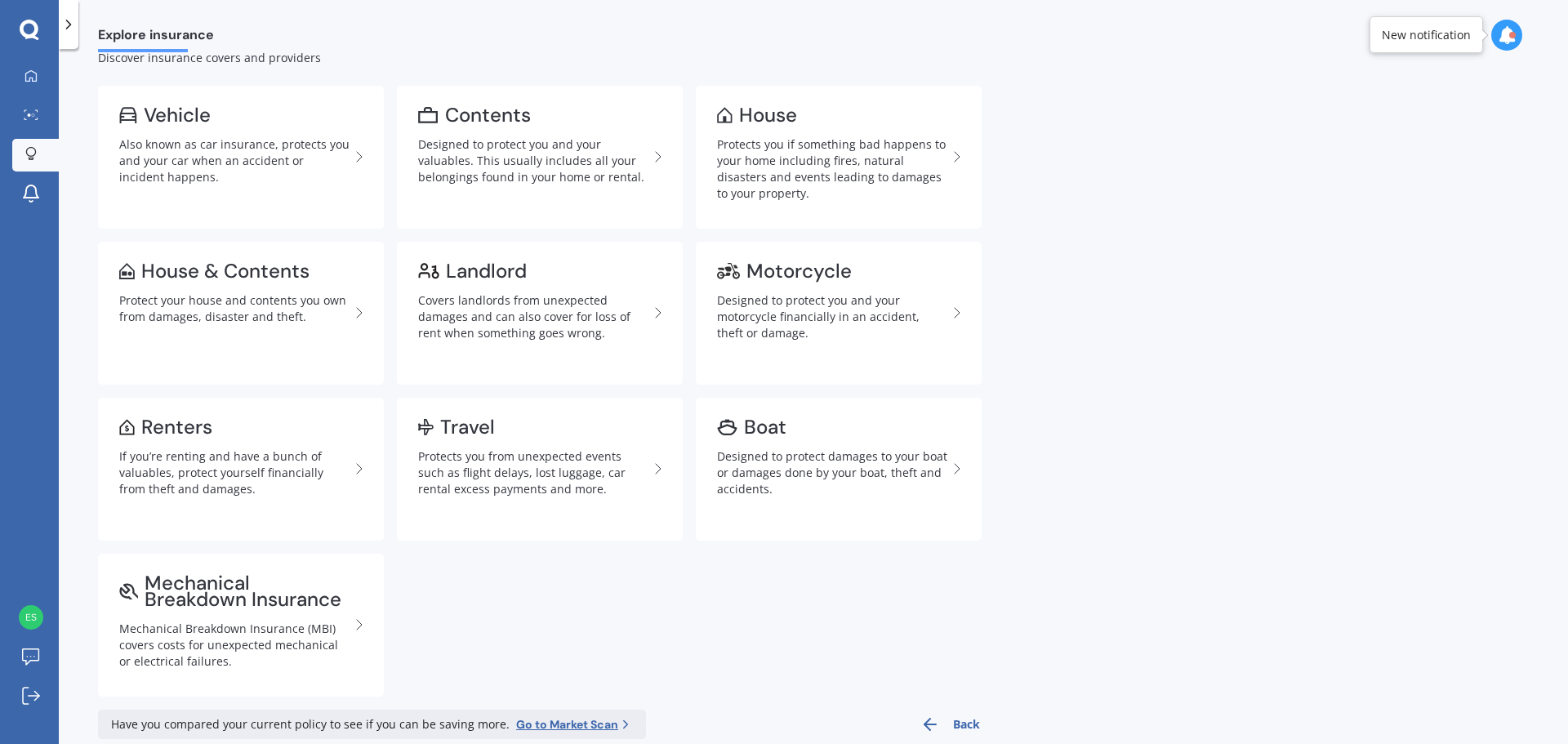
scroll to position [74, 0]
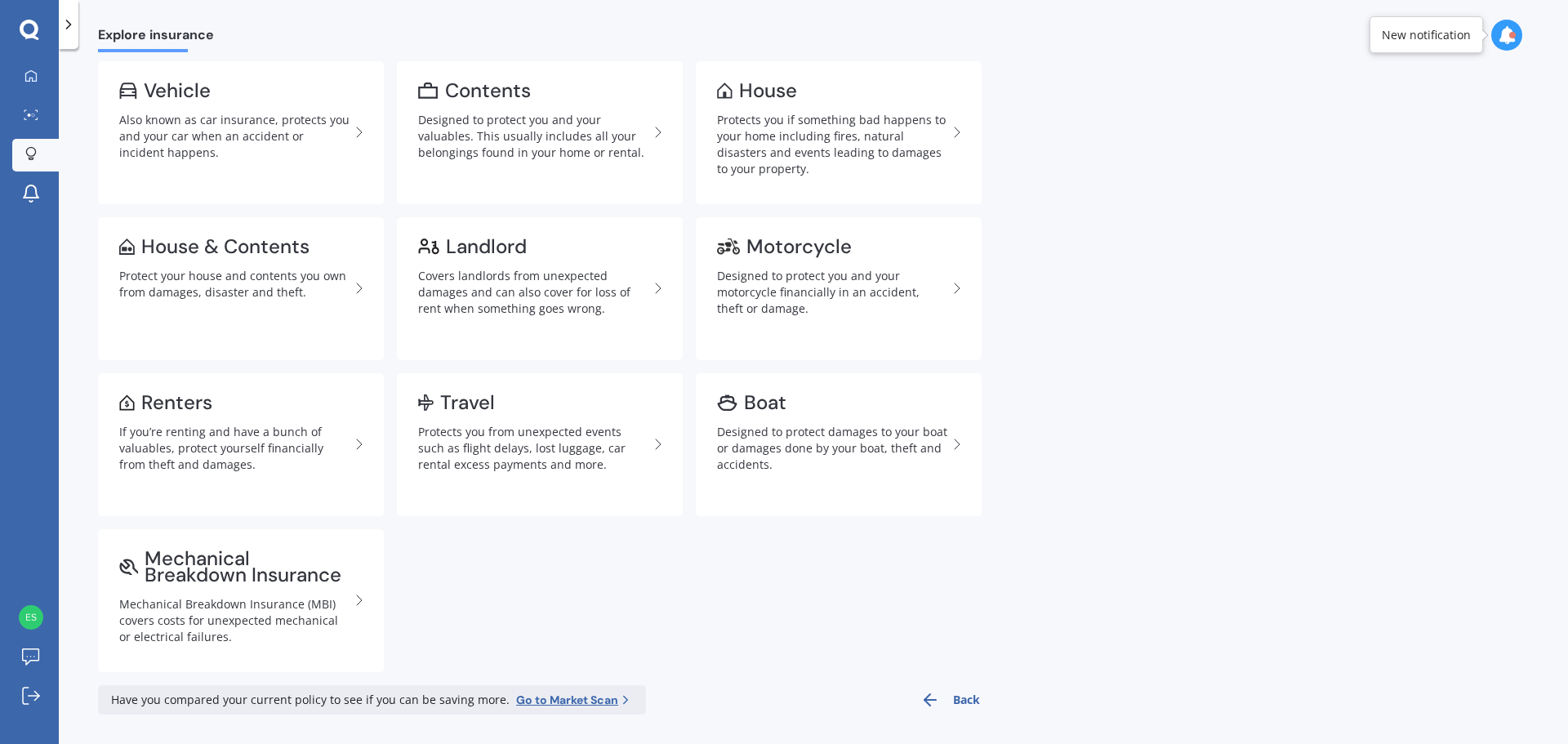
click at [24, 27] on icon at bounding box center [30, 31] width 20 height 22
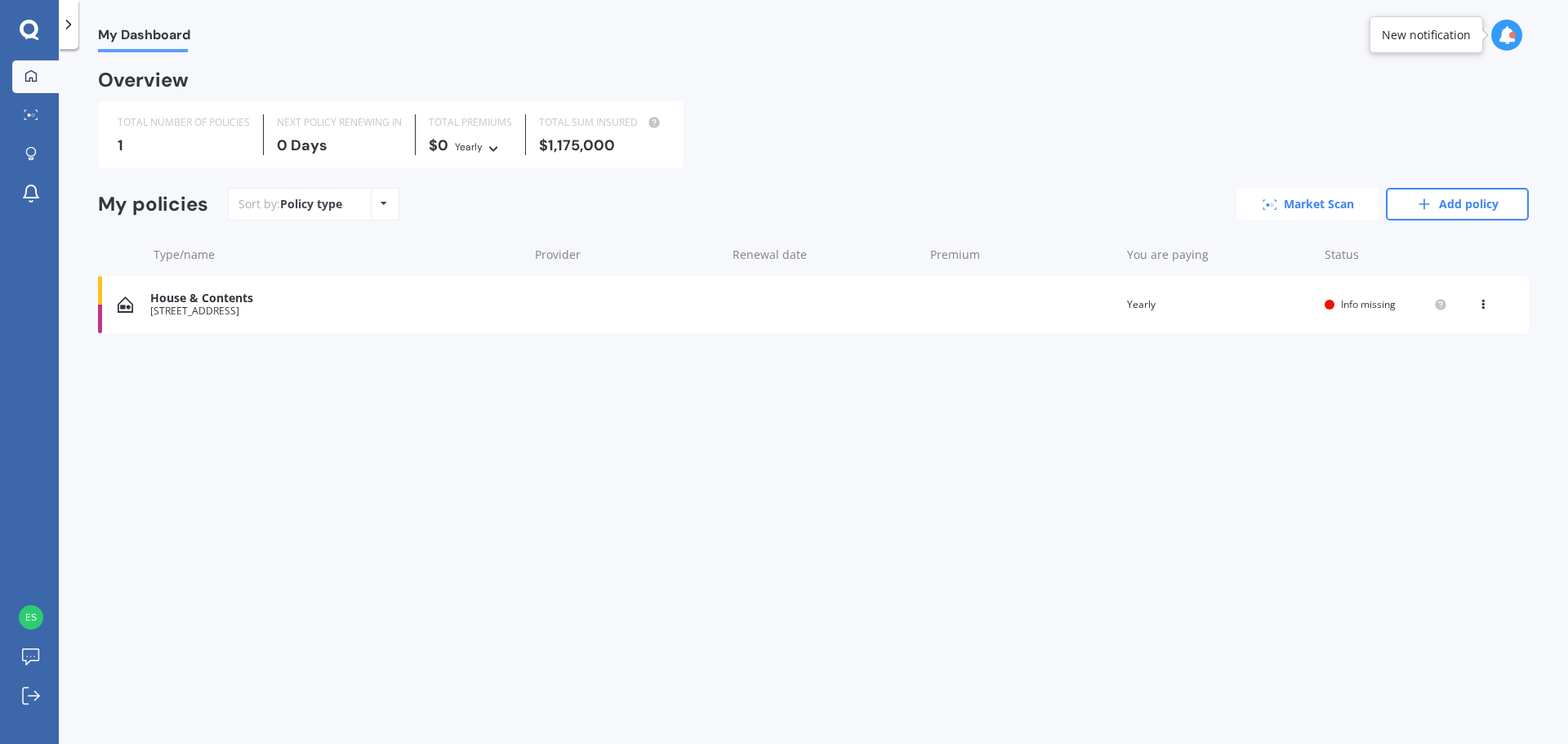
click at [1347, 210] on link "Market Scan" at bounding box center [1307, 204] width 143 height 32
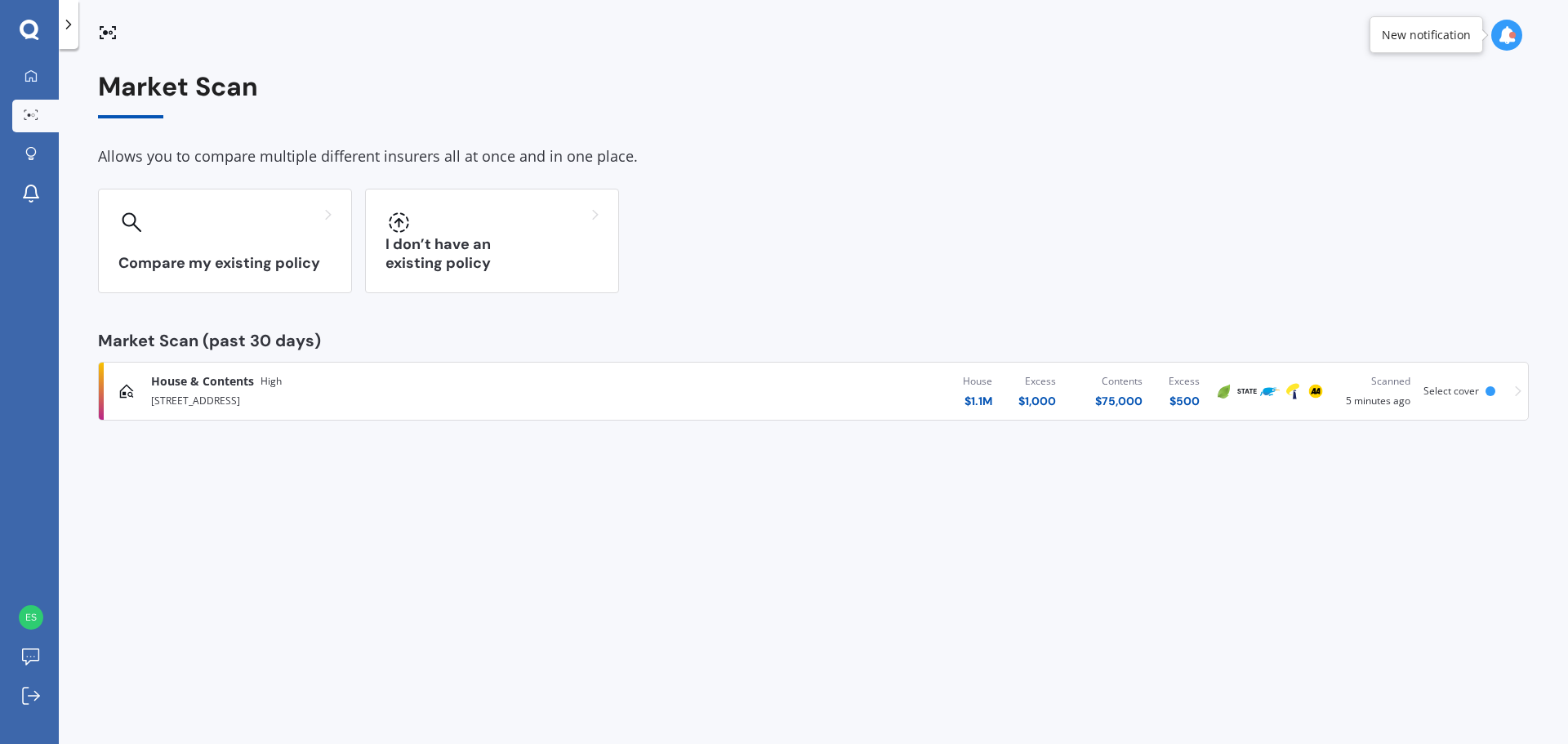
click at [199, 380] on span "House & Contents" at bounding box center [202, 381] width 103 height 16
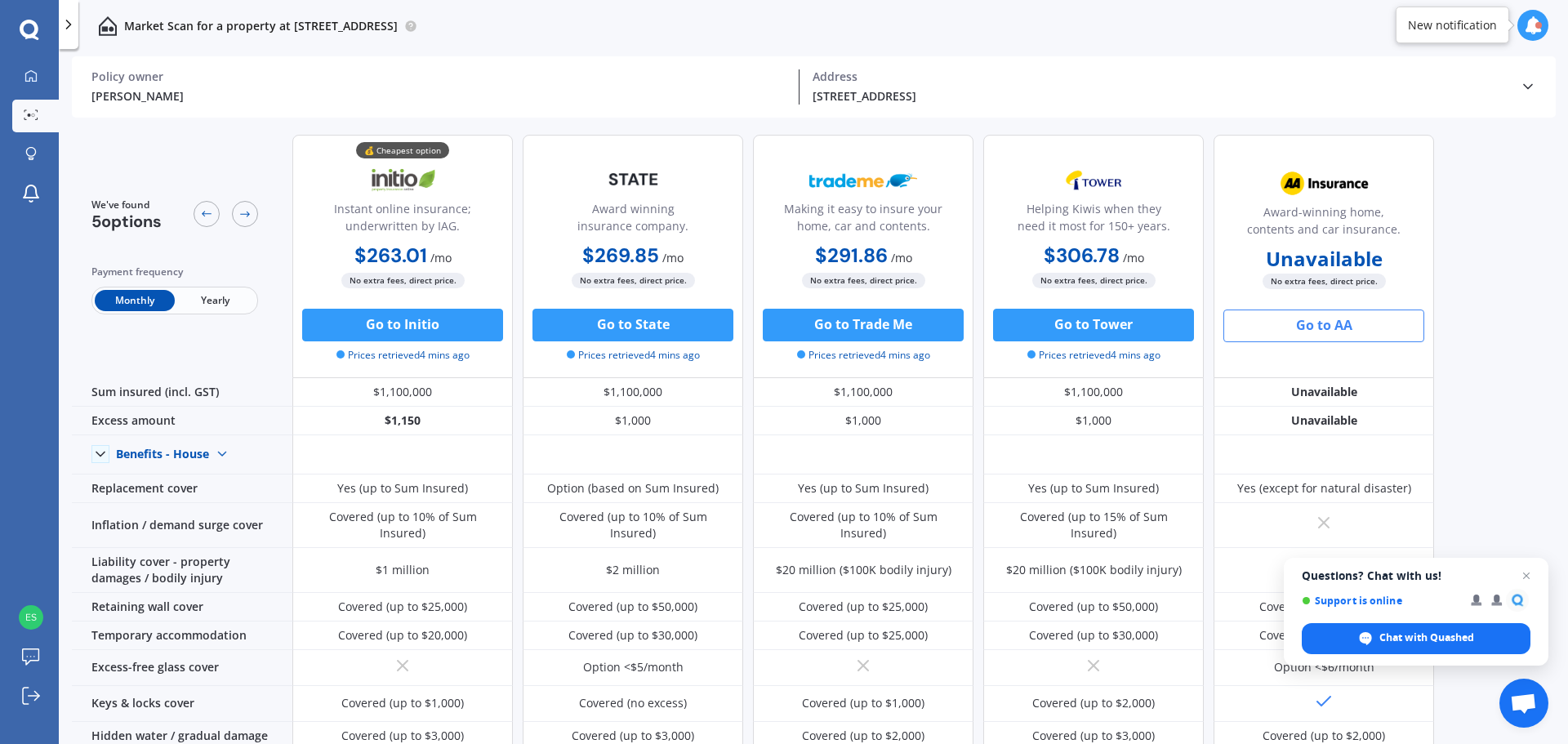
click at [1280, 323] on button "Go to AA" at bounding box center [1324, 325] width 201 height 32
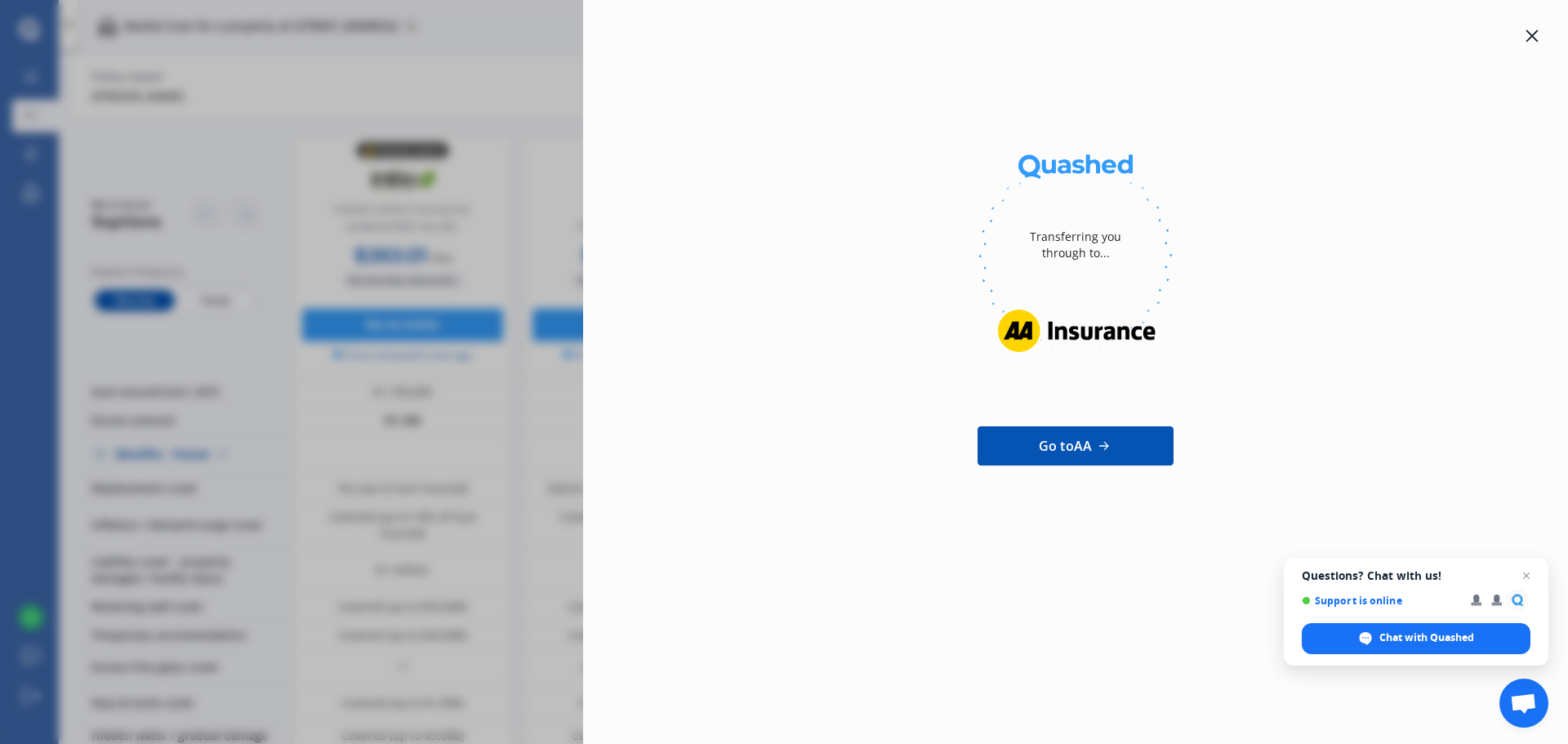
click at [1532, 25] on div "Transferring you through to... Go to AA" at bounding box center [1076, 372] width 985 height 744
click at [1534, 33] on icon at bounding box center [1533, 37] width 13 height 13
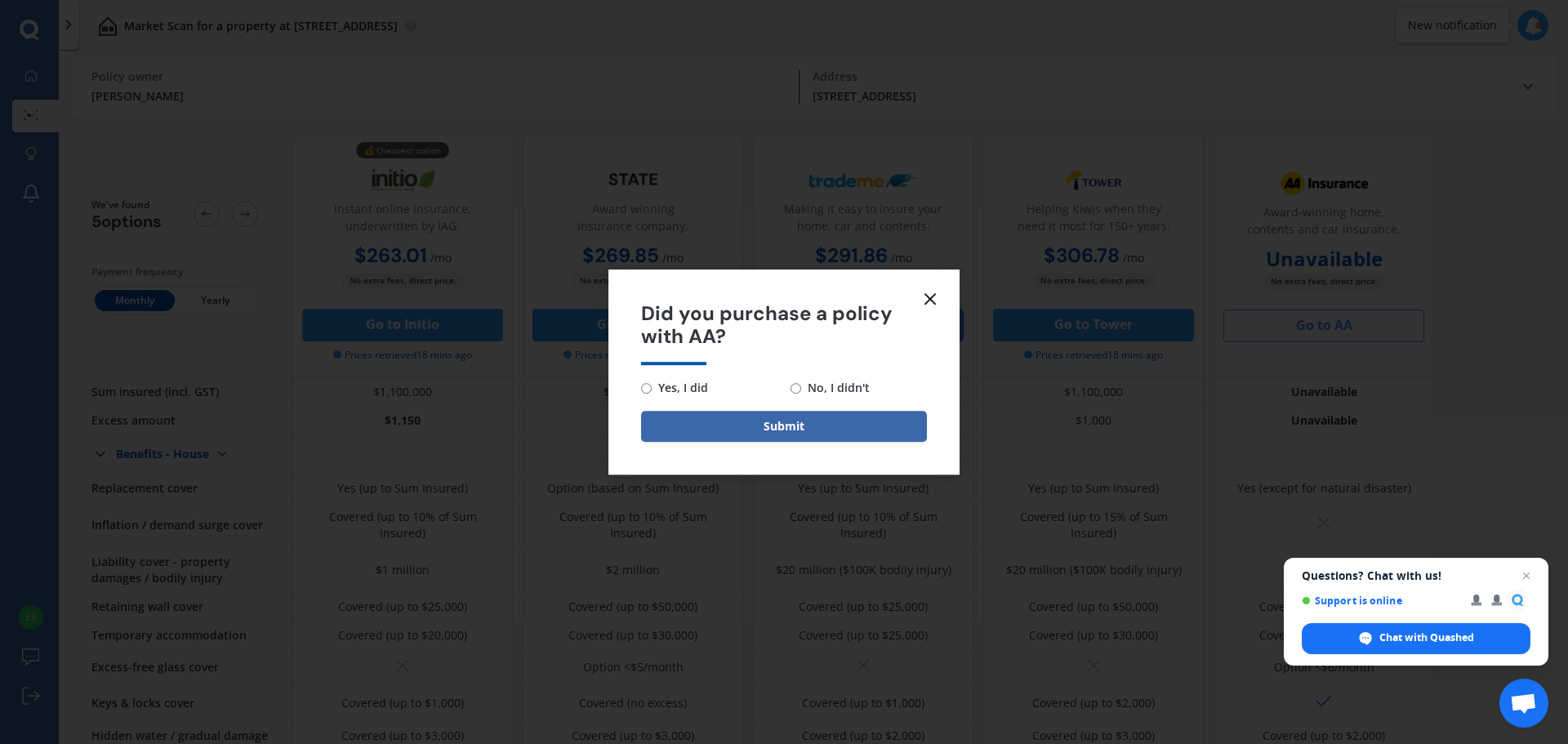
click at [801, 390] on input "No, I didn't" at bounding box center [796, 388] width 11 height 11
radio input "true"
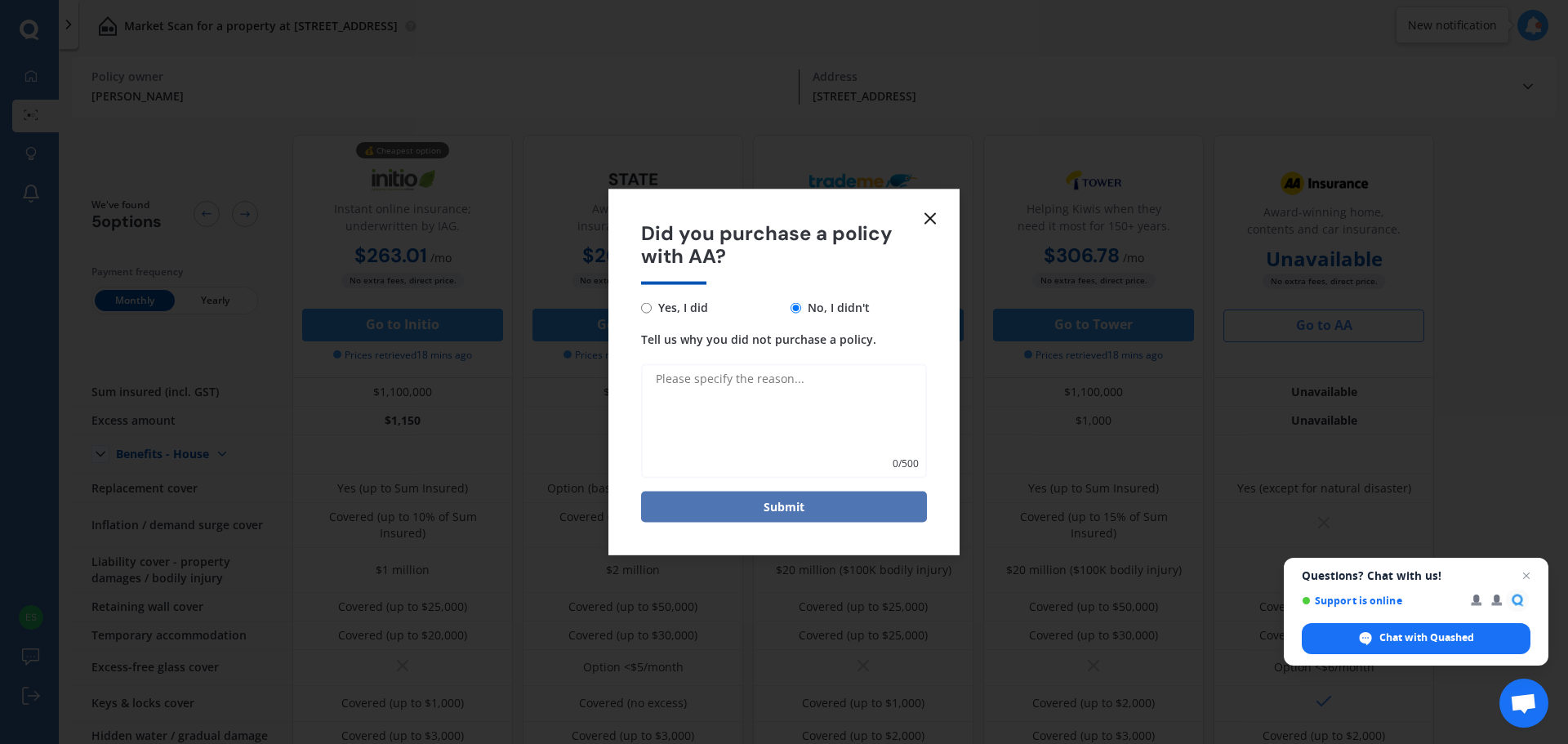
click at [828, 511] on button "Submit" at bounding box center [784, 507] width 286 height 31
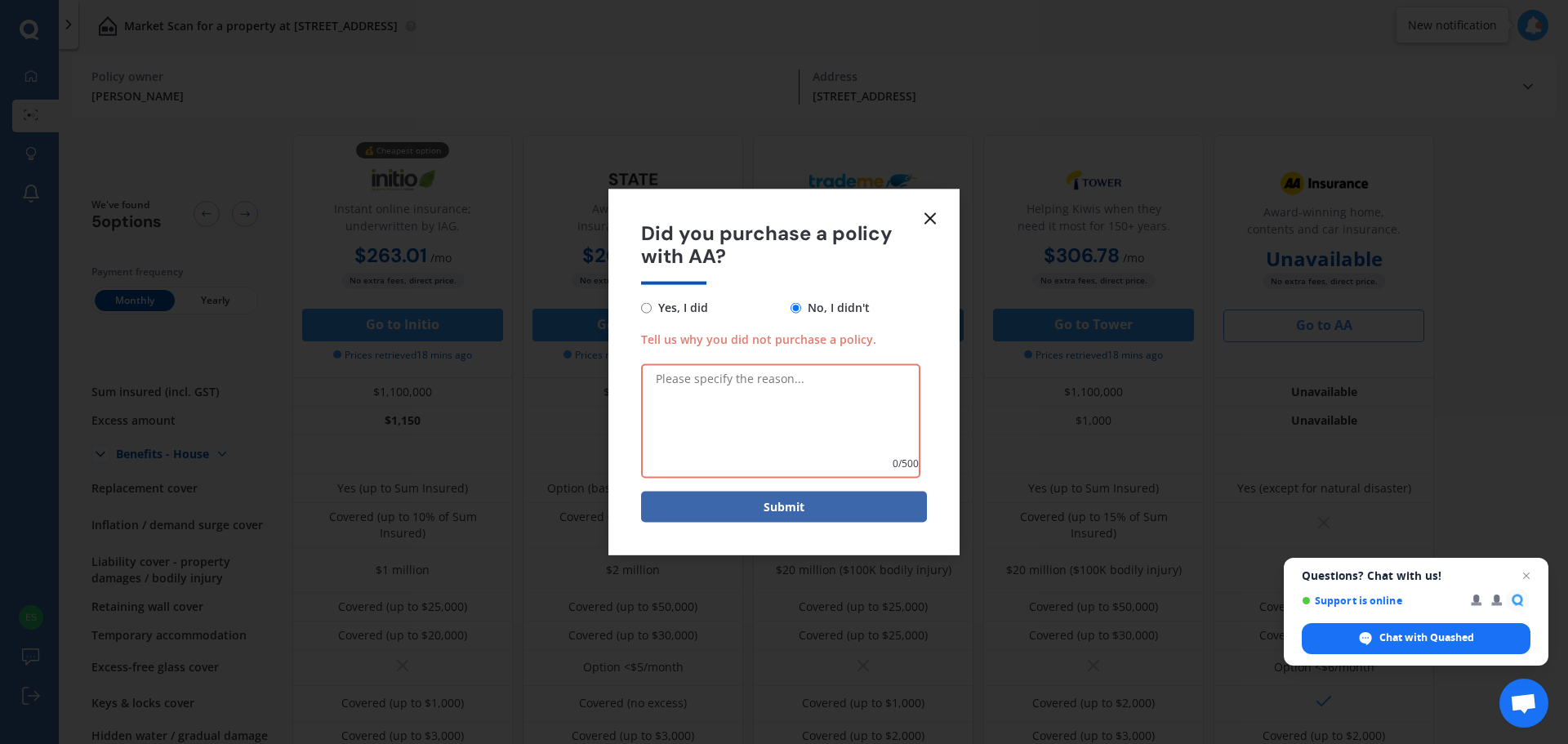
click at [934, 228] on icon at bounding box center [930, 218] width 20 height 20
